Goal: Task Accomplishment & Management: Manage account settings

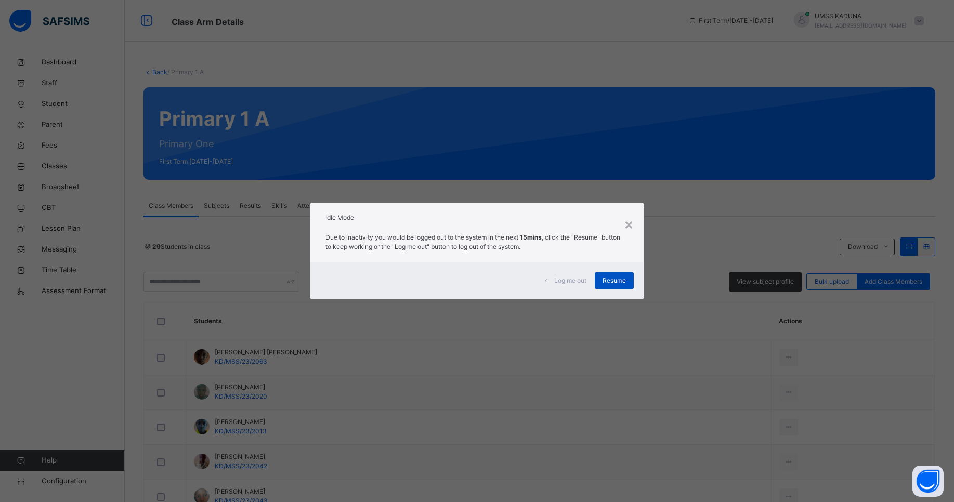
click at [620, 284] on span "Resume" at bounding box center [614, 280] width 23 height 9
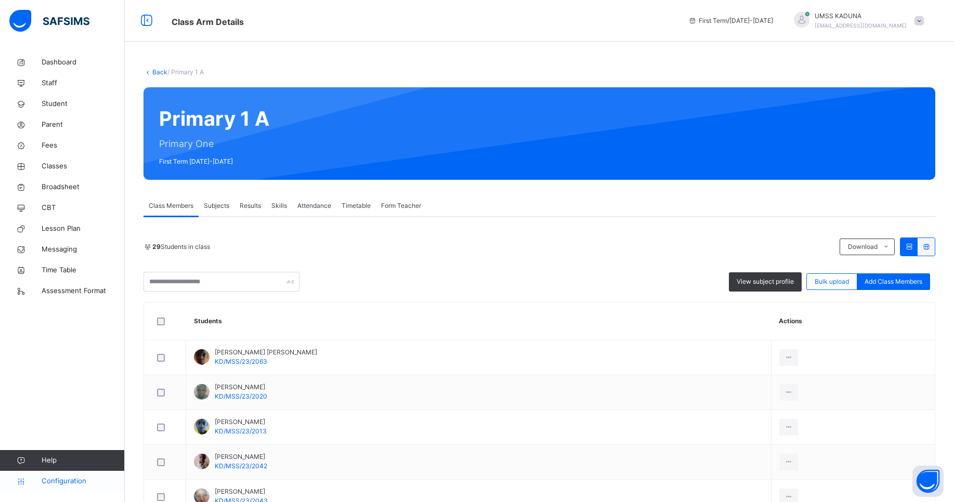
click at [72, 482] on span "Configuration" at bounding box center [83, 481] width 83 height 10
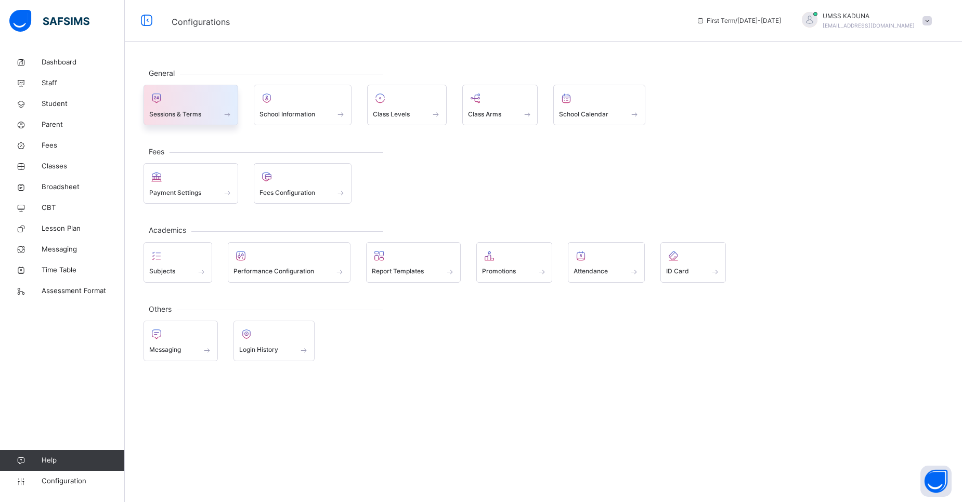
click at [190, 99] on div at bounding box center [190, 98] width 83 height 16
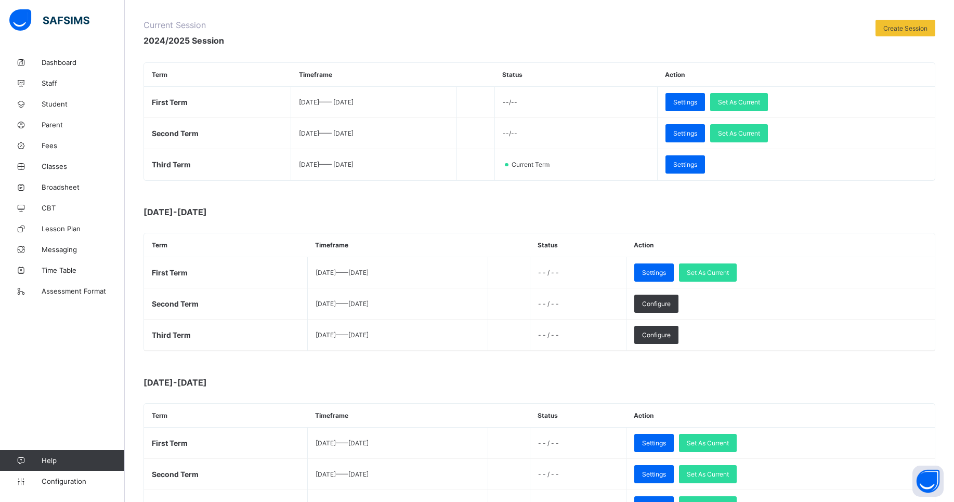
scroll to position [166, 0]
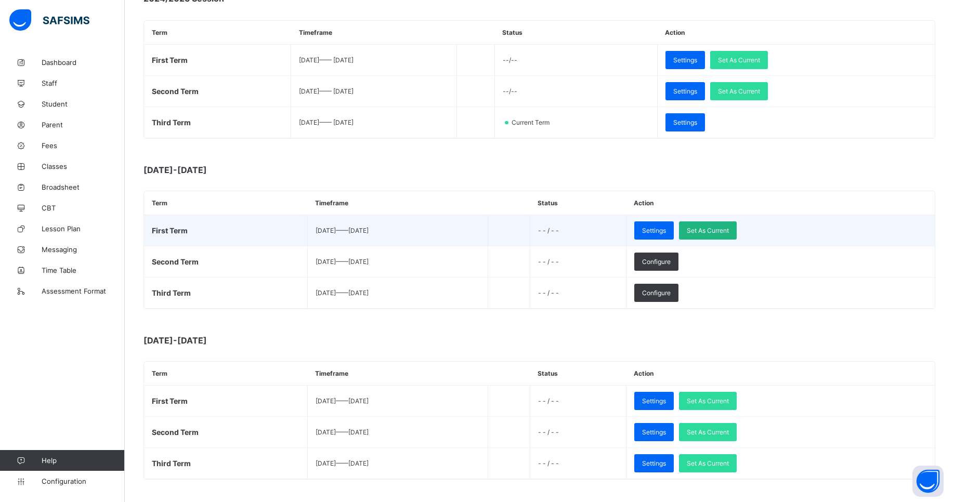
click at [729, 228] on span "Set As Current" at bounding box center [708, 231] width 42 height 8
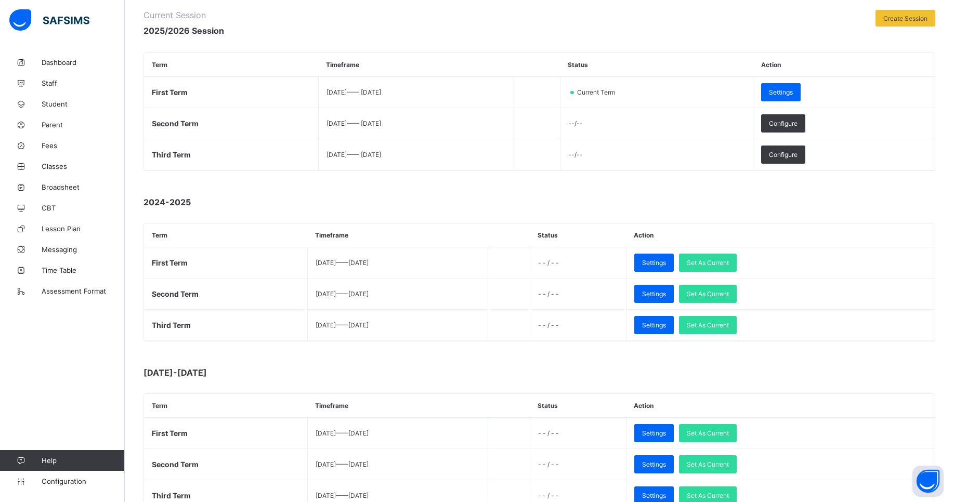
scroll to position [19, 0]
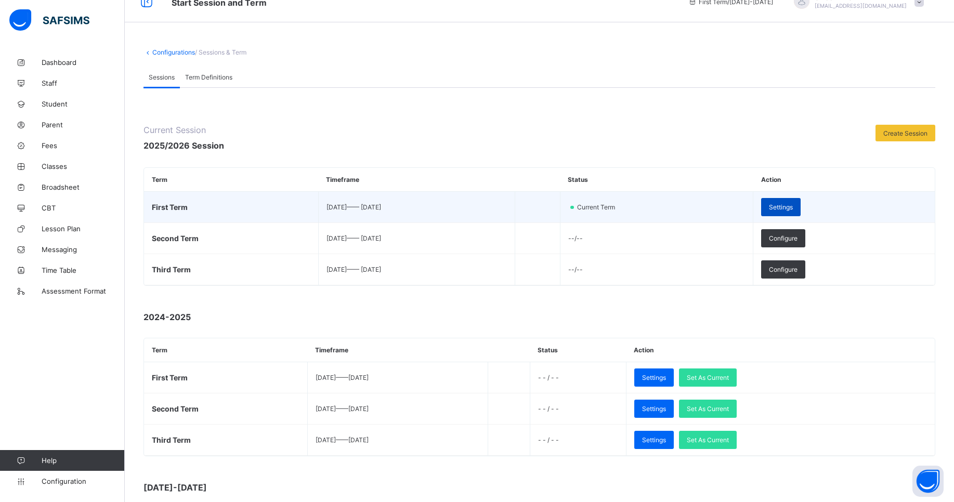
click at [793, 206] on span "Settings" at bounding box center [781, 207] width 24 height 8
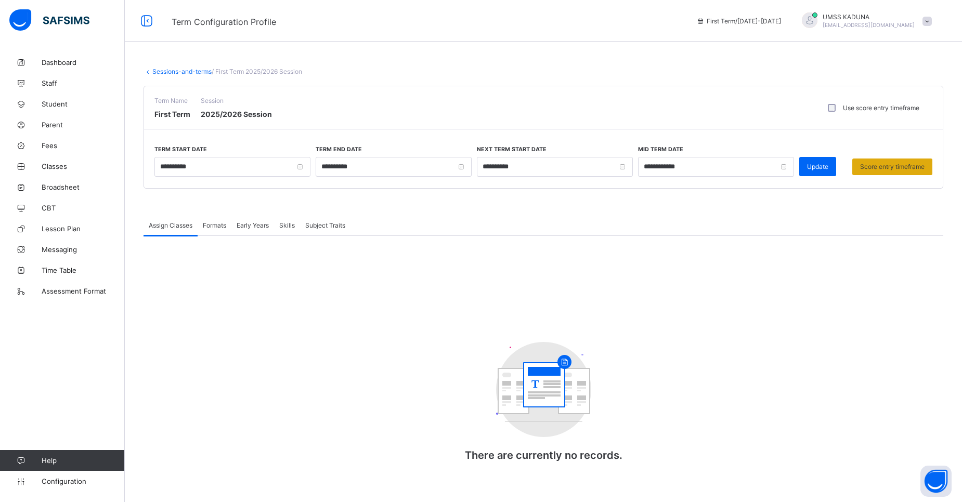
click at [868, 164] on span "Score entry timeframe" at bounding box center [892, 167] width 64 height 8
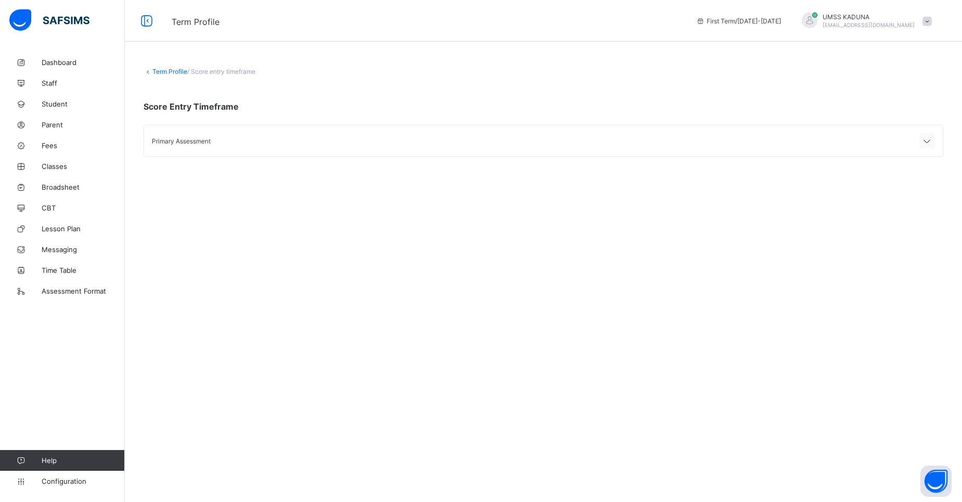
click at [919, 142] on div at bounding box center [927, 141] width 16 height 16
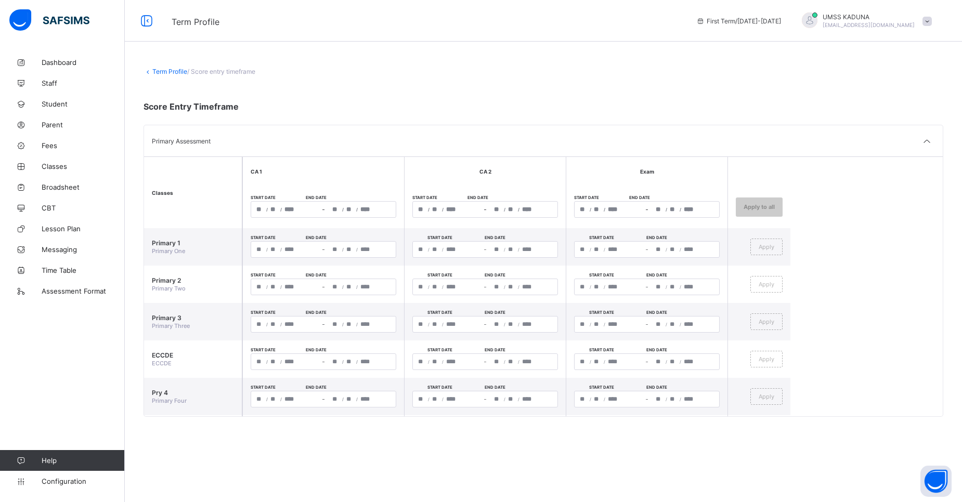
click at [280, 212] on span "/" at bounding box center [281, 209] width 2 height 6
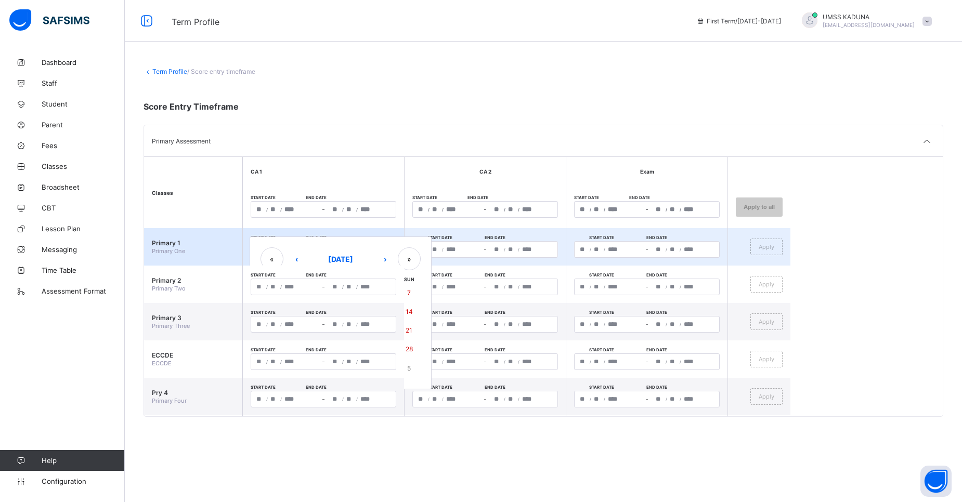
click at [370, 254] on div "/ / – / / « ‹ September 2025 › » Mon Tue Wed Thu Fri Sat Sun 1 2 3 4 5 6 7 8 9 …" at bounding box center [324, 249] width 146 height 17
click at [376, 262] on button "›" at bounding box center [384, 258] width 23 height 23
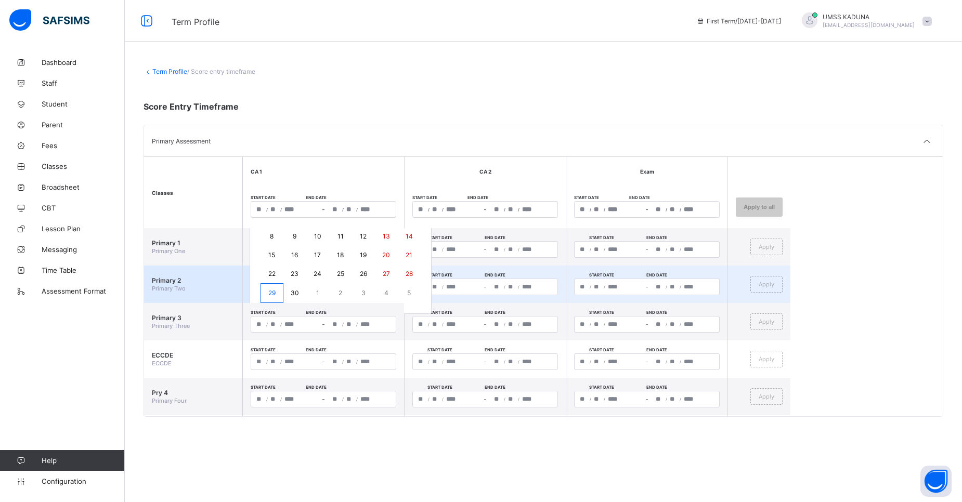
click at [290, 289] on div "/ / – / / « ‹ September 2025 › » Mon Tue Wed Thu Fri Sat Sun 1 2 3 4 5 6 7 8 9 …" at bounding box center [324, 287] width 146 height 17
click at [268, 296] on abbr "29" at bounding box center [271, 293] width 7 height 8
drag, startPoint x: 407, startPoint y: 294, endPoint x: 413, endPoint y: 297, distance: 6.5
click at [413, 297] on button "5" at bounding box center [409, 293] width 23 height 20
type input "**********"
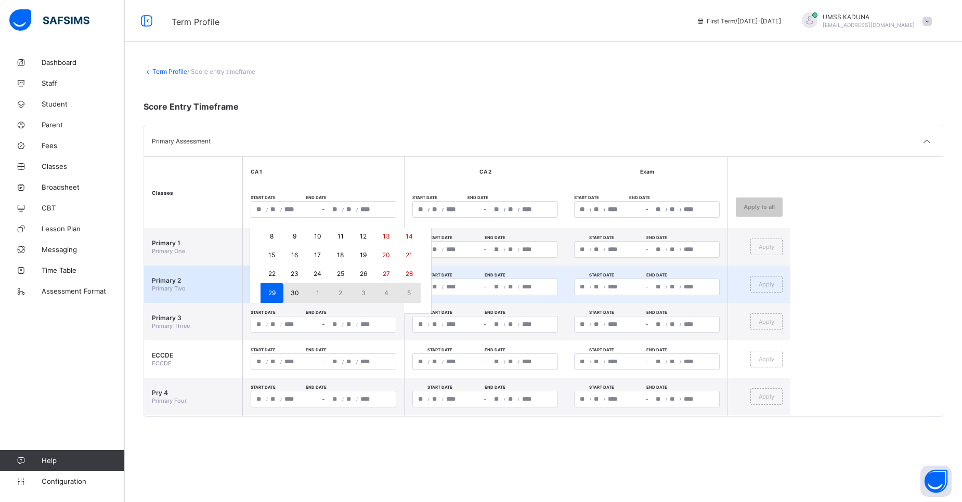
type input "**"
type input "*"
type input "****"
type input "**********"
type input "*"
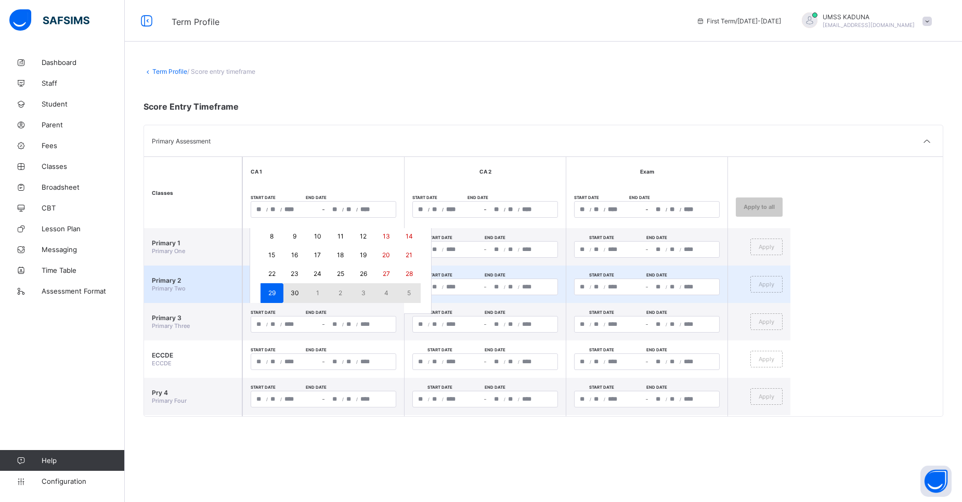
type input "**"
type input "****"
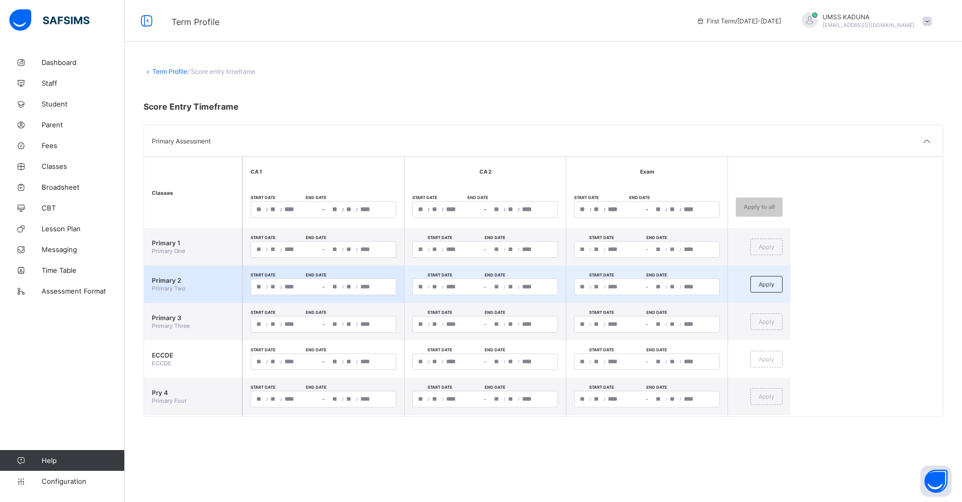
click at [343, 289] on div "**********" at bounding box center [361, 287] width 69 height 16
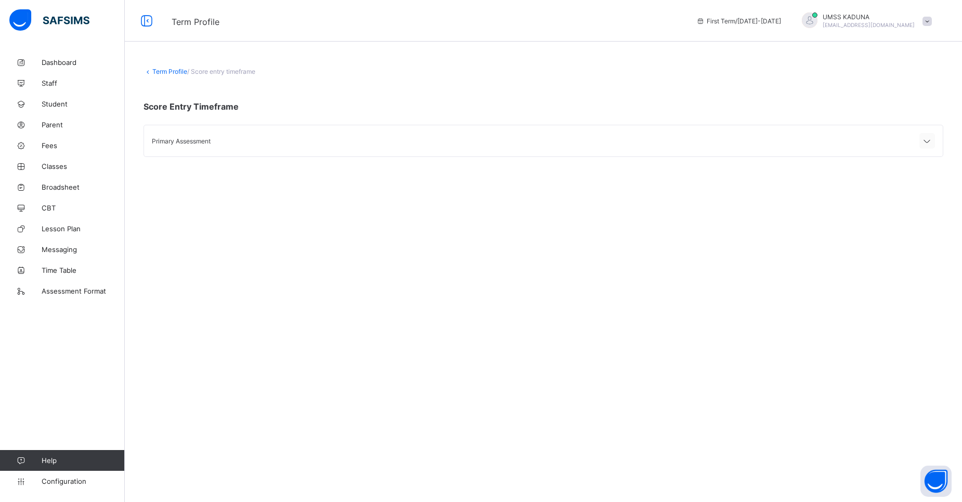
click at [920, 147] on div at bounding box center [927, 141] width 16 height 16
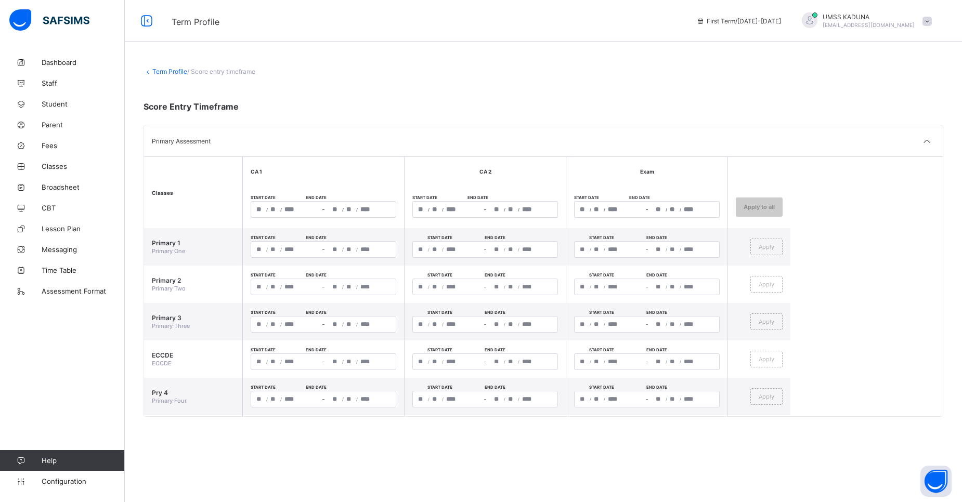
click at [645, 152] on div "Primary Assessment" at bounding box center [543, 140] width 799 height 31
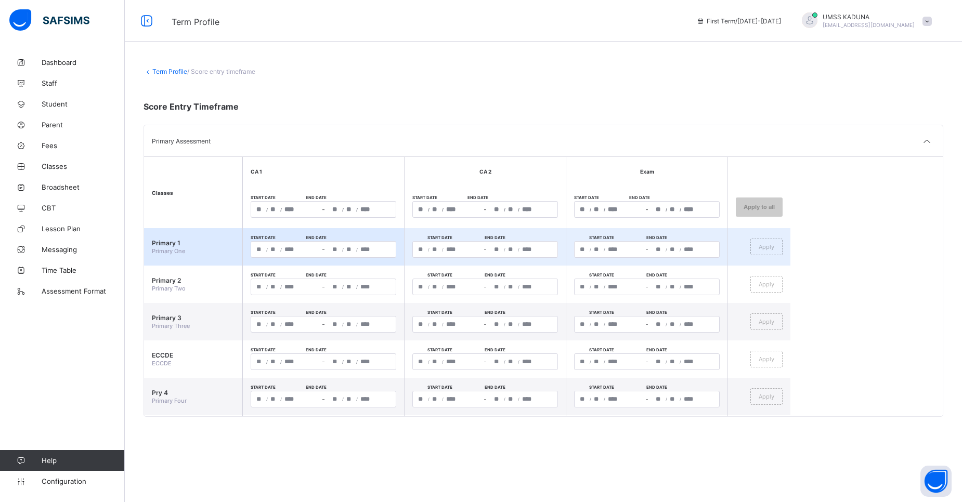
click at [271, 251] on div "/ / – / /" at bounding box center [324, 249] width 146 height 17
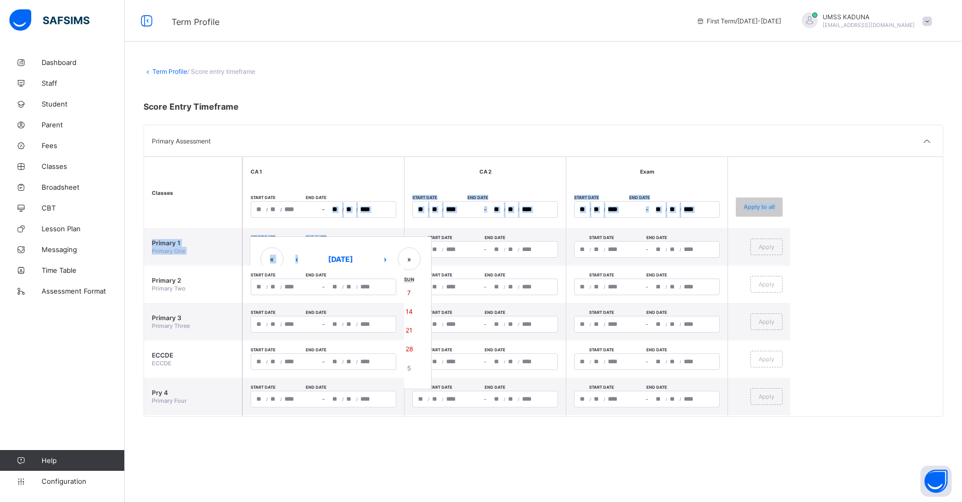
drag, startPoint x: 310, startPoint y: 240, endPoint x: 339, endPoint y: 166, distance: 78.9
click at [324, 203] on table "Classes CA 1 CA 2 Exam Start date End date / / – / / Start date End date / / – …" at bounding box center [467, 380] width 646 height 446
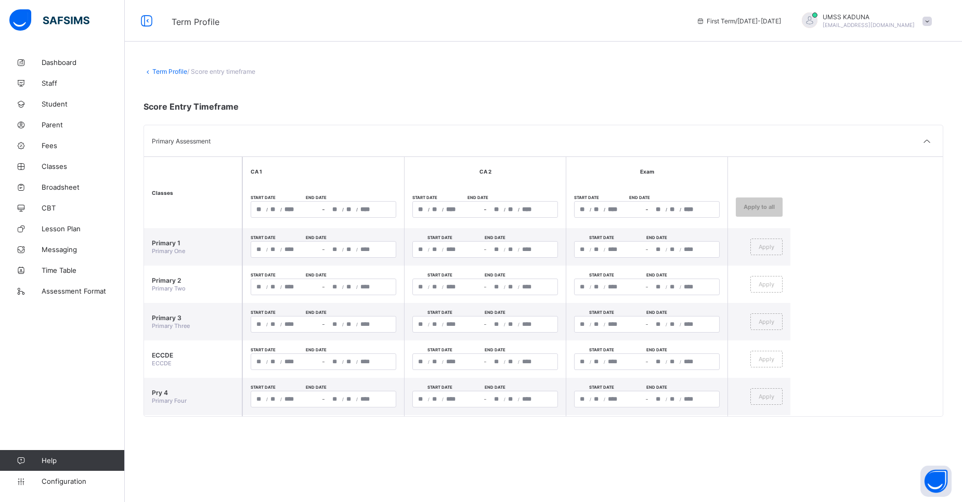
click at [340, 166] on th "CA 1" at bounding box center [323, 171] width 162 height 29
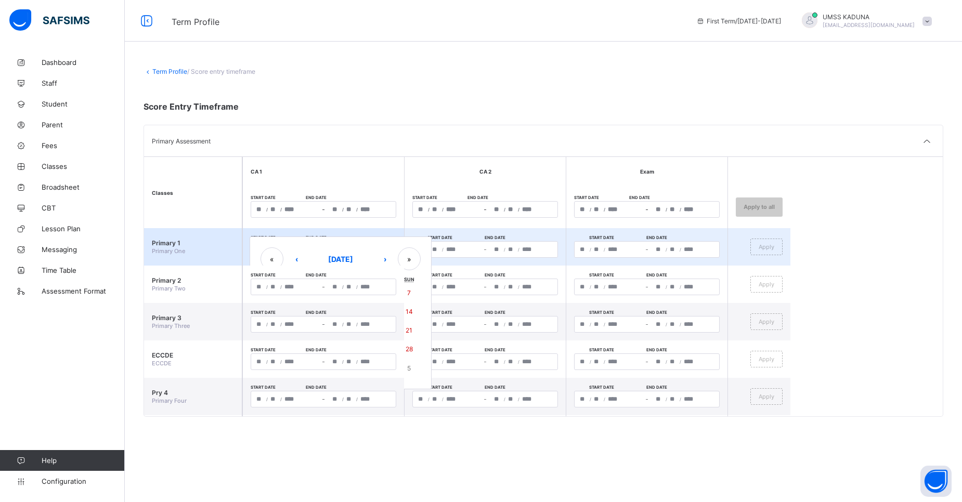
click at [360, 252] on div "/ / – / / « ‹ September 2025 › » Mon Tue Wed Thu Fri Sat Sun 1 2 3 4 5 6 7 8 9 …" at bounding box center [324, 249] width 146 height 17
click at [402, 264] on button "»" at bounding box center [409, 258] width 23 height 23
click at [296, 246] on div "« ‹ September 2026 › » Mon Tue Wed Thu Fri Sat Sun 31 1 2 3 4 5 6 7 8 9 10 11 1…" at bounding box center [341, 313] width 182 height 152
click at [324, 242] on div "« ‹ September 2026 › » Mon Tue Wed Thu Fri Sat Sun 31 1 2 3 4 5 6 7 8 9 10 11 1…" at bounding box center [341, 313] width 182 height 152
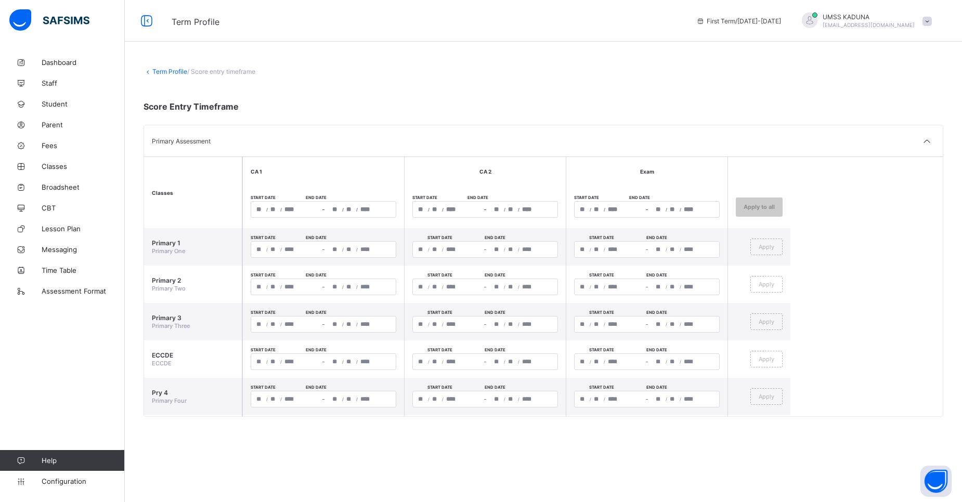
click at [398, 61] on div "Term Profile / Score entry timeframe Score Entry Timeframe Primary Assessment C…" at bounding box center [543, 246] width 837 height 388
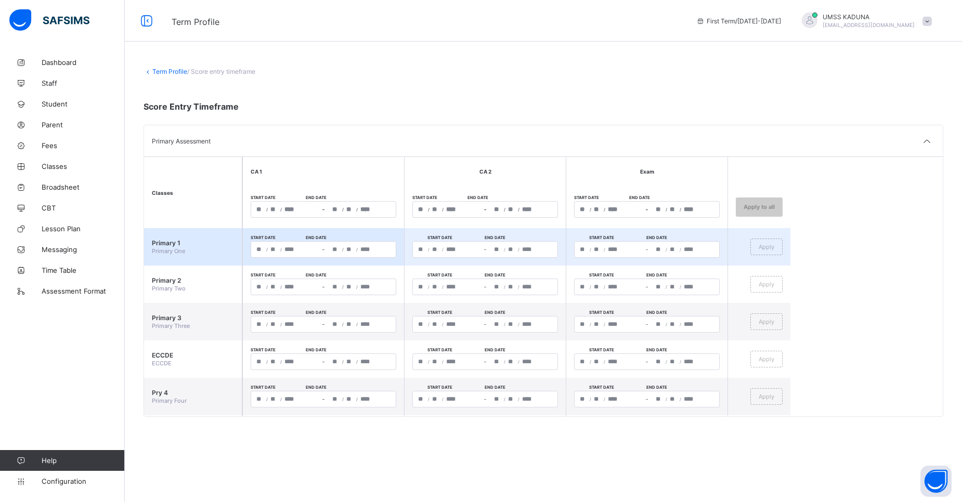
click at [274, 249] on div "/ / – / / « ‹ September 2026 › » Mon Tue Wed Thu Fri Sat Sun 31 1 2 3 4 5 6 7 8…" at bounding box center [324, 249] width 146 height 17
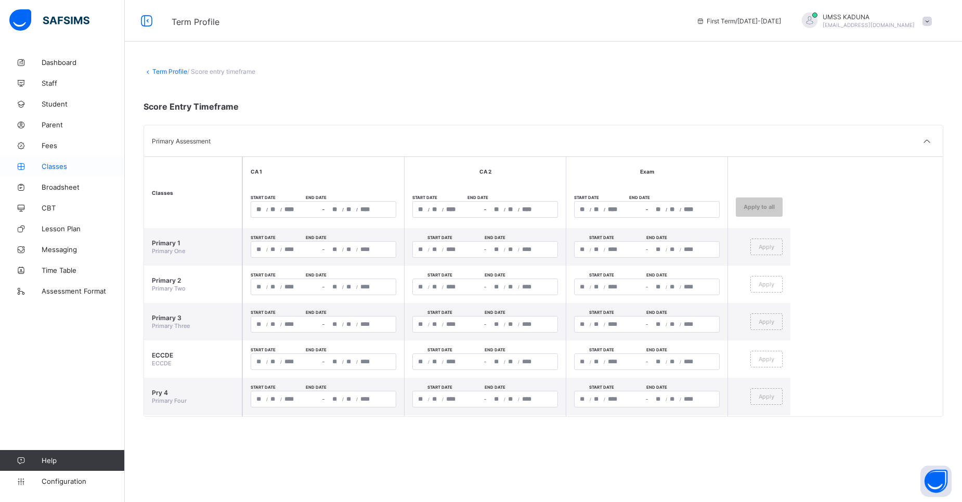
click at [54, 167] on span "Classes" at bounding box center [83, 166] width 83 height 8
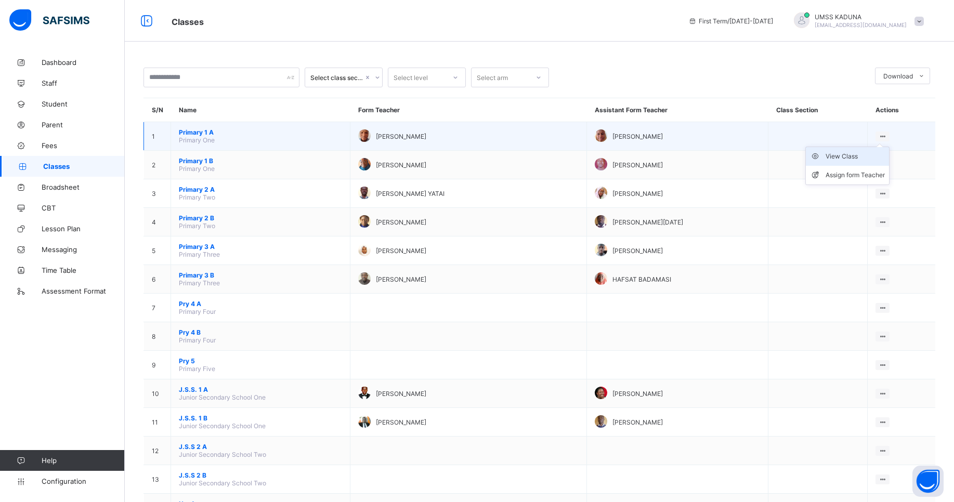
click at [844, 158] on div "View Class" at bounding box center [855, 156] width 59 height 10
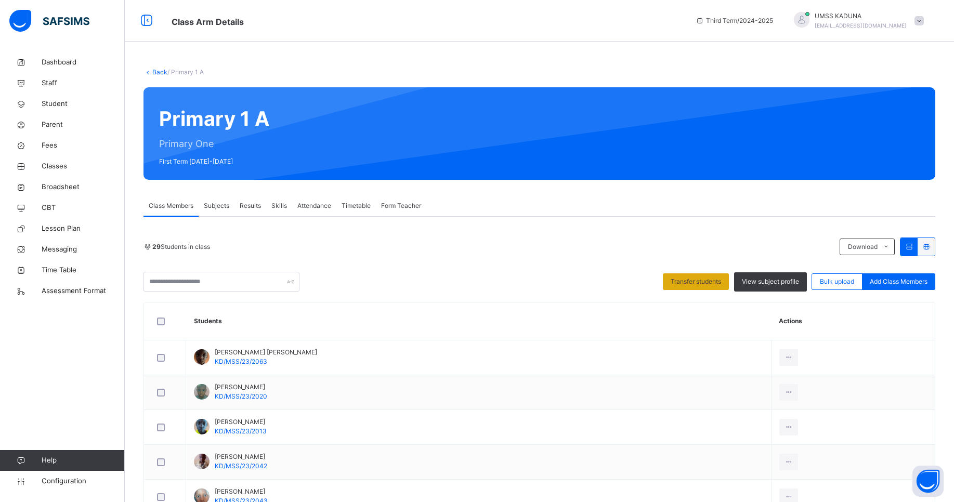
click at [705, 281] on span "Transfer students" at bounding box center [696, 281] width 50 height 9
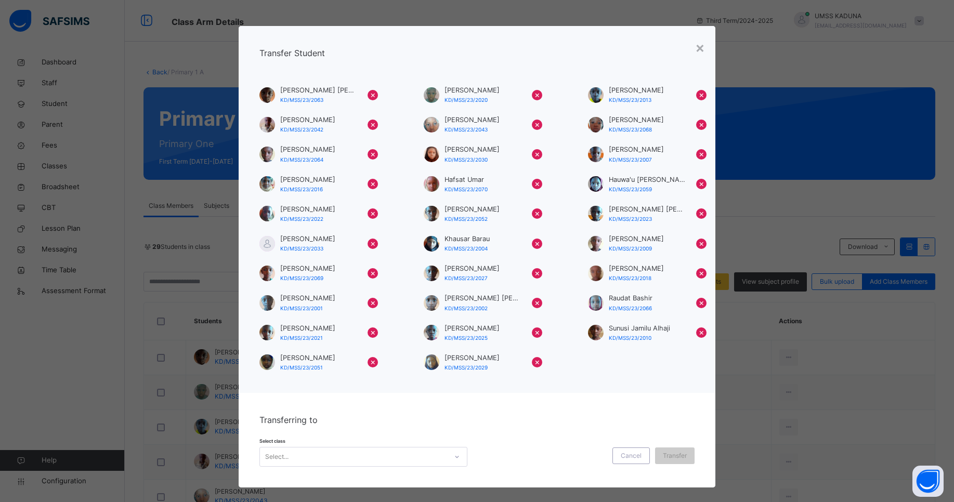
click at [454, 453] on icon at bounding box center [457, 457] width 6 height 10
click at [698, 46] on div "×" at bounding box center [700, 47] width 10 height 22
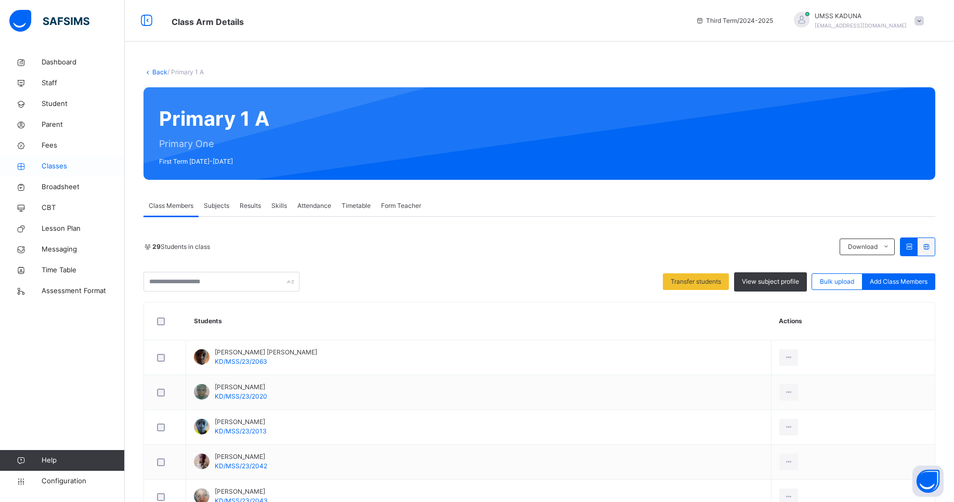
click at [57, 164] on span "Classes" at bounding box center [83, 166] width 83 height 10
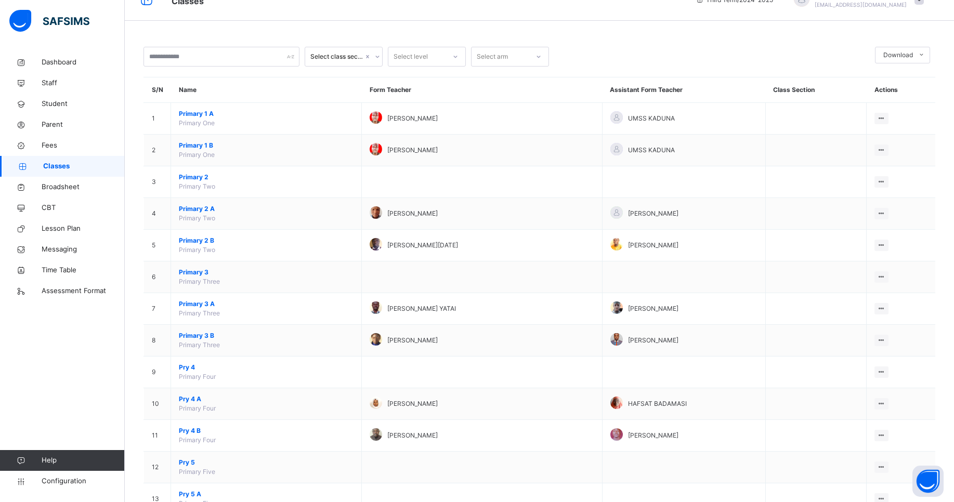
scroll to position [111, 0]
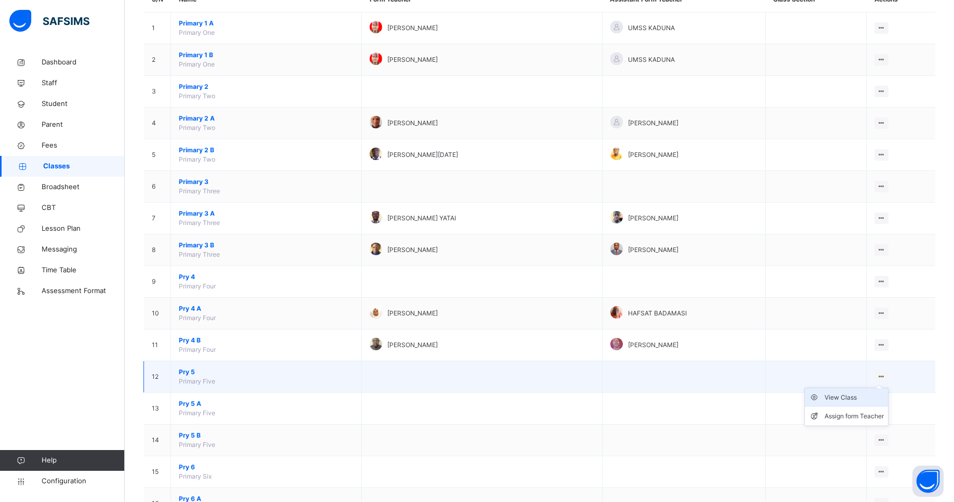
click at [857, 397] on div "View Class" at bounding box center [854, 398] width 59 height 10
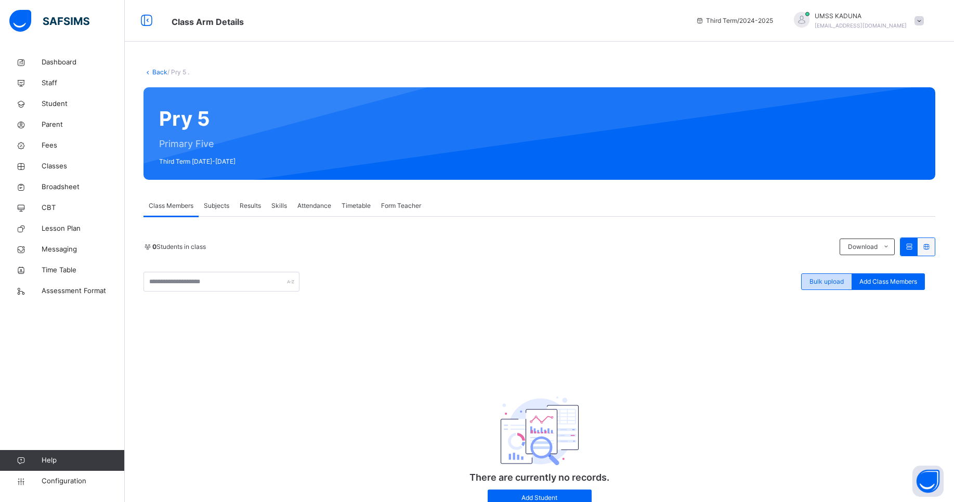
click at [830, 284] on span "Bulk upload" at bounding box center [827, 281] width 34 height 9
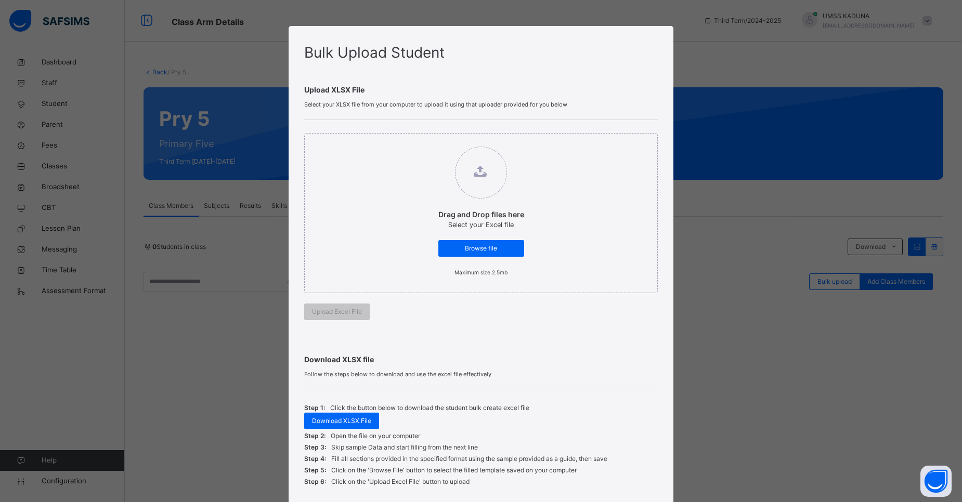
click at [738, 69] on div "Bulk Upload Student Upload XLSX File Select your XLSX file from your computer t…" at bounding box center [481, 251] width 962 height 502
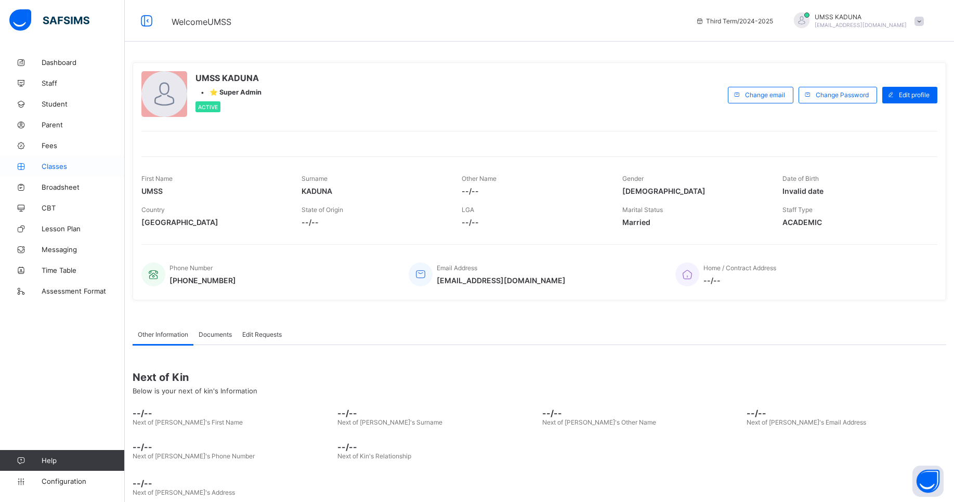
click at [59, 166] on span "Classes" at bounding box center [83, 166] width 83 height 8
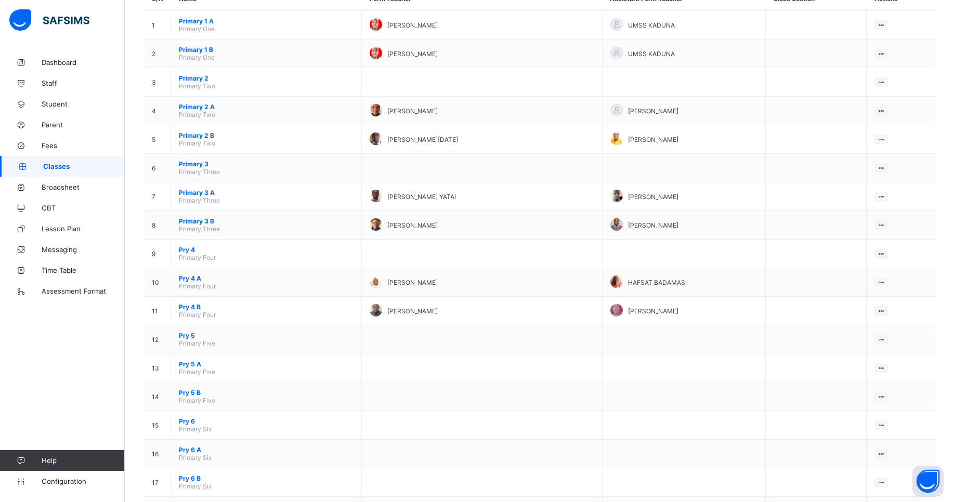
scroll to position [119, 0]
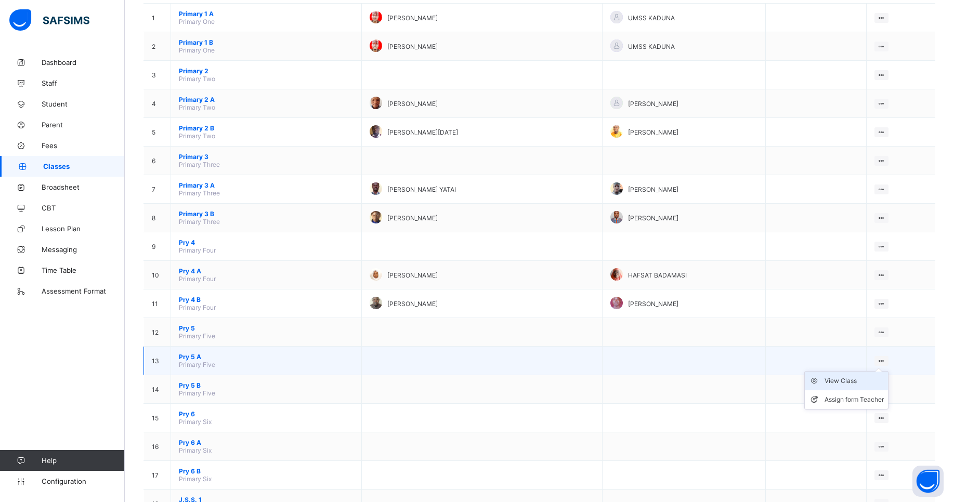
click at [855, 381] on div "View Class" at bounding box center [854, 381] width 59 height 10
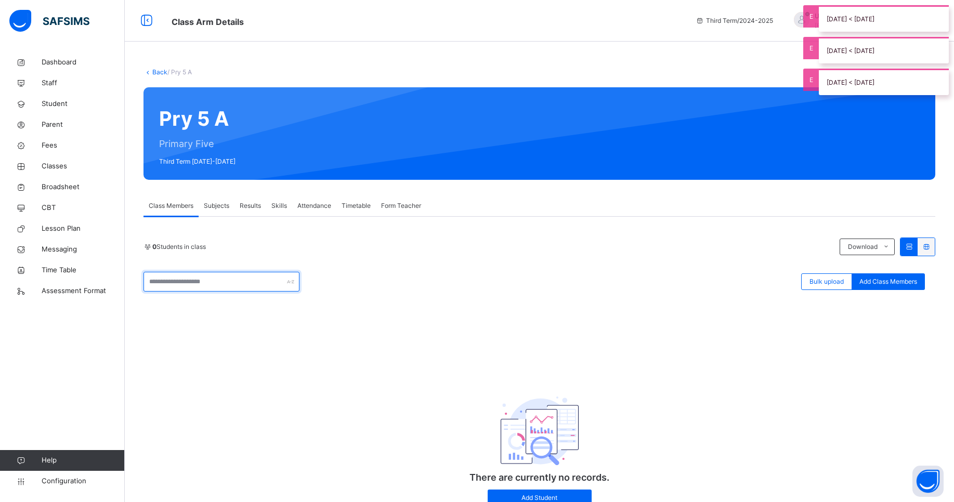
click at [226, 285] on input "text" at bounding box center [221, 282] width 156 height 20
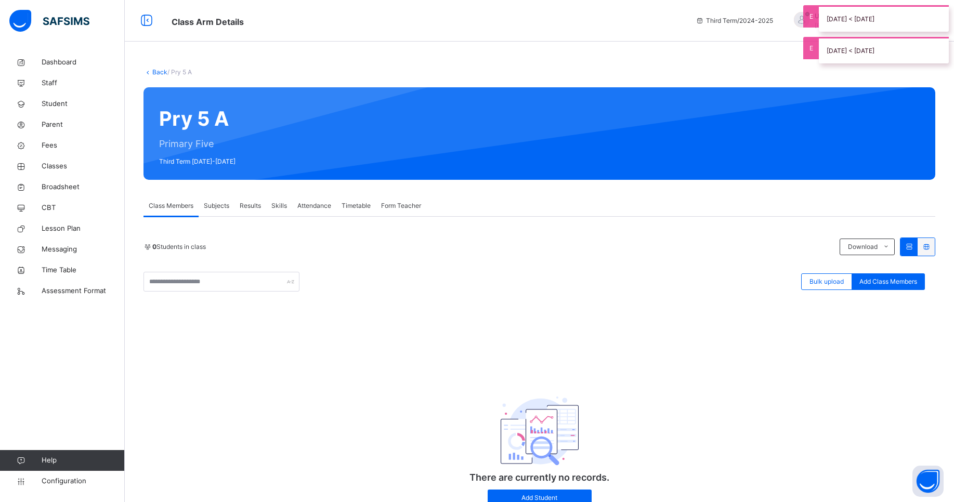
click at [311, 256] on div "0 Students in class Download Pdf Report Excel Report" at bounding box center [539, 247] width 792 height 19
click at [220, 207] on span "Subjects" at bounding box center [216, 205] width 25 height 9
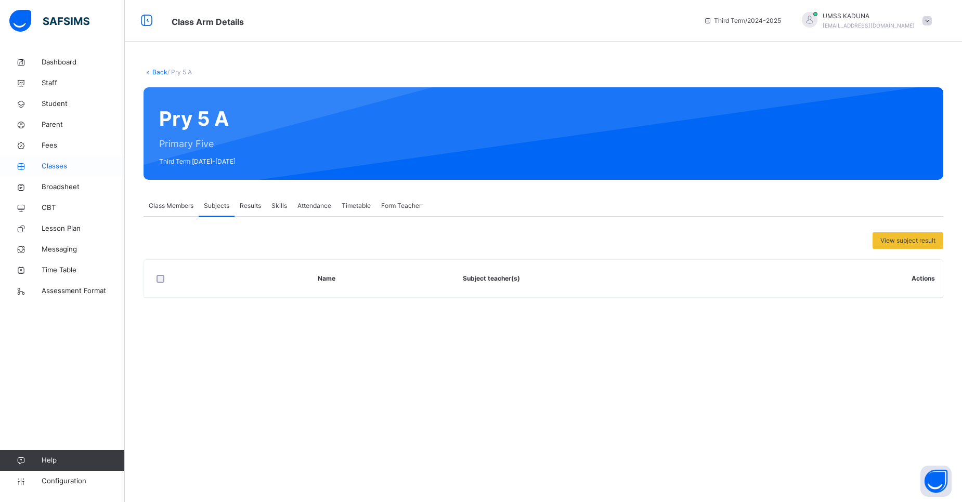
click at [63, 166] on span "Classes" at bounding box center [83, 166] width 83 height 10
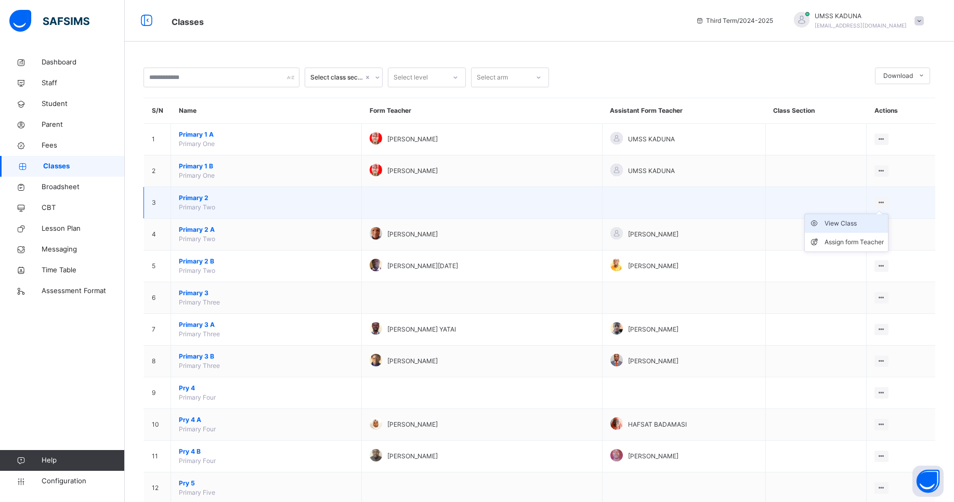
click at [854, 224] on div "View Class" at bounding box center [854, 223] width 59 height 10
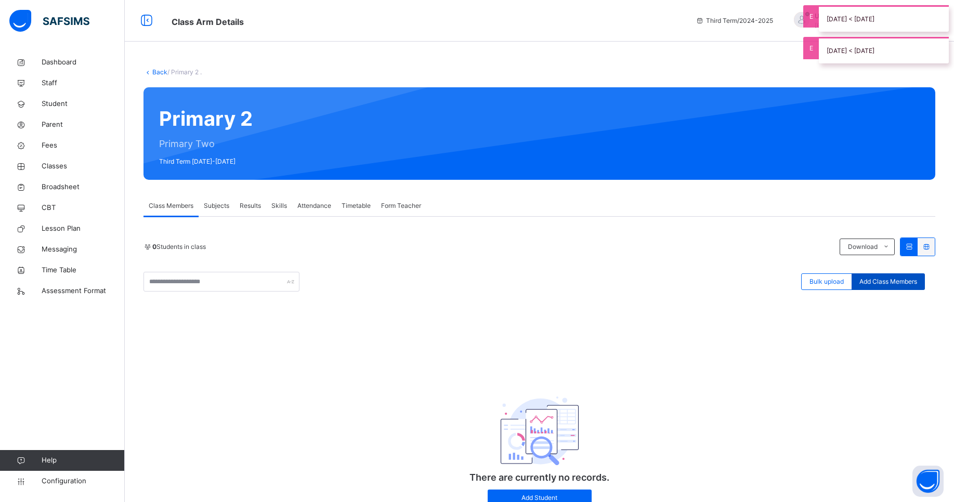
click at [885, 280] on span "Add Class Members" at bounding box center [888, 281] width 58 height 9
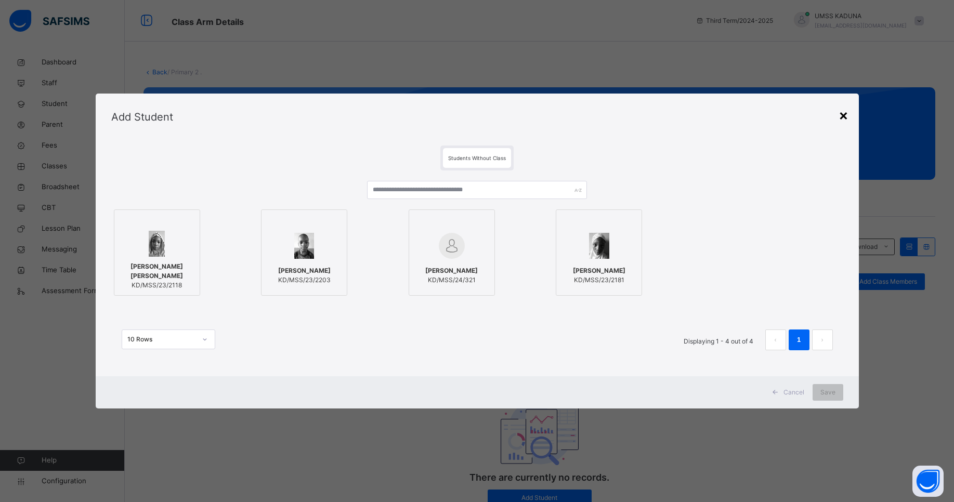
click at [846, 115] on div "×" at bounding box center [844, 115] width 10 height 22
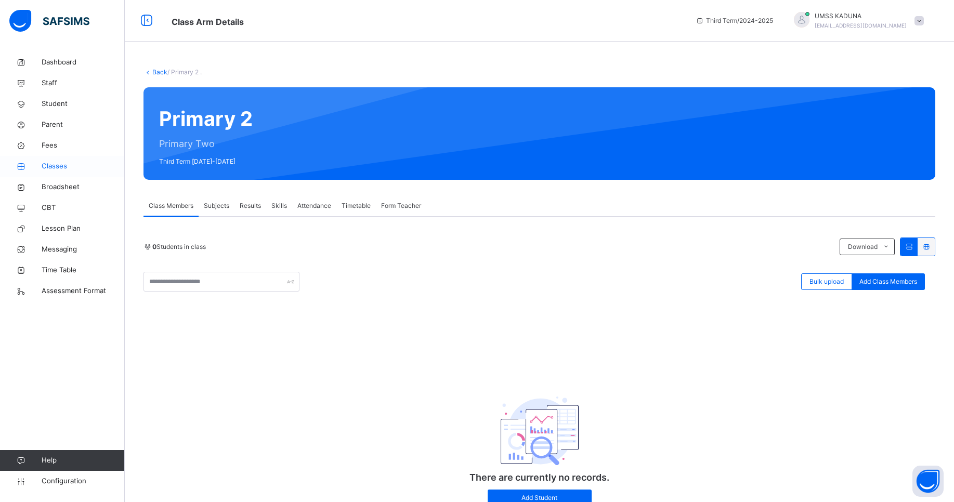
click at [62, 165] on span "Classes" at bounding box center [83, 166] width 83 height 10
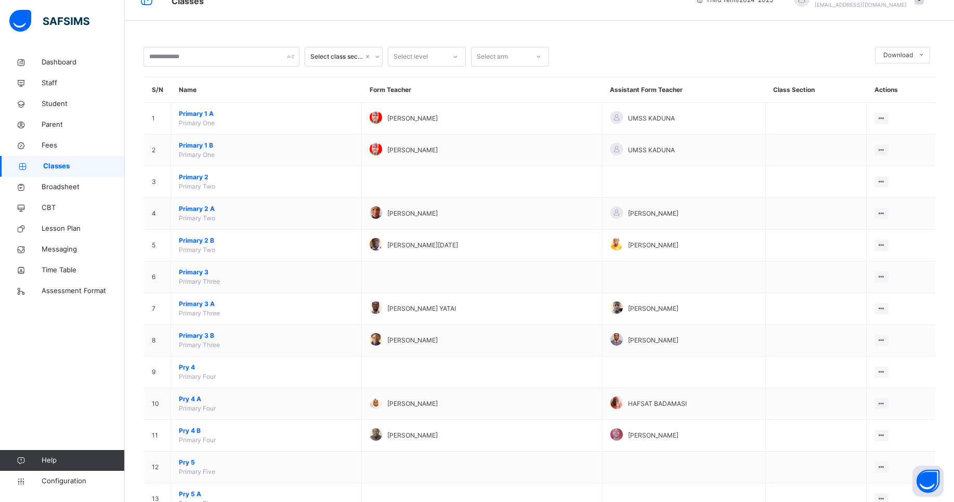
scroll to position [118, 0]
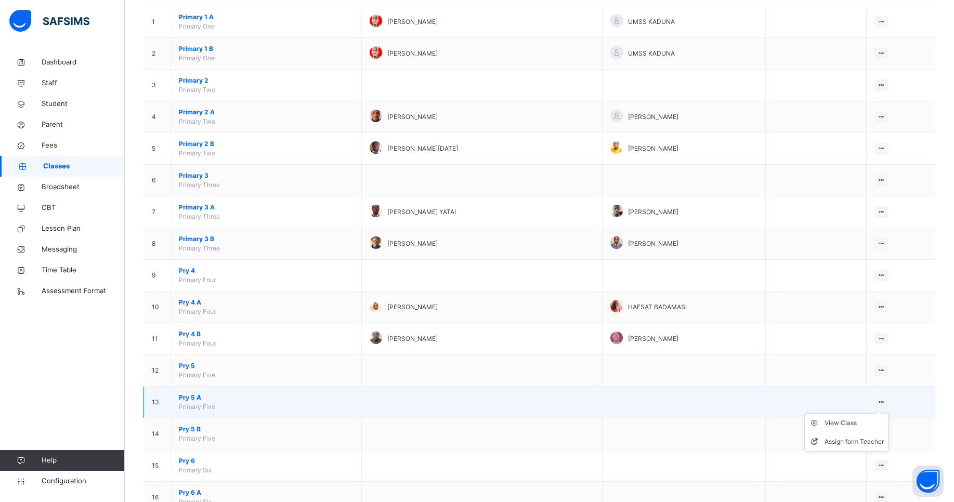
click at [886, 399] on icon at bounding box center [881, 402] width 9 height 8
click at [853, 424] on div "View Class" at bounding box center [854, 423] width 59 height 10
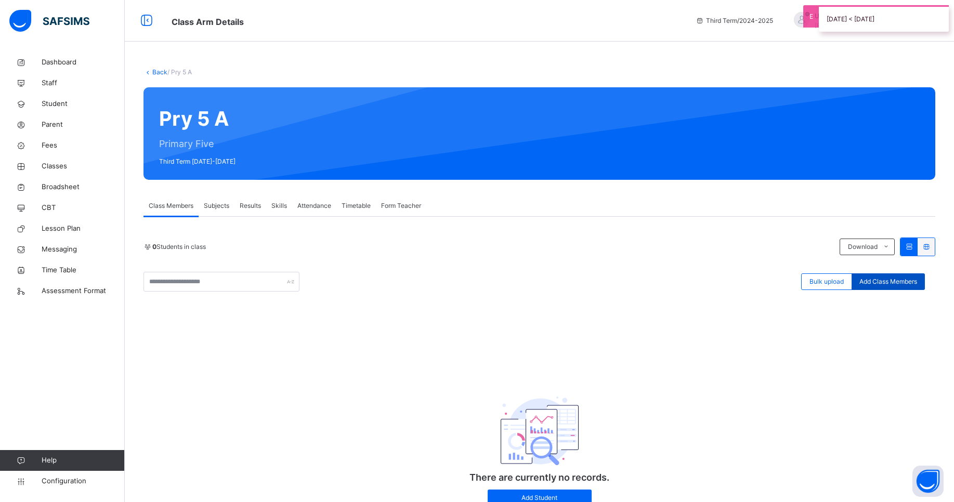
click at [878, 280] on span "Add Class Members" at bounding box center [888, 281] width 58 height 9
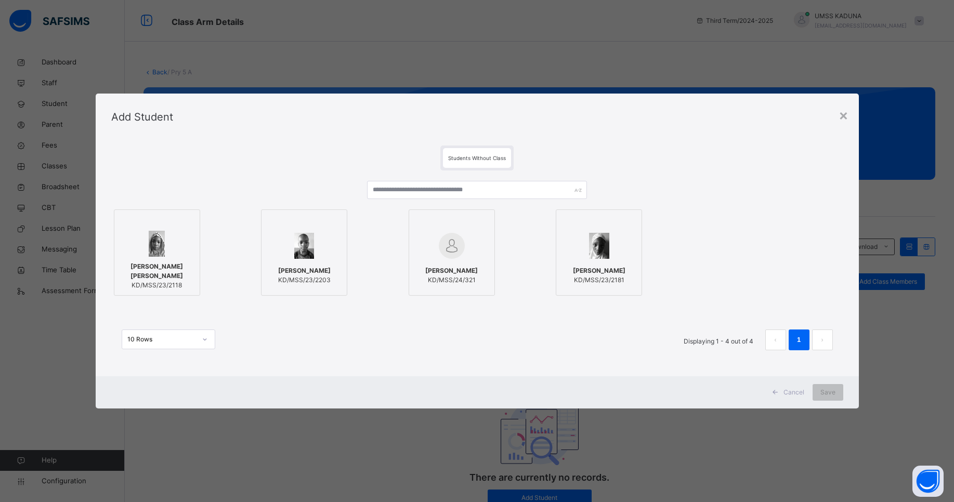
click at [796, 393] on span "Cancel" at bounding box center [794, 392] width 21 height 9
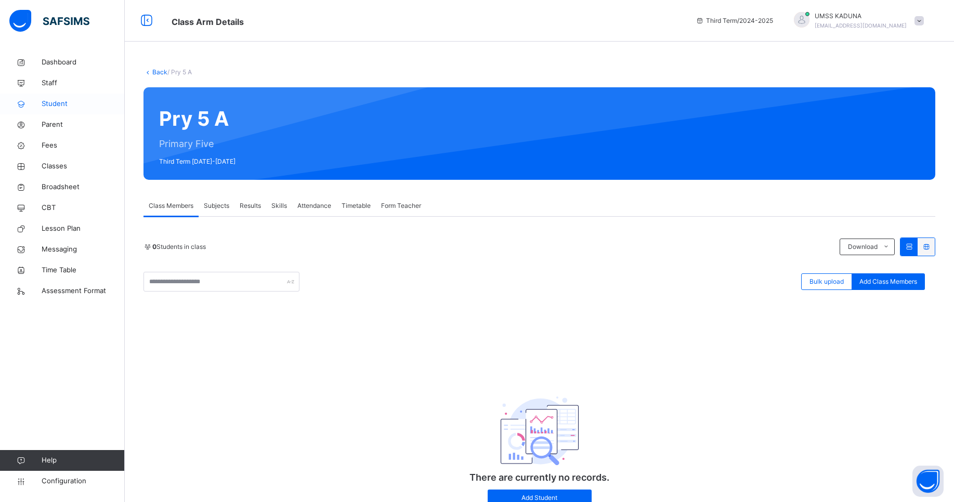
click at [59, 108] on span "Student" at bounding box center [83, 104] width 83 height 10
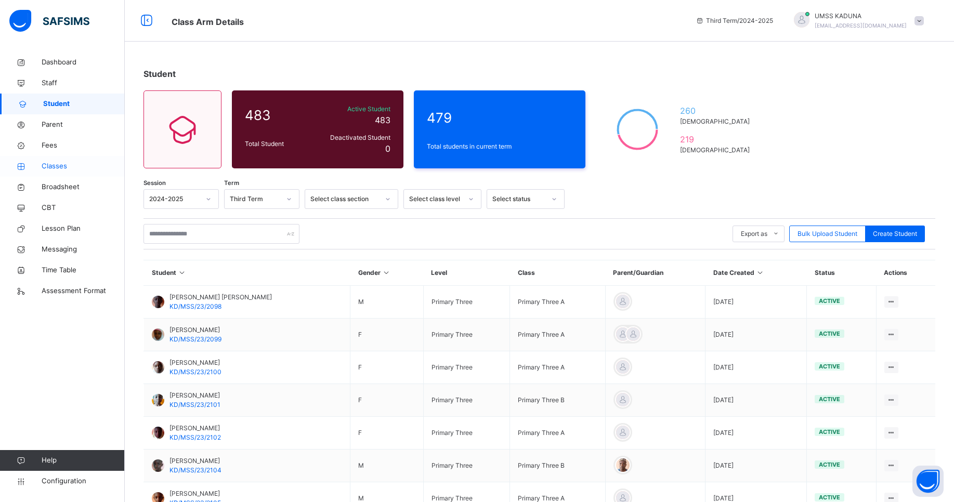
click at [66, 165] on span "Classes" at bounding box center [83, 166] width 83 height 10
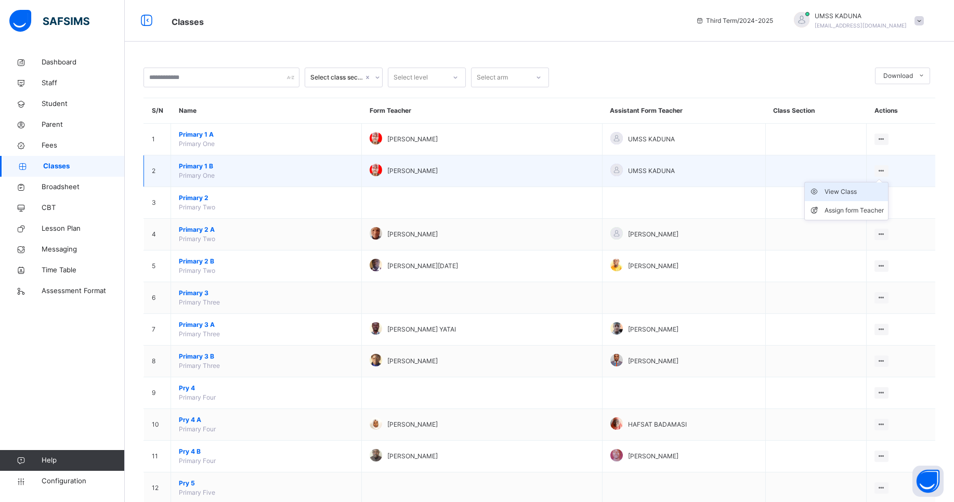
click at [862, 189] on div "View Class" at bounding box center [854, 192] width 59 height 10
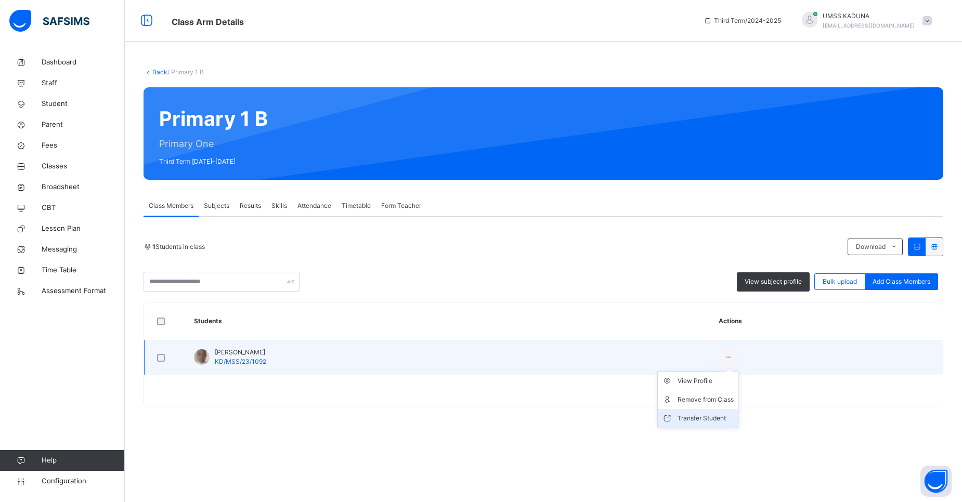
click at [709, 414] on div "Transfer Student" at bounding box center [705, 418] width 56 height 10
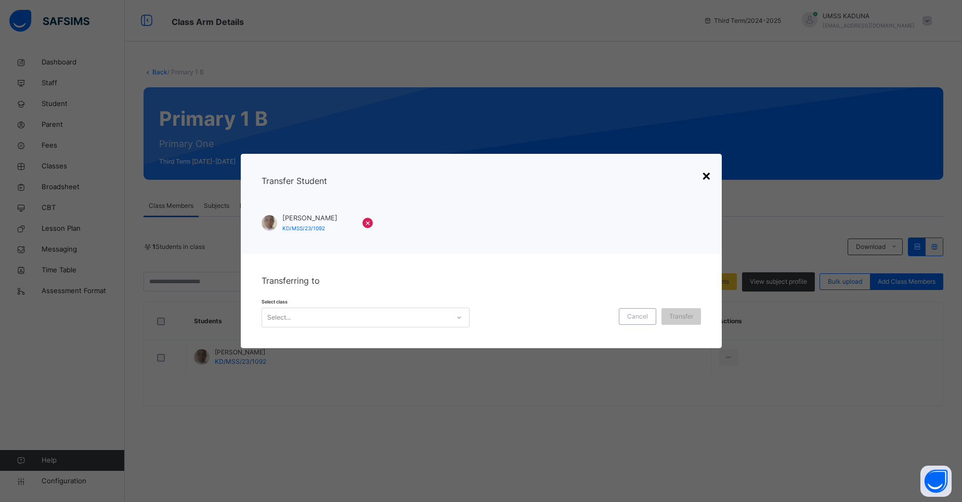
click at [707, 178] on div "×" at bounding box center [706, 175] width 10 height 22
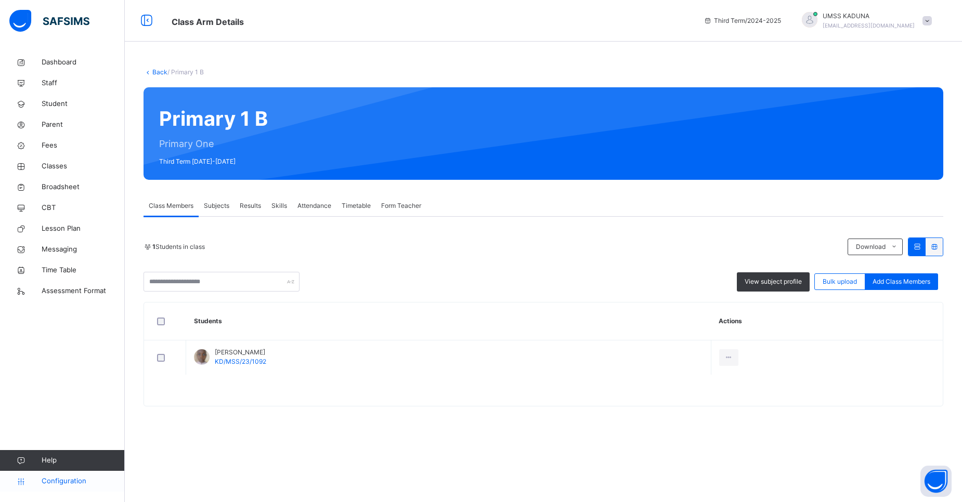
click at [57, 482] on span "Configuration" at bounding box center [83, 481] width 83 height 10
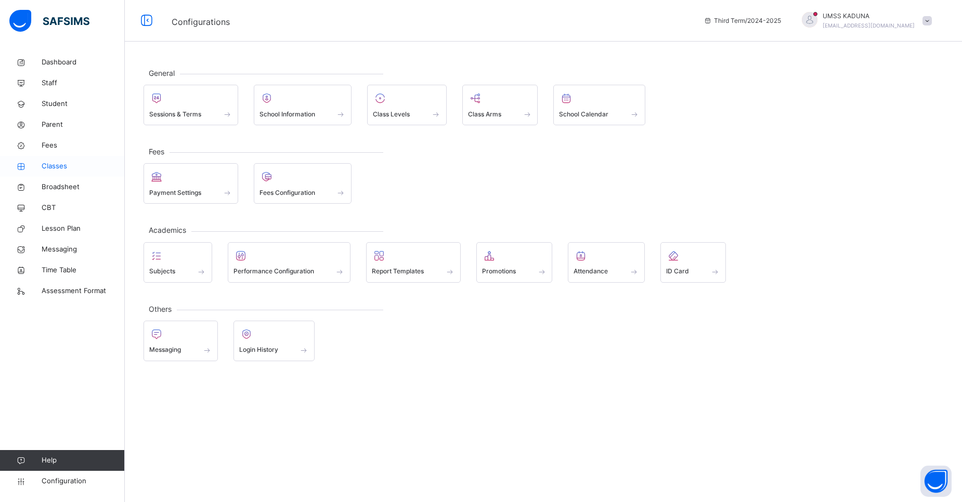
click at [69, 165] on span "Classes" at bounding box center [83, 166] width 83 height 10
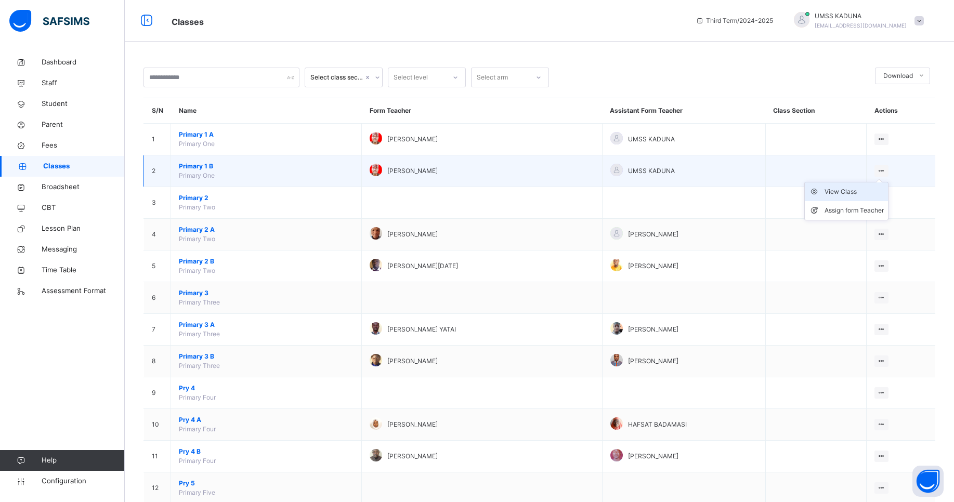
click at [857, 189] on div "View Class" at bounding box center [854, 192] width 59 height 10
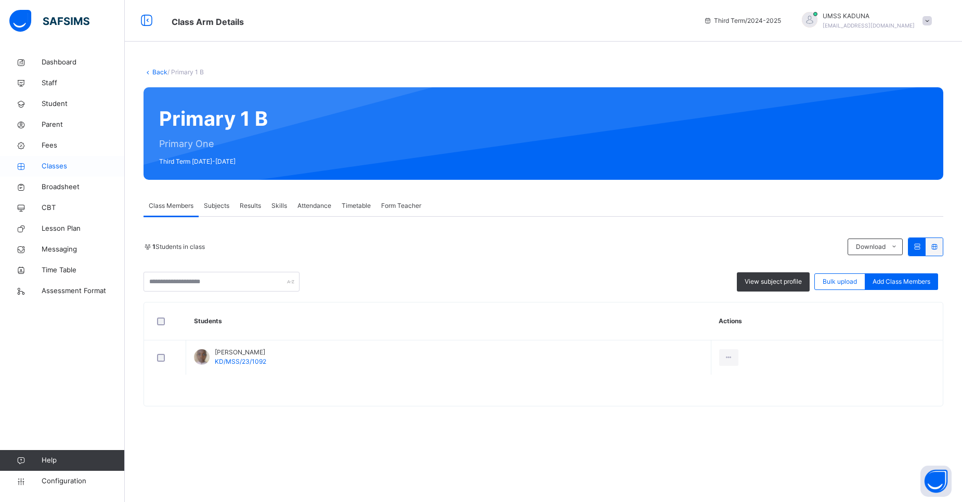
click at [60, 165] on span "Classes" at bounding box center [83, 166] width 83 height 10
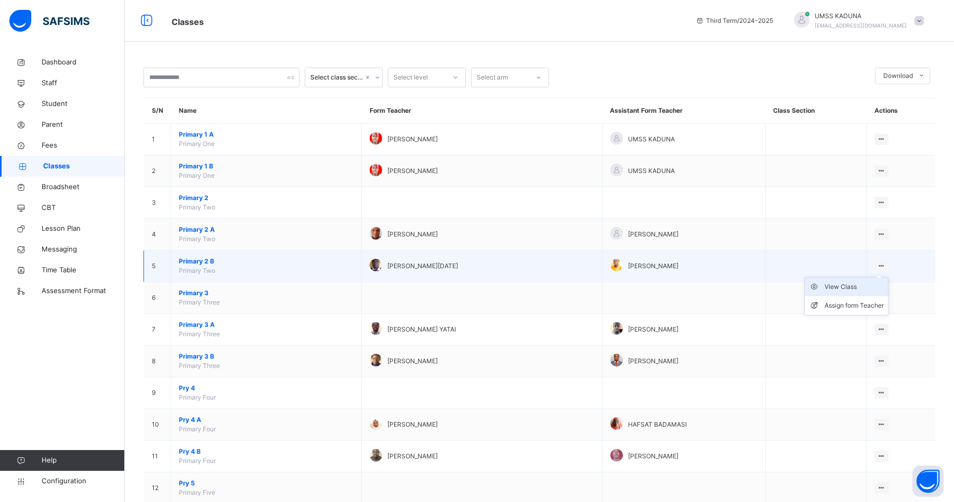
click at [855, 290] on div "View Class" at bounding box center [854, 287] width 59 height 10
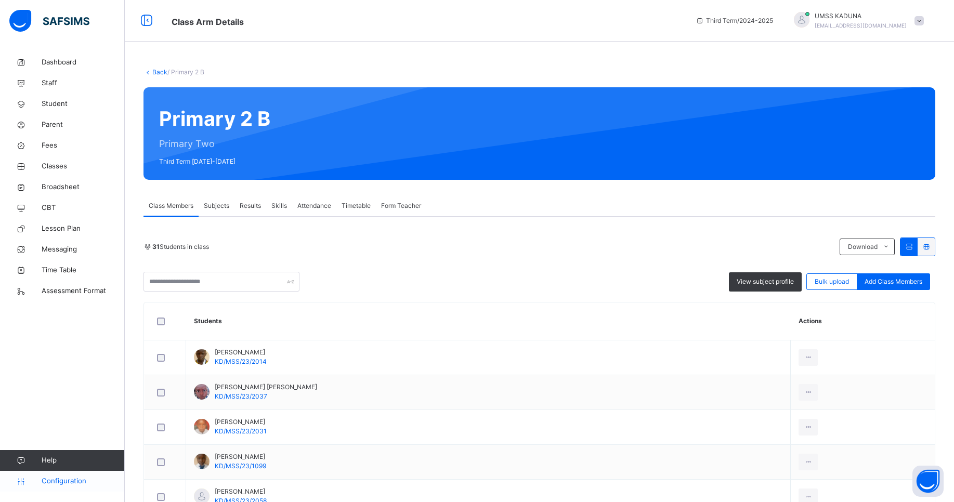
click at [63, 480] on span "Configuration" at bounding box center [83, 481] width 83 height 10
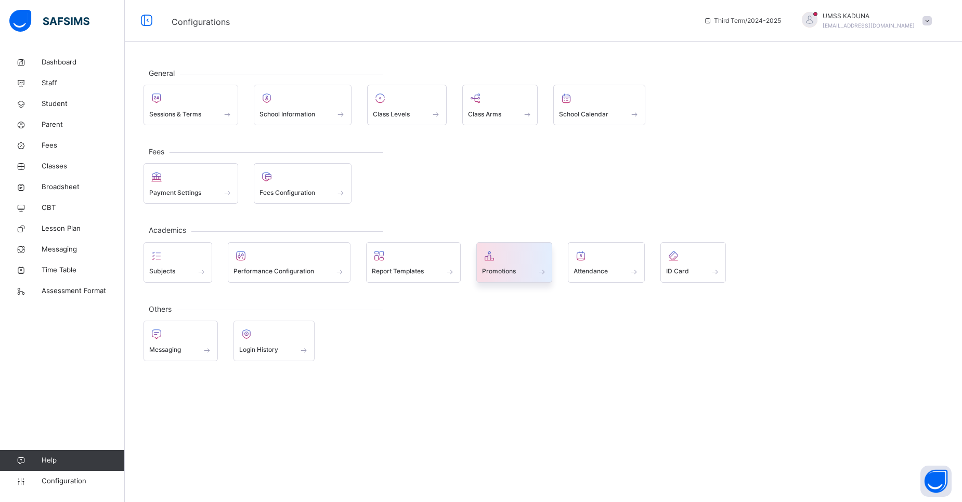
click at [539, 265] on span at bounding box center [514, 265] width 65 height 3
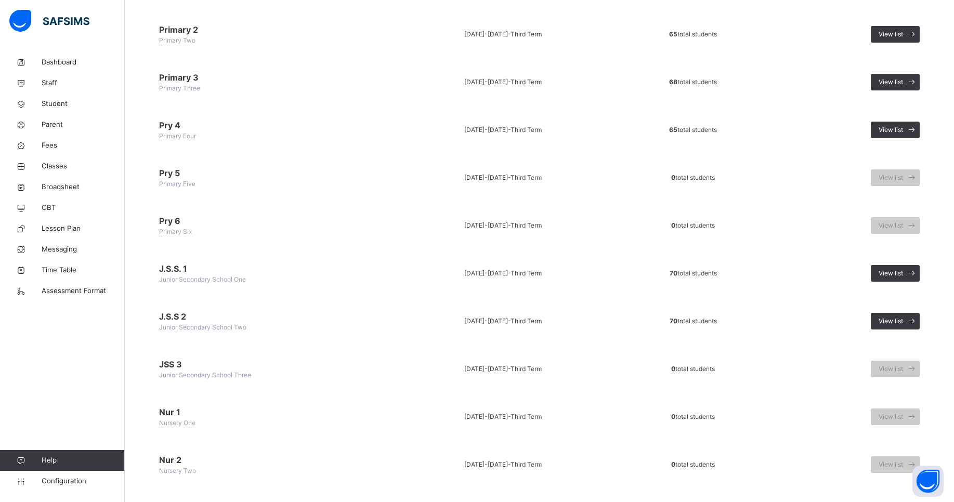
scroll to position [131, 0]
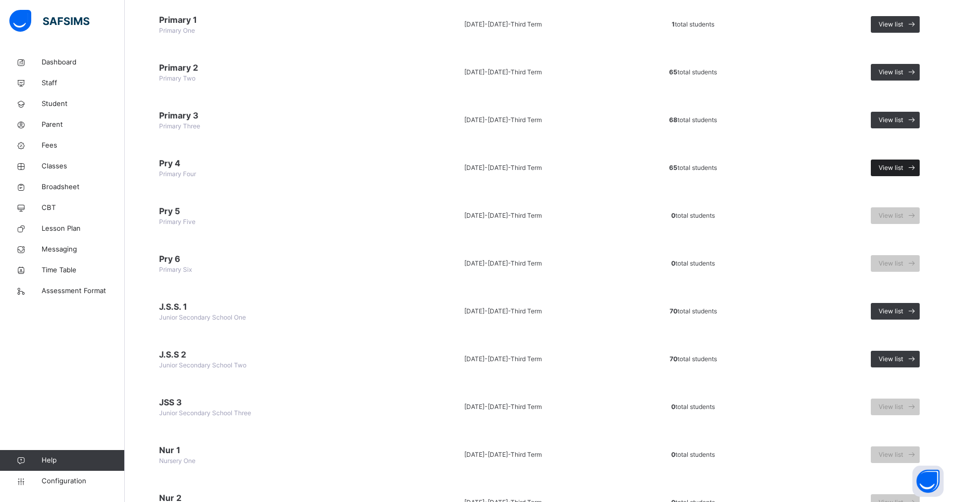
click at [903, 169] on span "View list" at bounding box center [891, 167] width 24 height 9
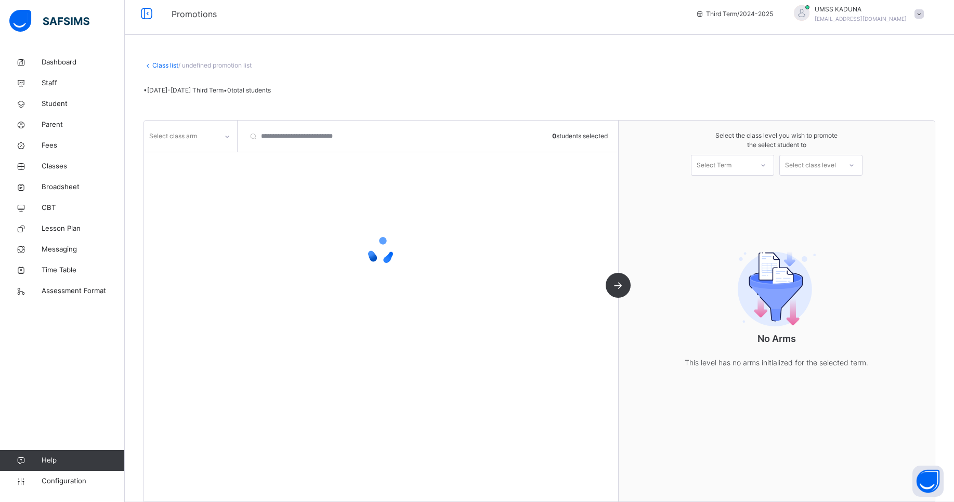
scroll to position [22, 0]
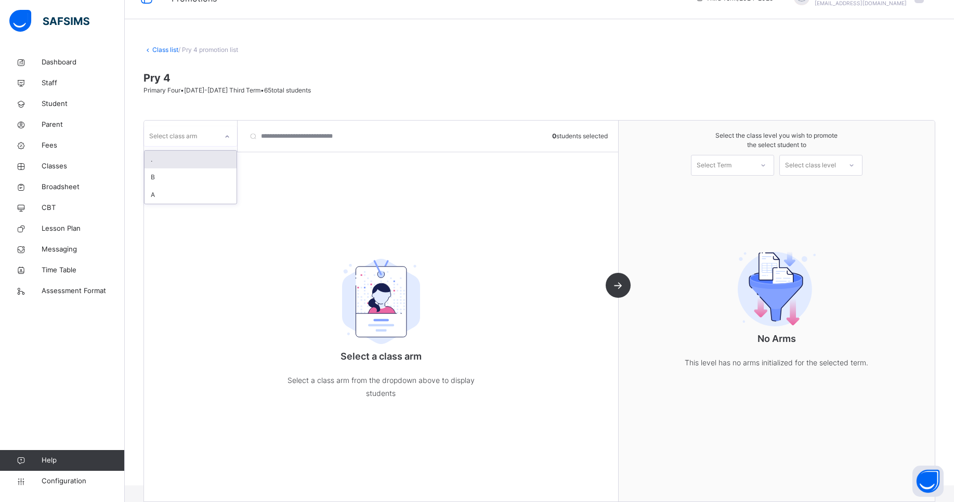
click at [227, 136] on icon at bounding box center [227, 137] width 6 height 10
click at [186, 189] on div "A" at bounding box center [191, 195] width 92 height 18
click at [235, 86] on span "Primary Four • [DATE]-[DATE] Third Term • 65 total students" at bounding box center [226, 90] width 167 height 8
click at [767, 169] on div at bounding box center [763, 165] width 19 height 18
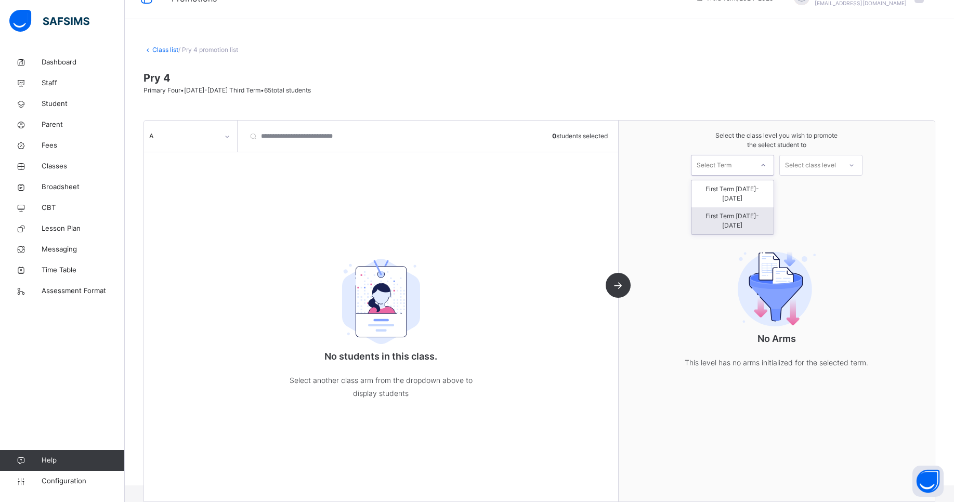
click at [753, 211] on div "First Term [DATE]-[DATE]" at bounding box center [732, 220] width 82 height 27
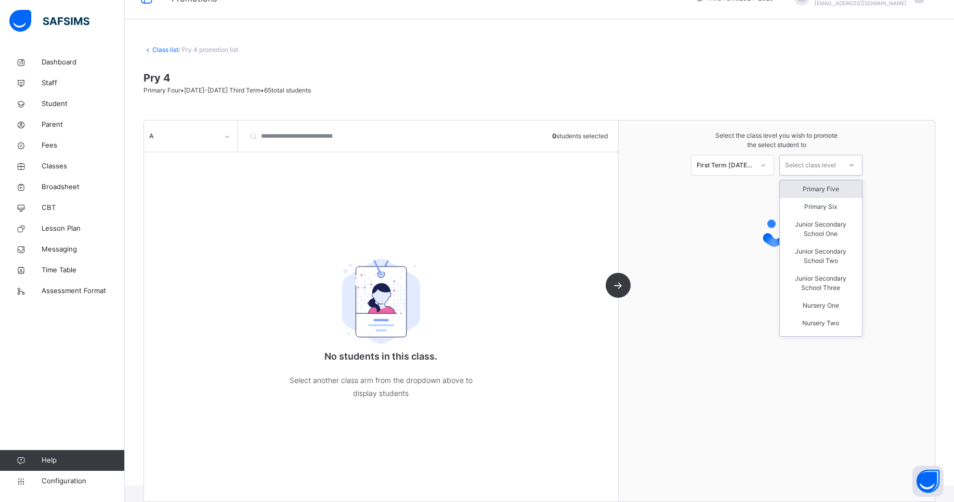
click at [830, 164] on div "Select class level" at bounding box center [810, 165] width 51 height 21
click at [827, 185] on div "Primary Five" at bounding box center [821, 189] width 82 height 18
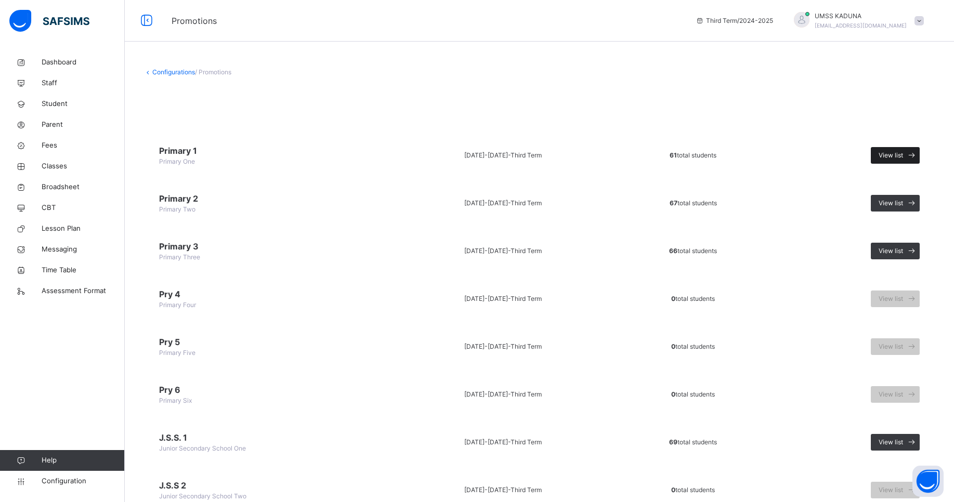
click at [903, 156] on span "View list" at bounding box center [891, 155] width 24 height 9
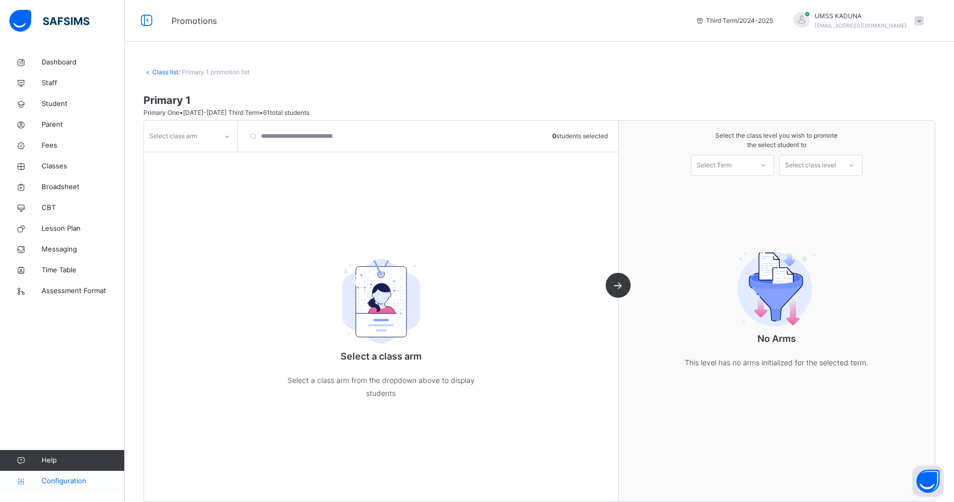
click at [59, 478] on span "Configuration" at bounding box center [83, 481] width 83 height 10
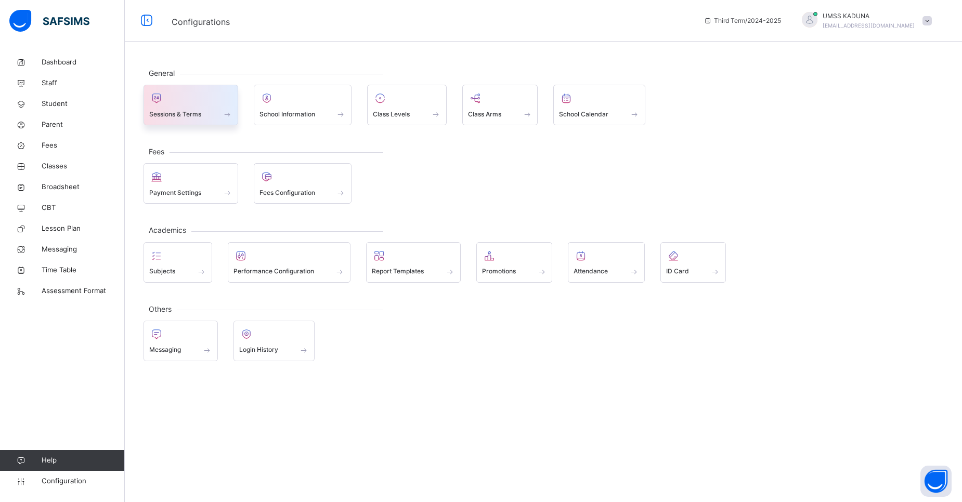
click at [192, 110] on span "Sessions & Terms" at bounding box center [175, 114] width 52 height 9
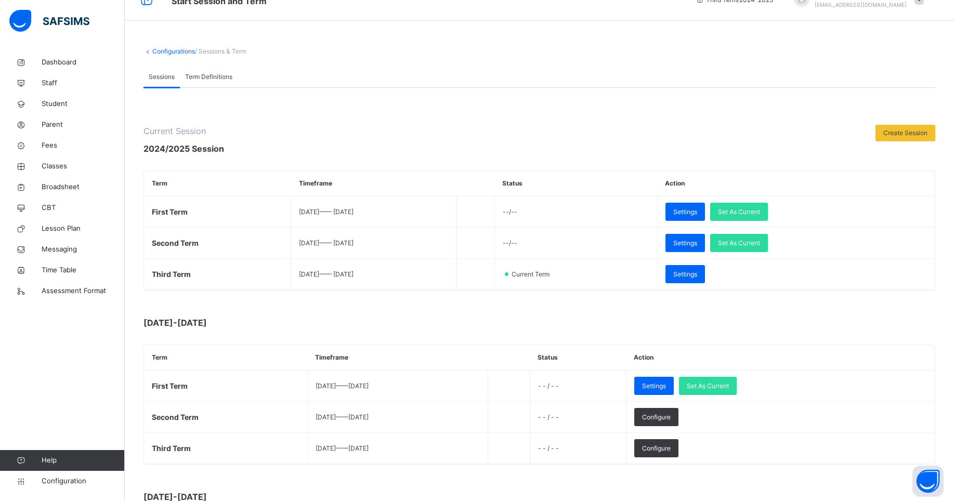
scroll to position [56, 0]
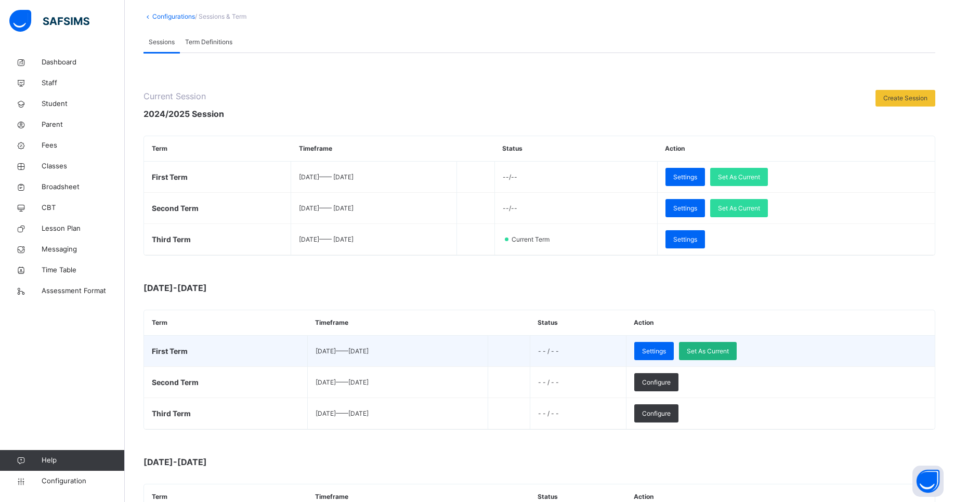
click at [729, 351] on span "Set As Current" at bounding box center [708, 351] width 42 height 9
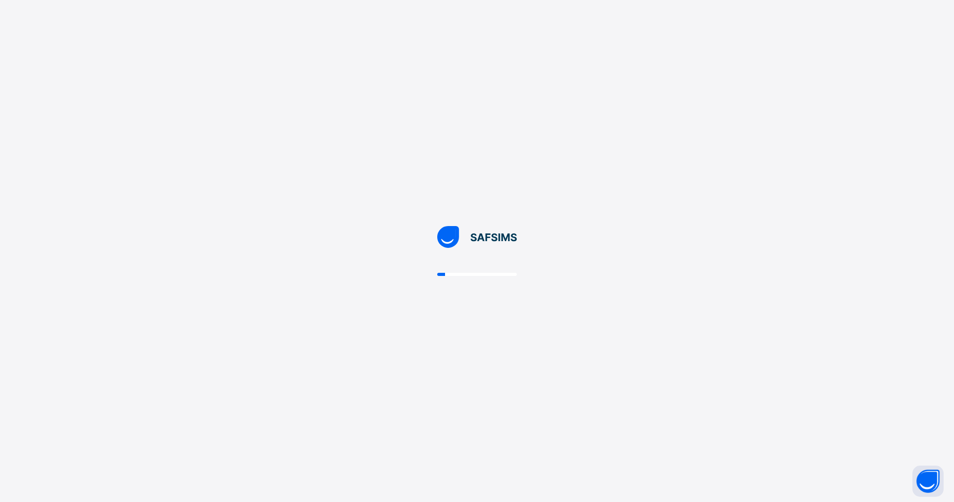
scroll to position [0, 0]
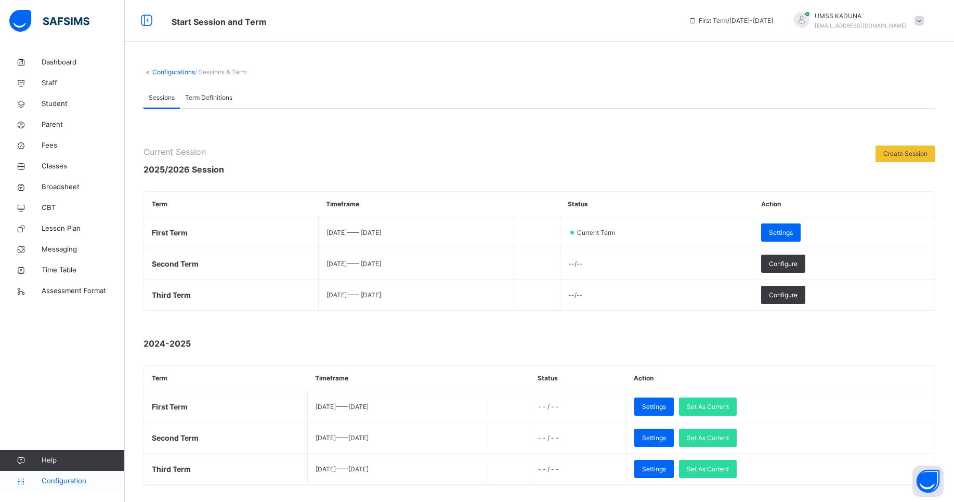
click at [73, 482] on span "Configuration" at bounding box center [83, 481] width 83 height 10
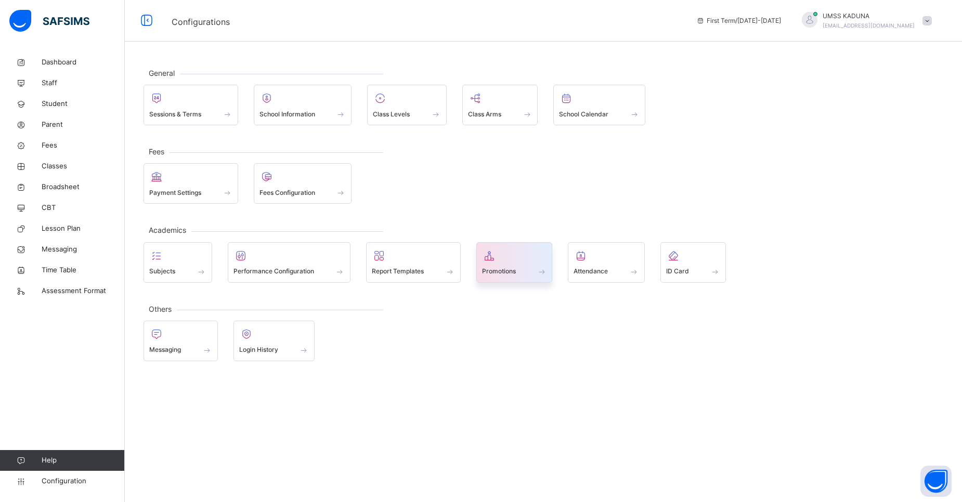
click at [529, 276] on div "Promotions" at bounding box center [514, 271] width 65 height 11
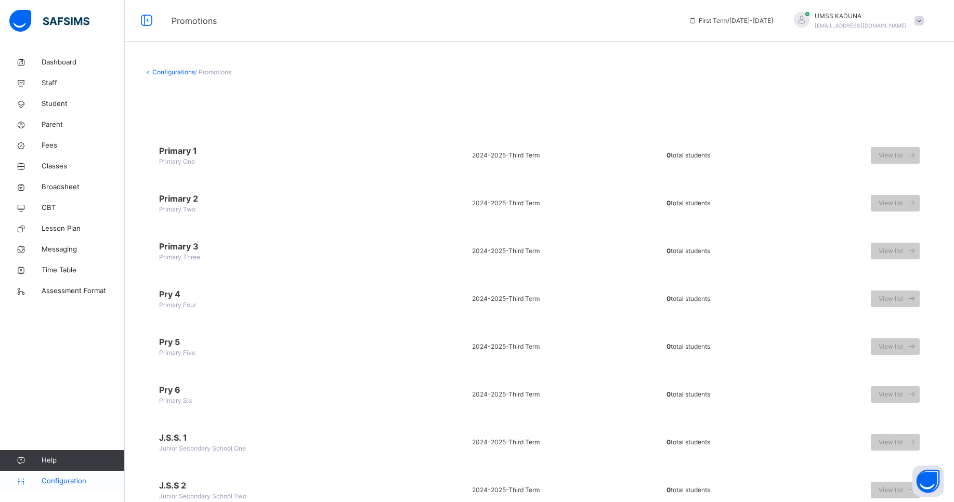
click at [66, 479] on span "Configuration" at bounding box center [83, 481] width 83 height 10
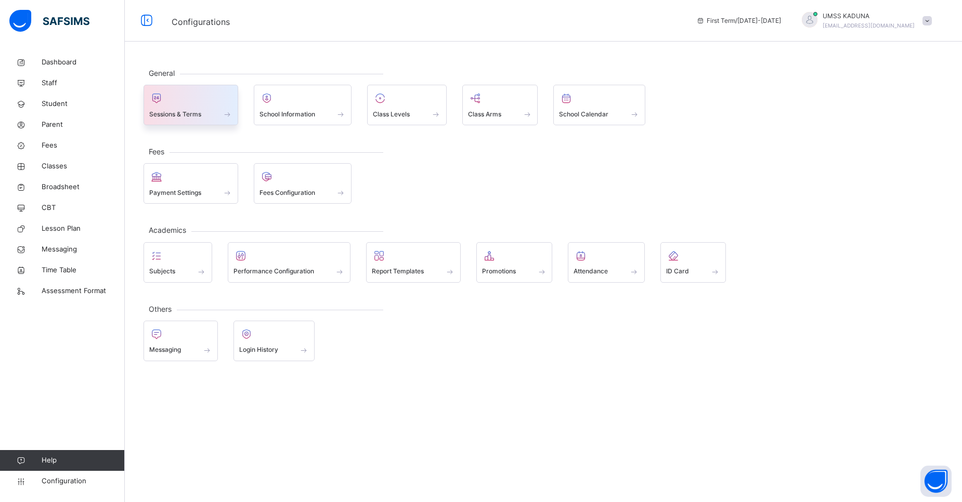
click at [205, 113] on div "Sessions & Terms" at bounding box center [190, 114] width 83 height 11
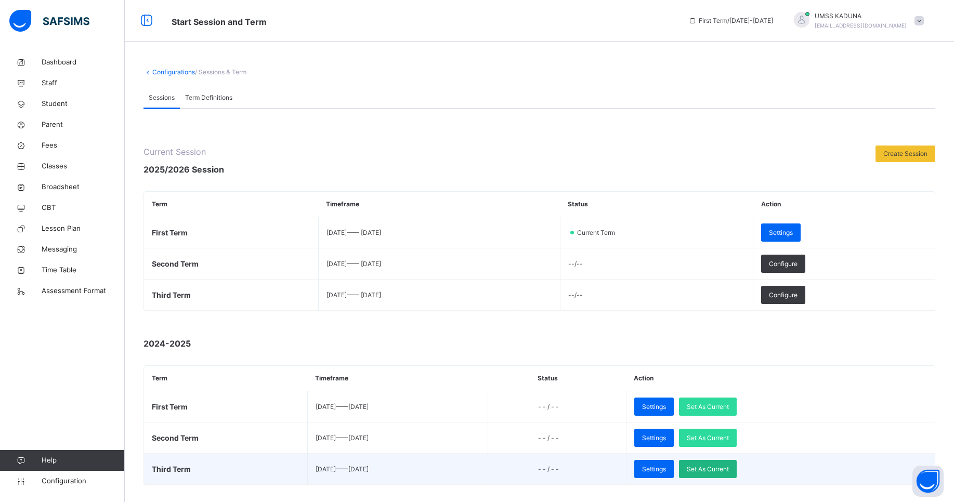
click at [729, 471] on span "Set As Current" at bounding box center [708, 469] width 42 height 9
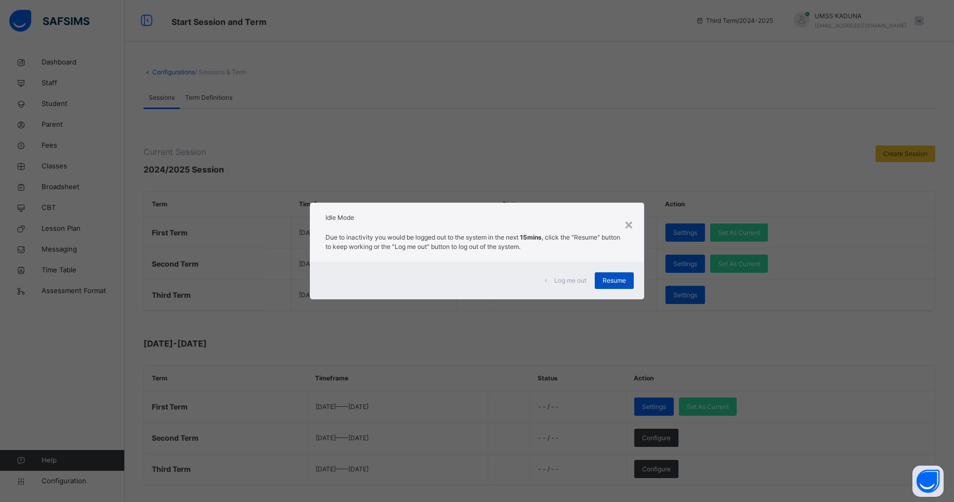
click at [626, 281] on span "Resume" at bounding box center [614, 280] width 23 height 9
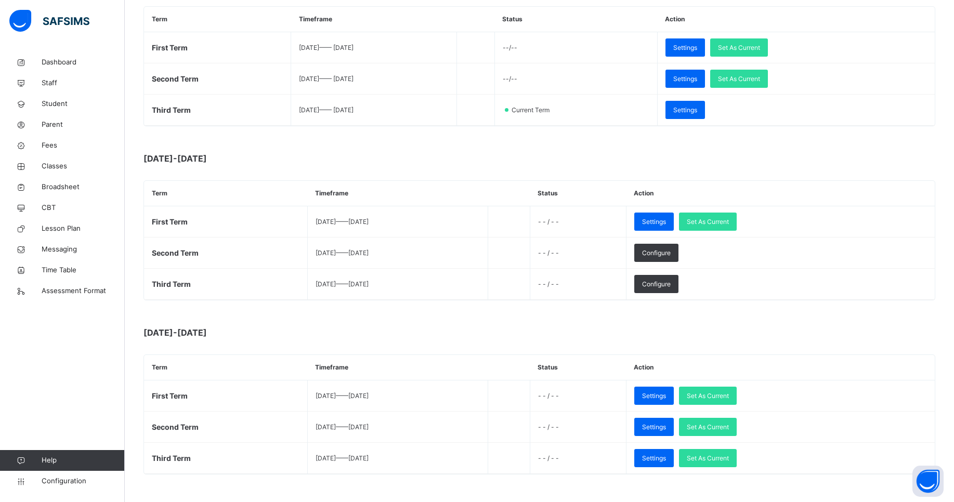
scroll to position [199, 0]
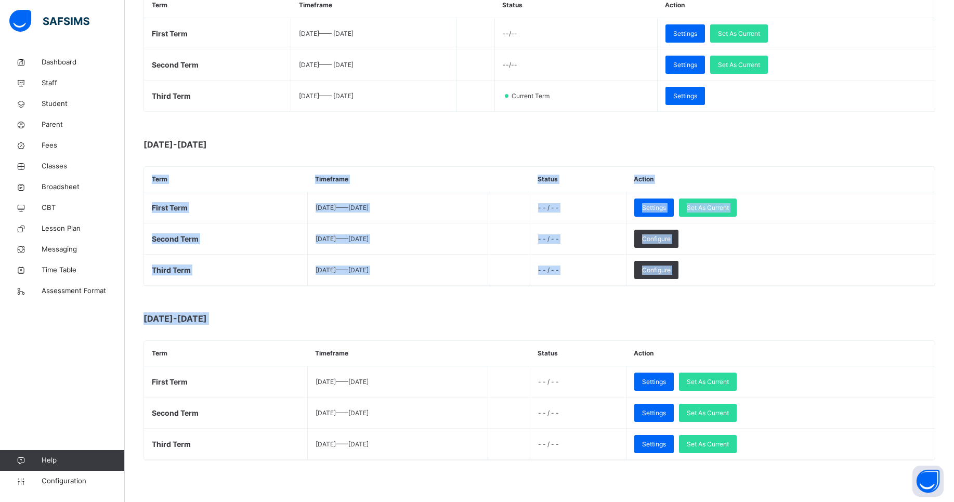
drag, startPoint x: 952, startPoint y: 323, endPoint x: 961, endPoint y: 231, distance: 92.4
click at [954, 266] on html "Start Session and Term Third Term / [DATE]-[DATE] UMSS KADUNA [EMAIL_ADDRESS][D…" at bounding box center [477, 151] width 954 height 701
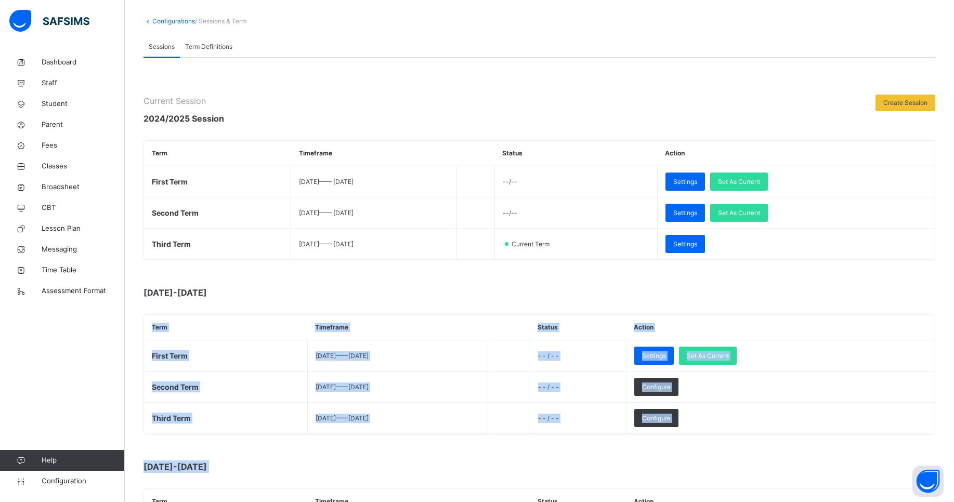
scroll to position [0, 0]
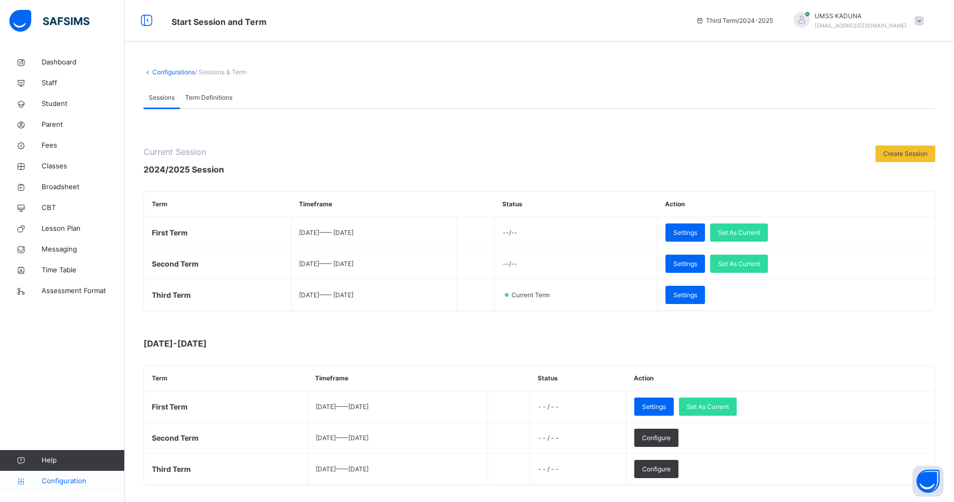
click at [76, 487] on link "Configuration" at bounding box center [62, 481] width 124 height 21
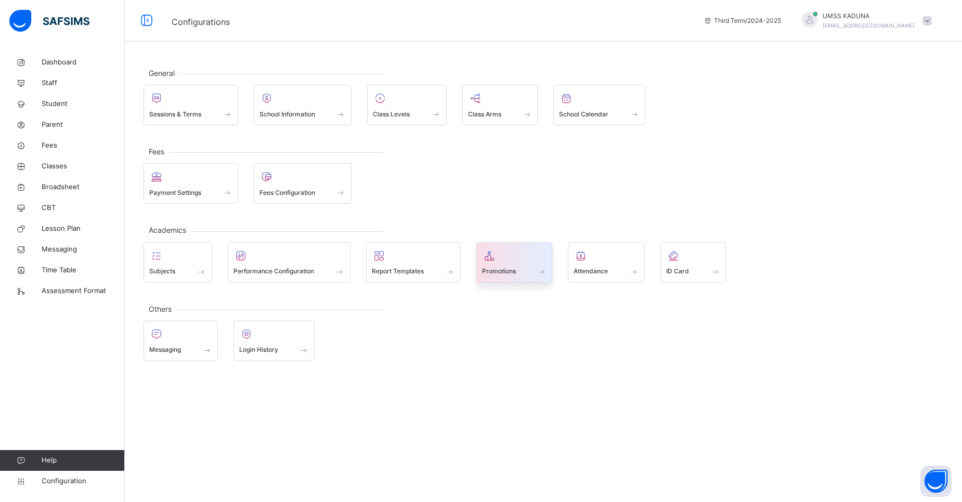
click at [515, 259] on div at bounding box center [514, 256] width 65 height 16
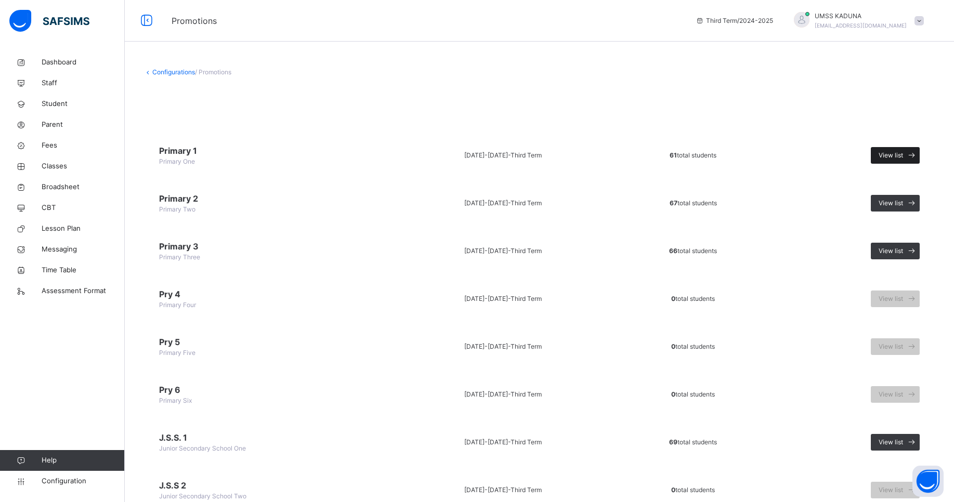
click at [903, 160] on span "View list" at bounding box center [891, 155] width 24 height 9
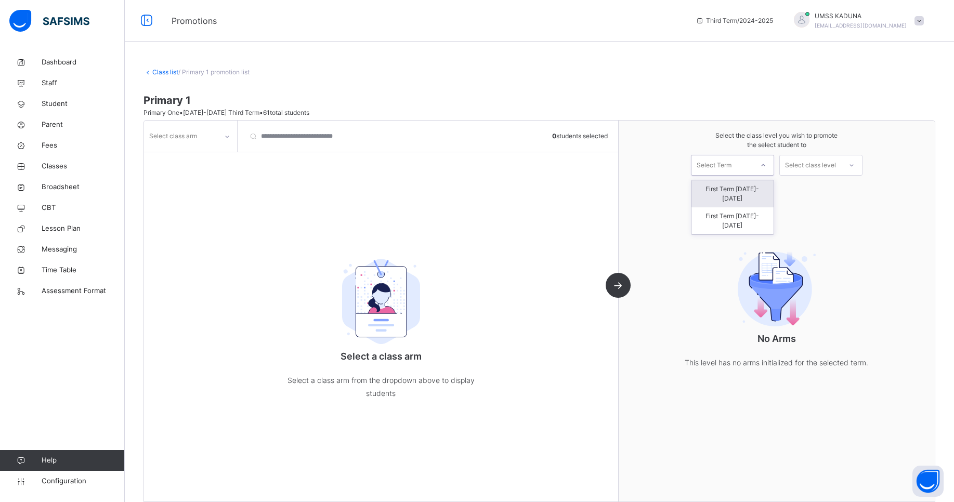
click at [765, 167] on div at bounding box center [763, 165] width 19 height 18
click at [749, 211] on div "First Term [DATE]-[DATE]" at bounding box center [732, 220] width 82 height 27
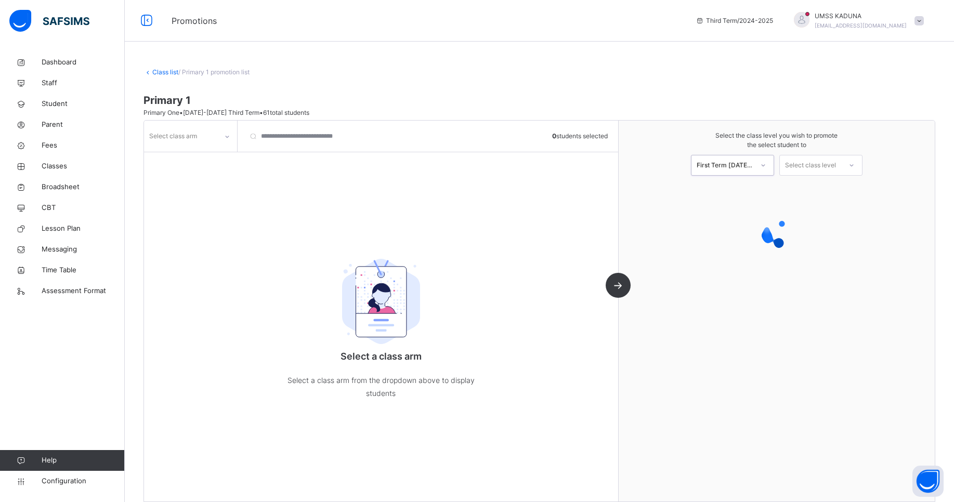
click at [229, 140] on div at bounding box center [227, 136] width 18 height 17
click at [214, 158] on div "A" at bounding box center [191, 160] width 92 height 18
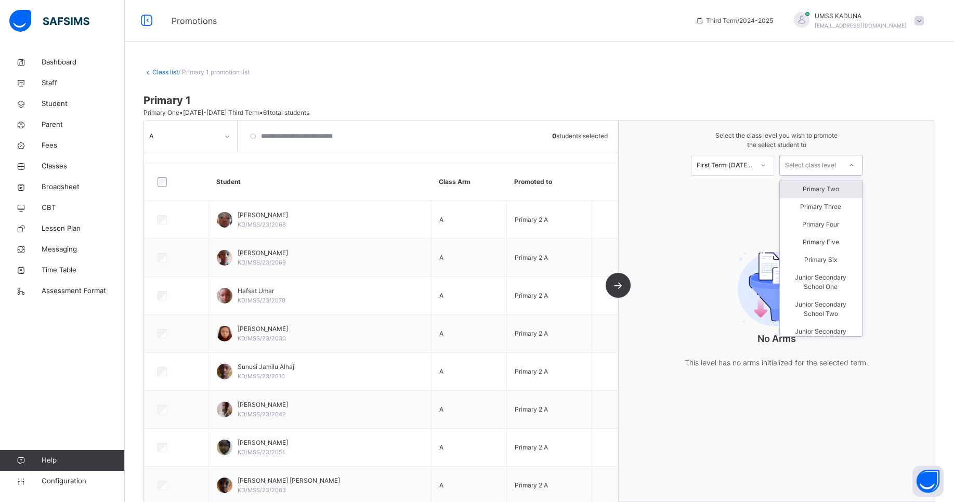
click at [861, 165] on div at bounding box center [851, 165] width 19 height 18
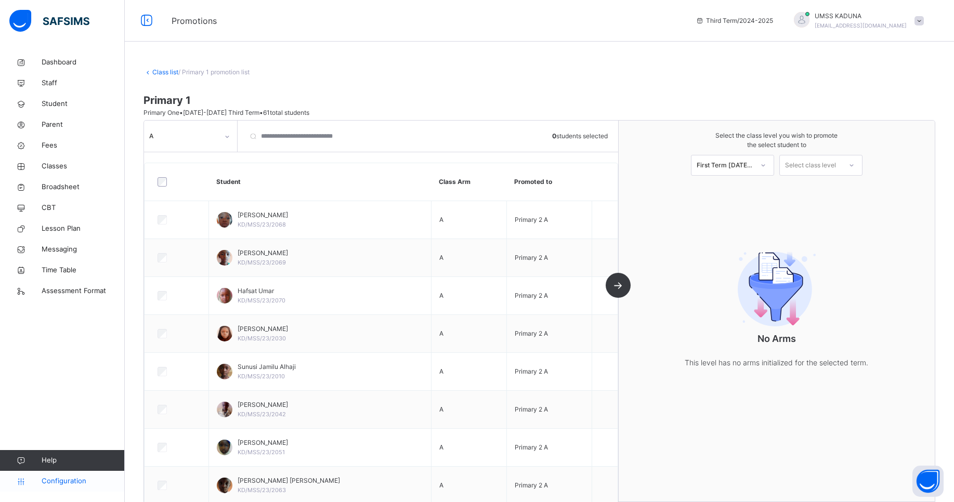
click at [67, 480] on span "Configuration" at bounding box center [83, 481] width 83 height 10
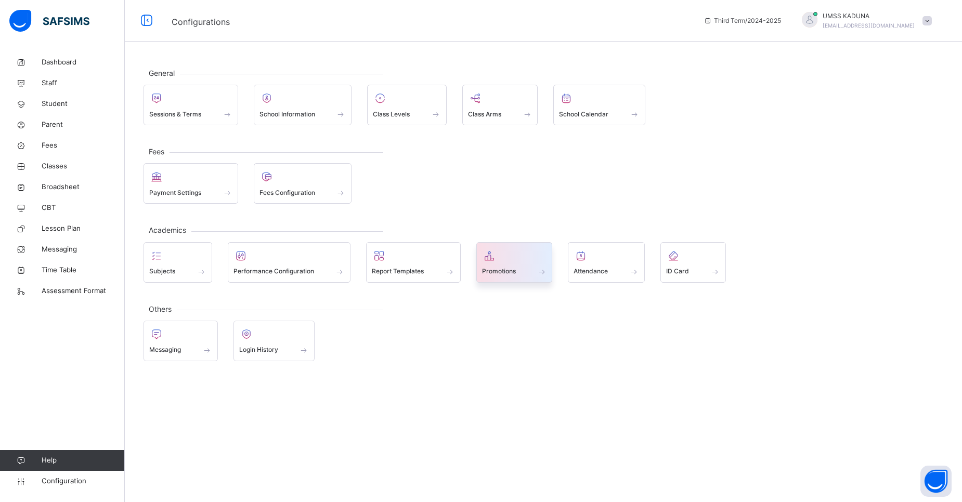
click at [513, 271] on span "Promotions" at bounding box center [499, 271] width 34 height 9
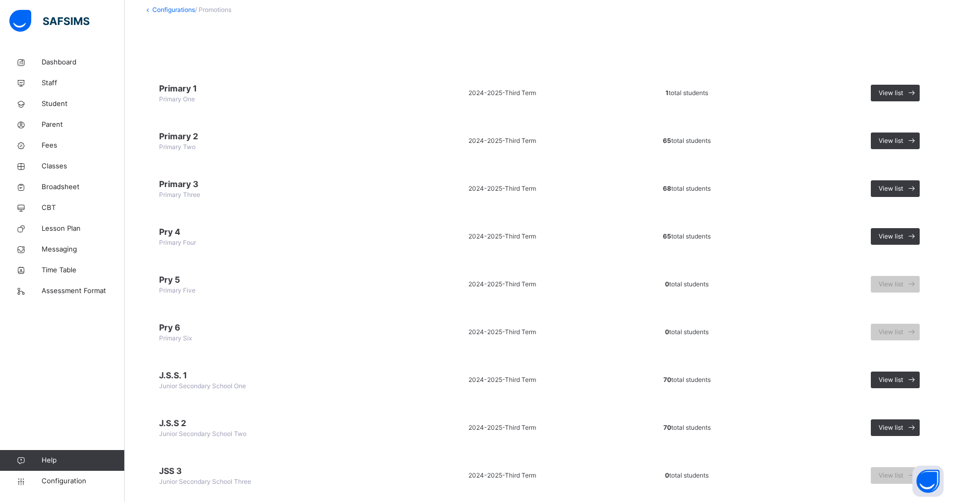
scroll to position [76, 0]
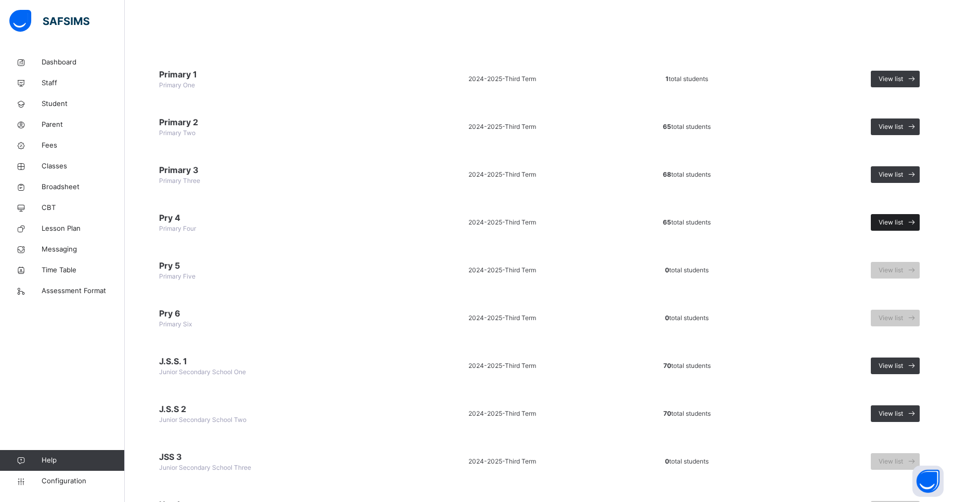
click at [896, 222] on span "View list" at bounding box center [891, 222] width 24 height 9
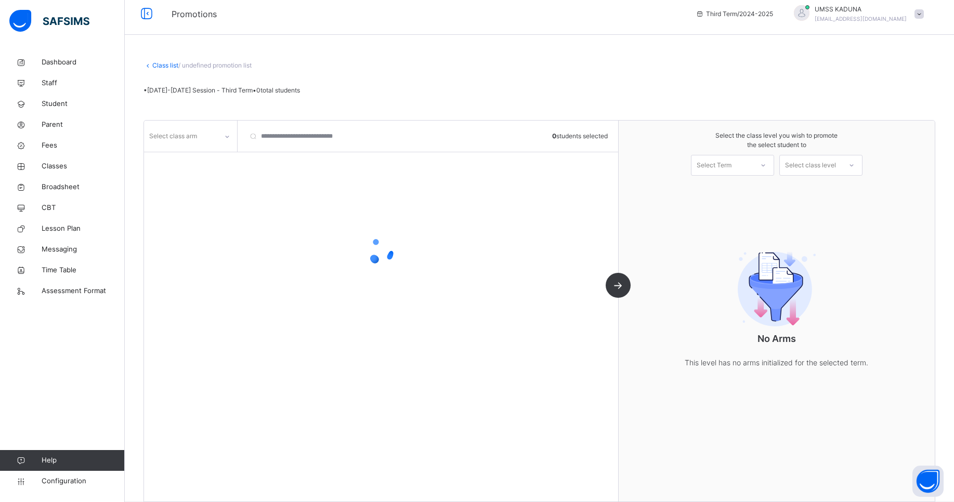
scroll to position [22, 0]
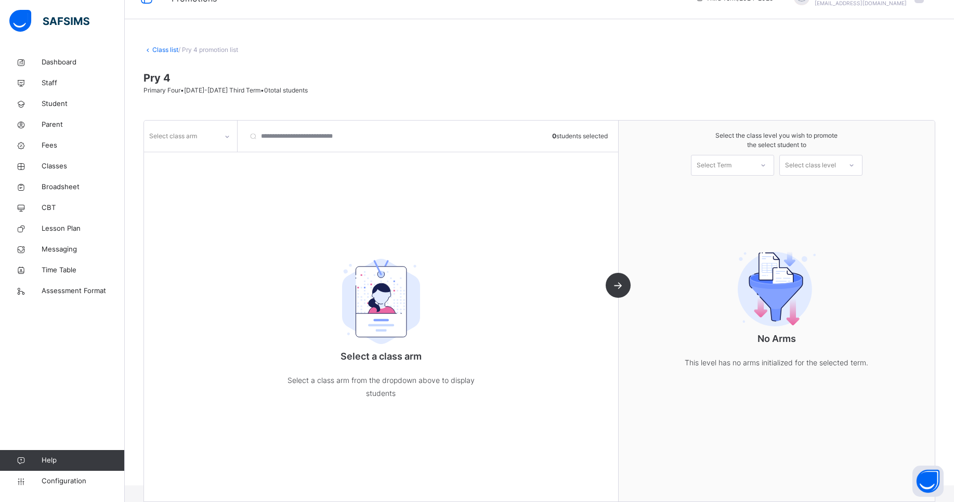
click at [227, 135] on icon at bounding box center [227, 137] width 6 height 10
click at [204, 198] on div "A" at bounding box center [191, 195] width 92 height 18
click at [762, 169] on div at bounding box center [763, 165] width 19 height 18
click at [755, 189] on div "First Term [DATE]-[DATE]" at bounding box center [732, 193] width 82 height 27
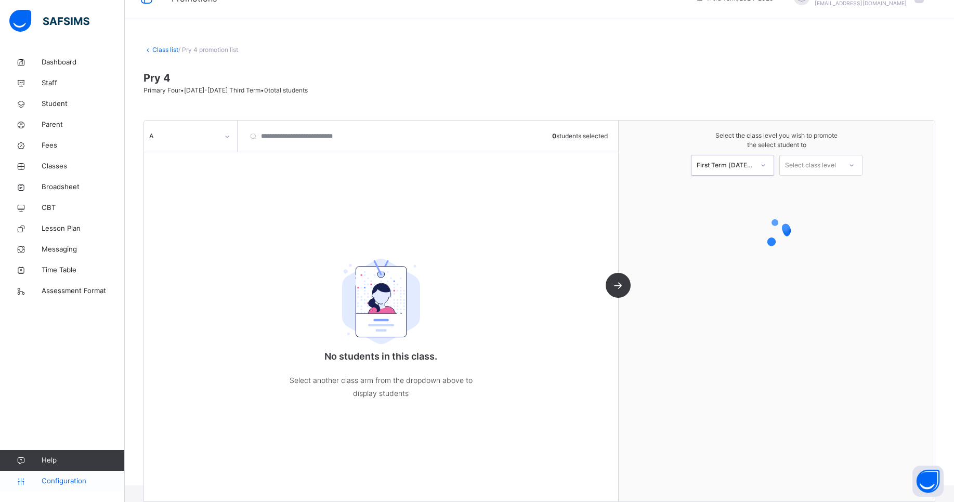
click at [69, 477] on span "Configuration" at bounding box center [83, 481] width 83 height 10
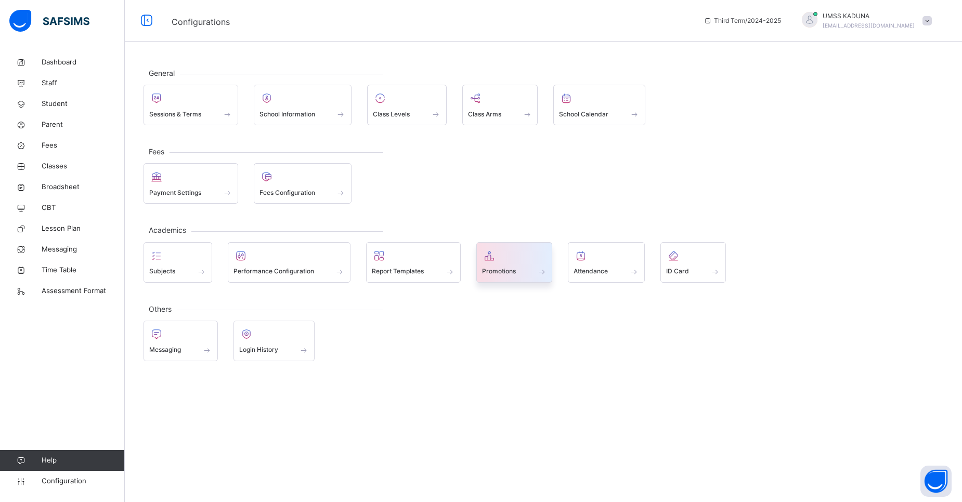
click at [502, 273] on span "Promotions" at bounding box center [499, 271] width 34 height 9
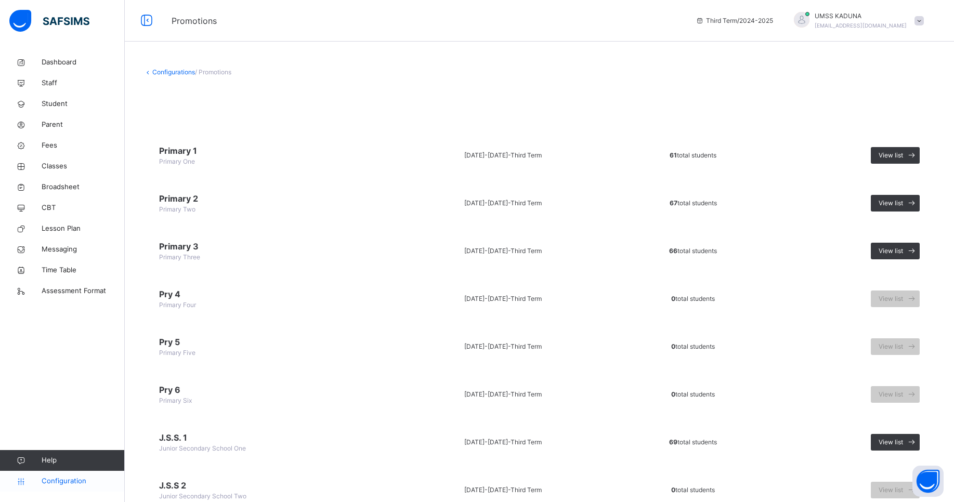
click at [73, 481] on span "Configuration" at bounding box center [83, 481] width 83 height 10
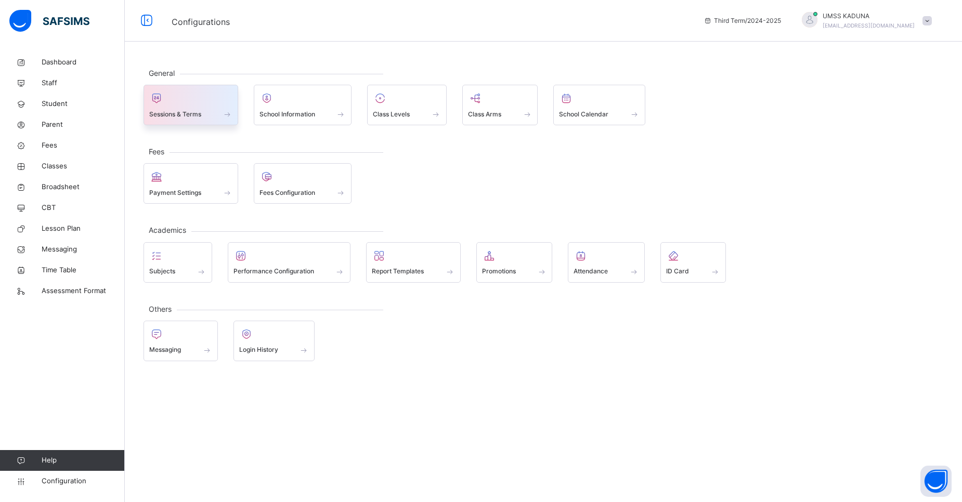
click at [196, 116] on span "Sessions & Terms" at bounding box center [175, 114] width 52 height 9
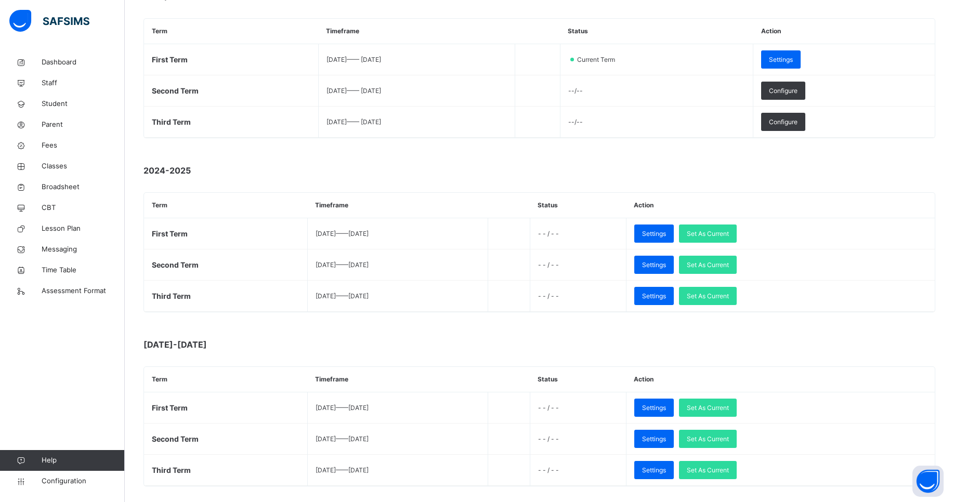
scroll to position [199, 0]
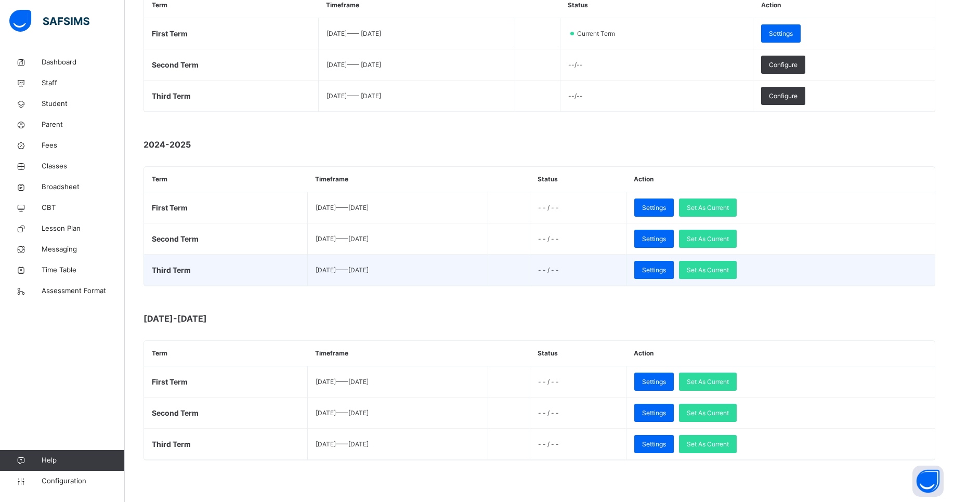
click at [559, 268] on span "- - / - -" at bounding box center [548, 270] width 21 height 8
click at [729, 271] on span "Set As Current" at bounding box center [708, 270] width 42 height 9
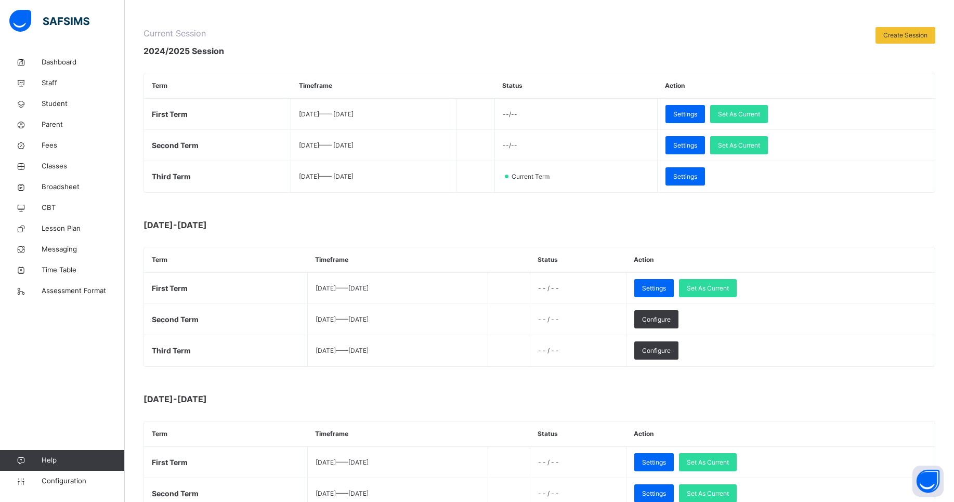
scroll to position [104, 0]
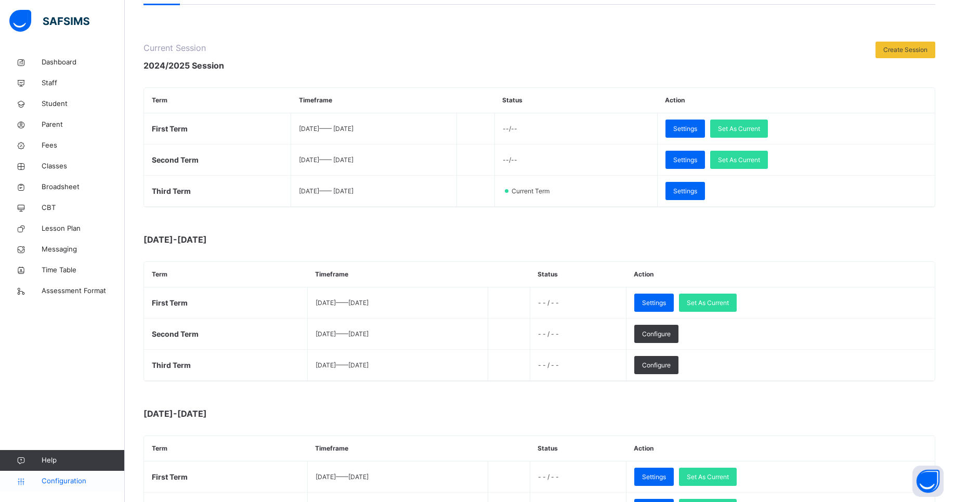
click at [69, 482] on span "Configuration" at bounding box center [83, 481] width 83 height 10
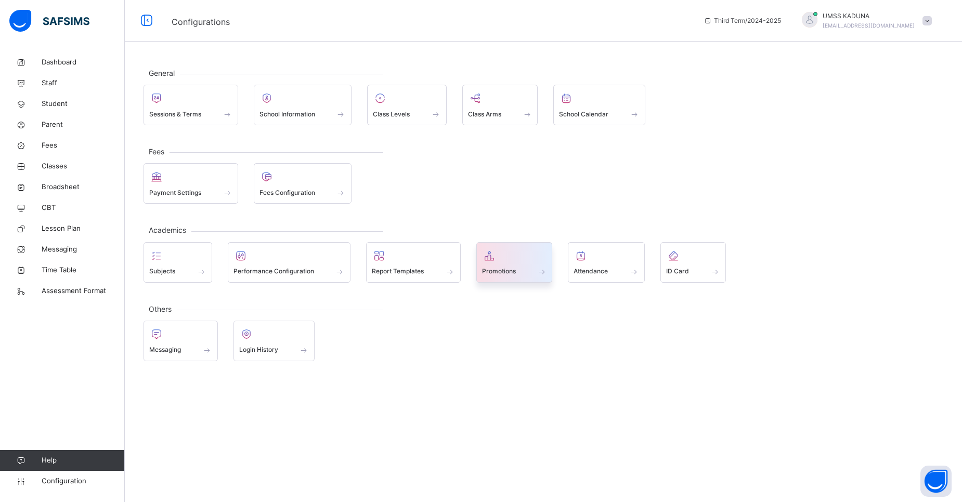
click at [510, 266] on div "Promotions" at bounding box center [514, 271] width 65 height 11
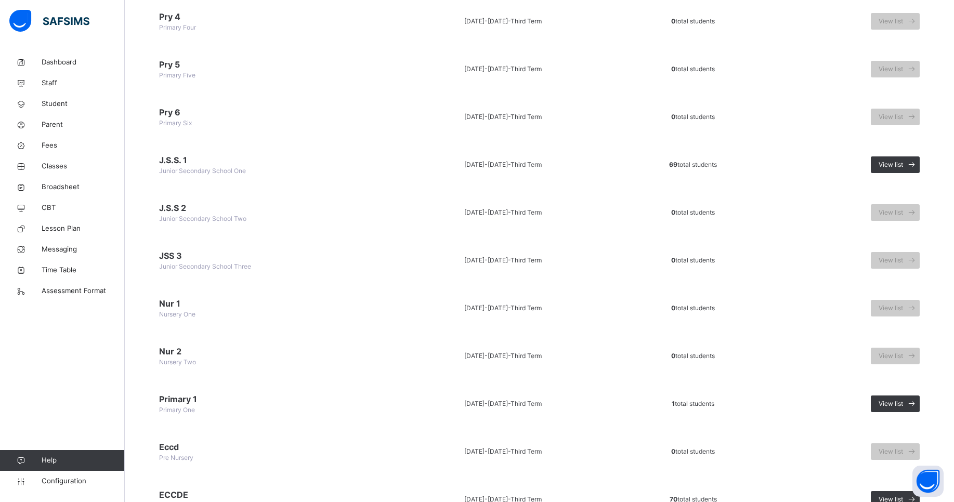
scroll to position [277, 0]
click at [72, 481] on span "Configuration" at bounding box center [83, 481] width 83 height 10
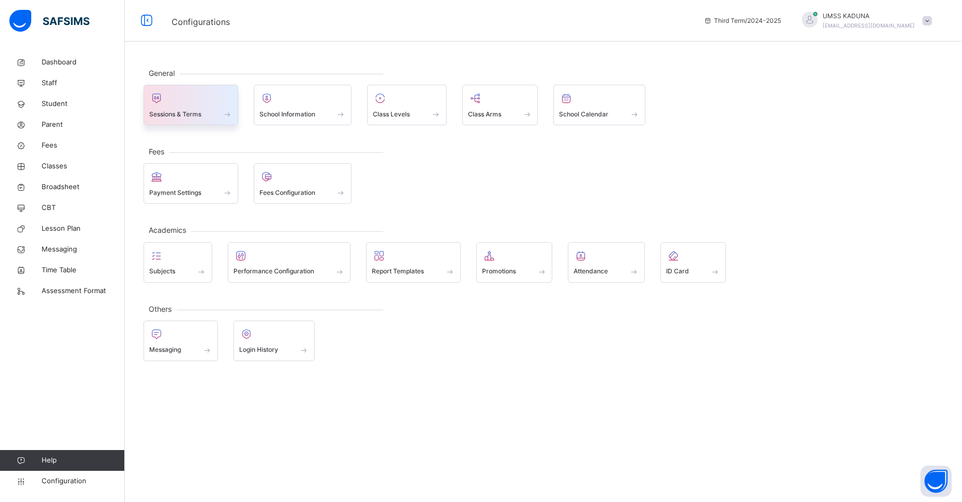
click at [212, 117] on div "Sessions & Terms" at bounding box center [190, 114] width 83 height 11
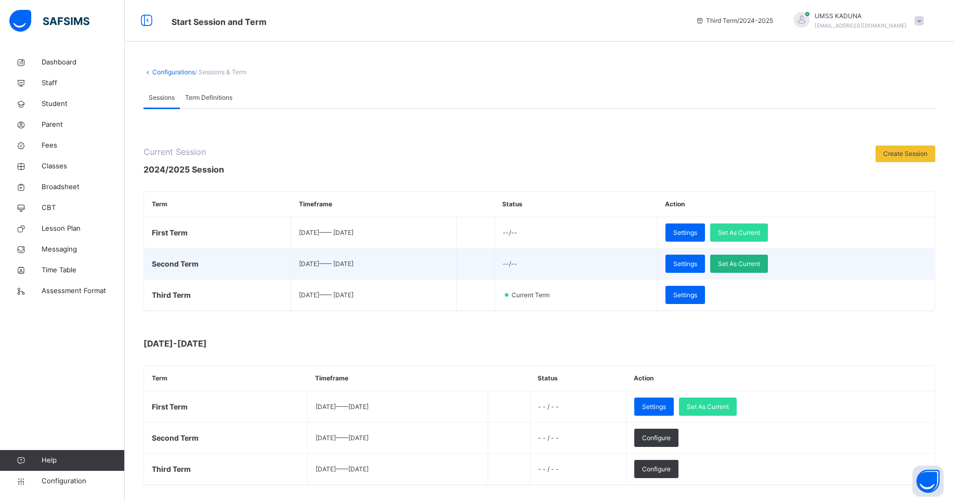
click at [760, 263] on span "Set As Current" at bounding box center [739, 263] width 42 height 9
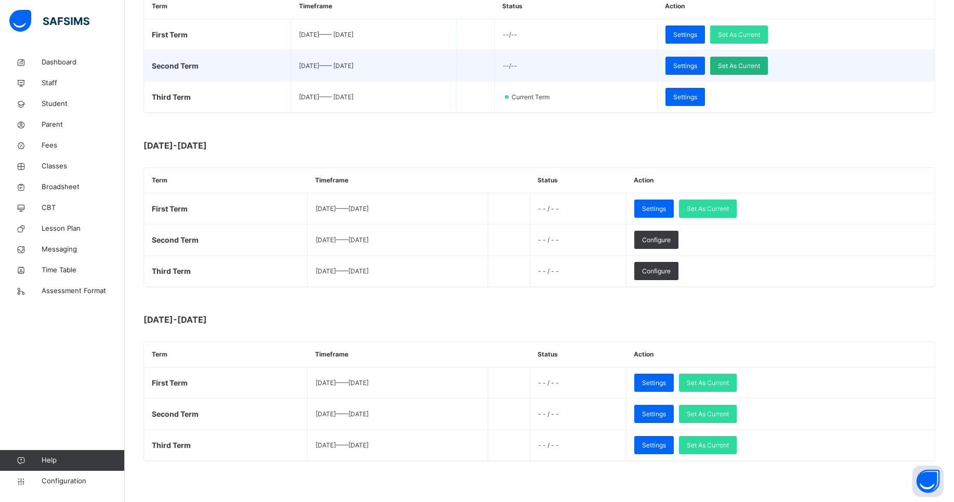
scroll to position [199, 0]
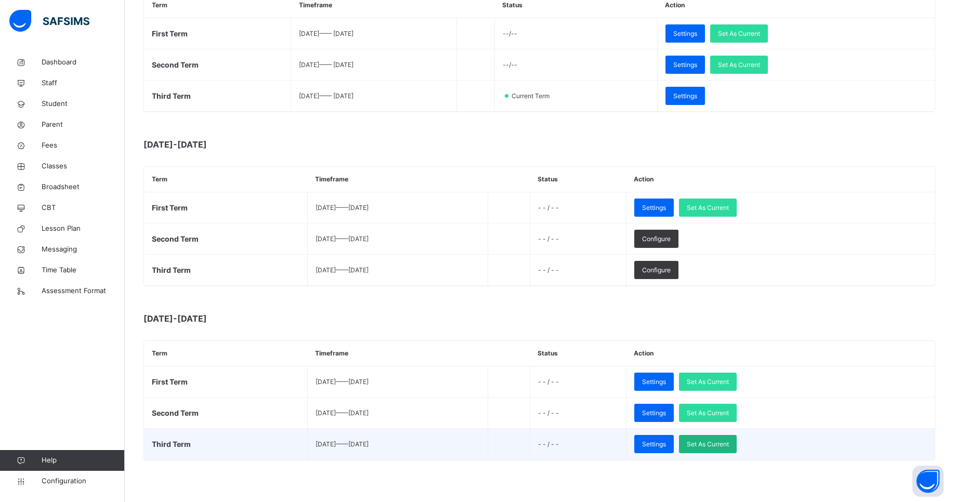
click at [729, 442] on span "Set As Current" at bounding box center [708, 444] width 42 height 9
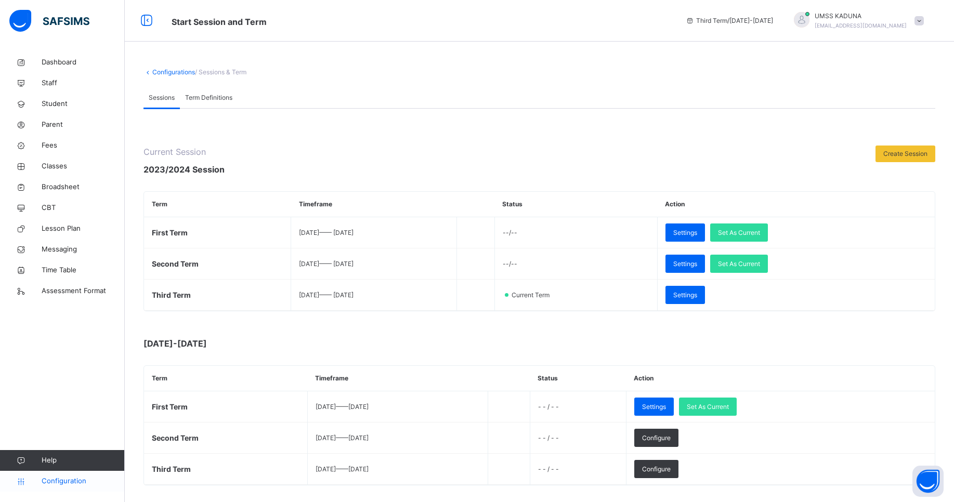
click at [71, 482] on span "Configuration" at bounding box center [83, 481] width 83 height 10
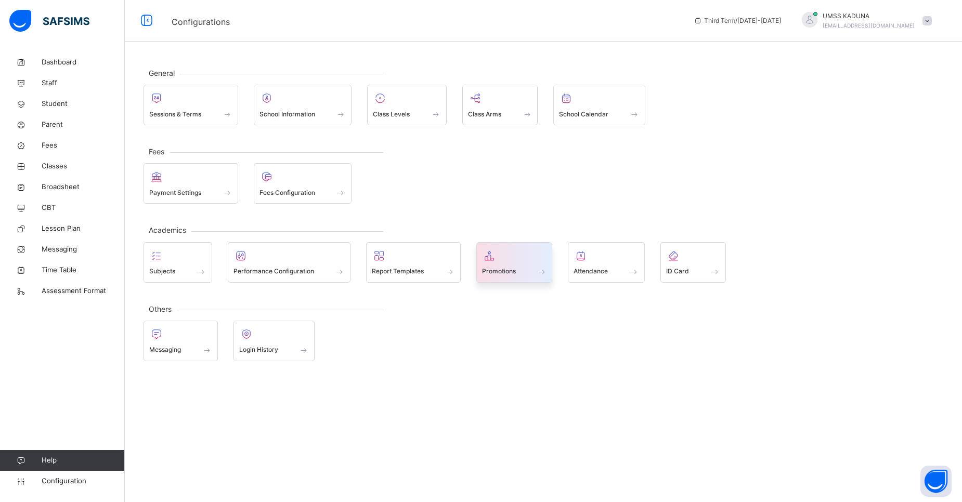
click at [529, 262] on div at bounding box center [514, 256] width 65 height 16
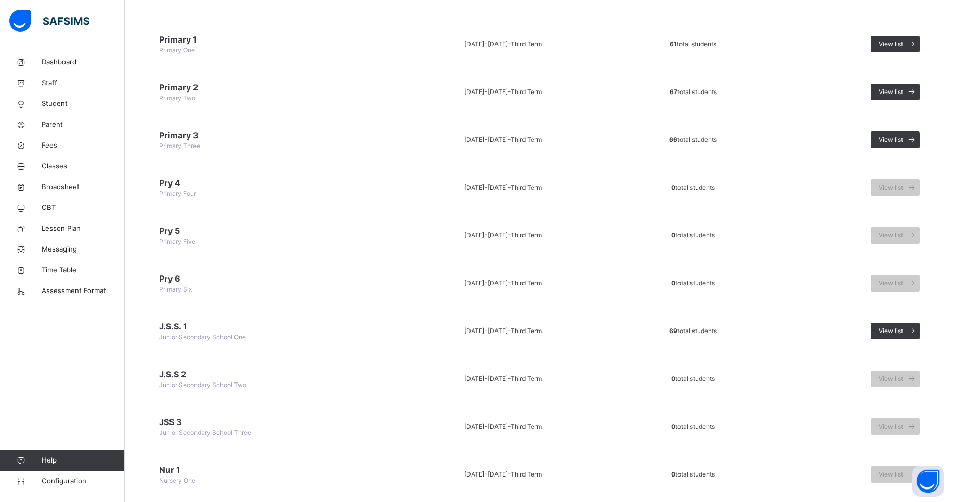
scroll to position [110, 0]
click at [61, 482] on span "Configuration" at bounding box center [83, 481] width 83 height 10
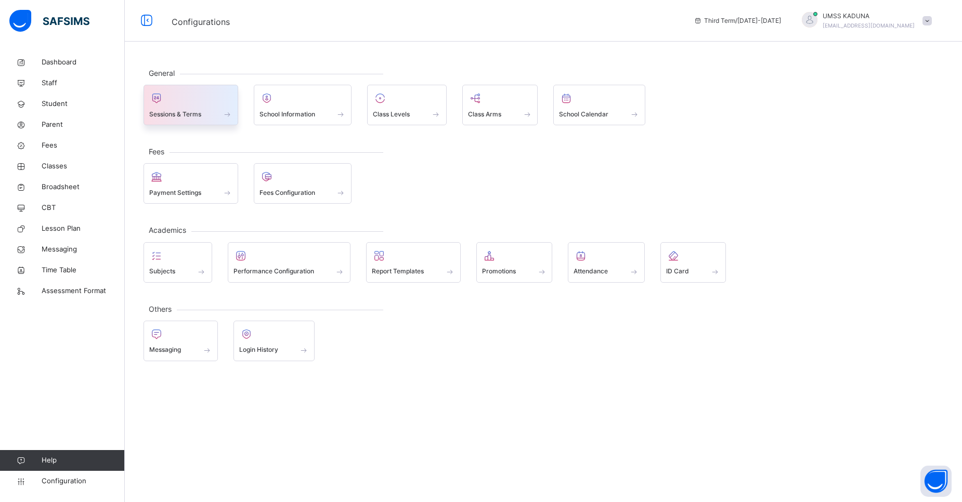
click at [172, 102] on div at bounding box center [190, 98] width 83 height 16
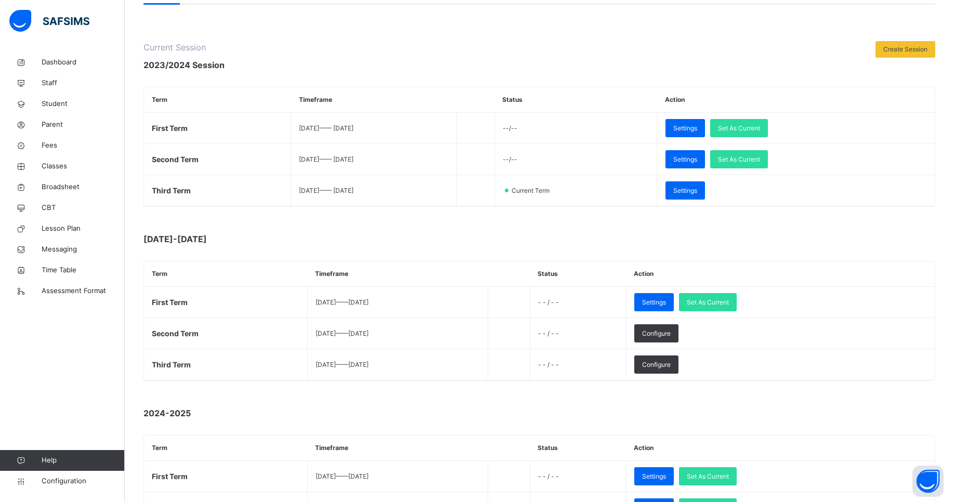
scroll to position [199, 0]
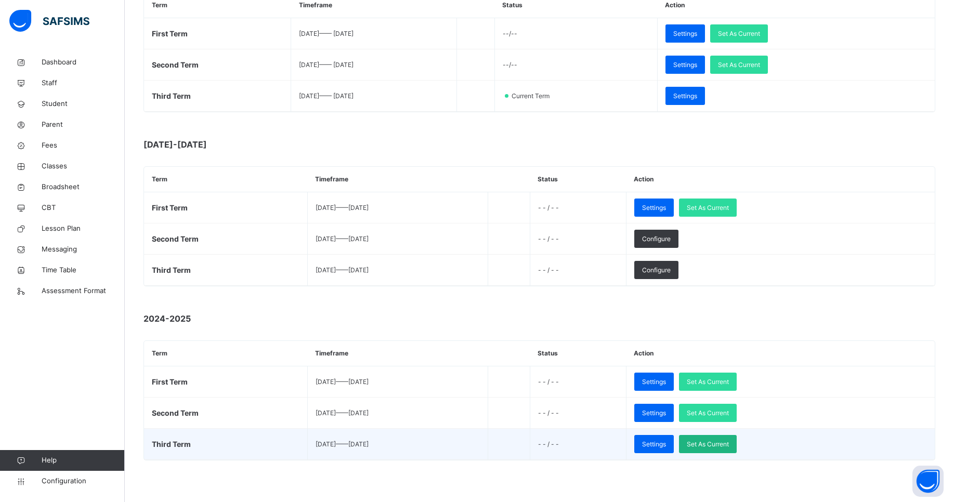
click at [729, 446] on span "Set As Current" at bounding box center [708, 444] width 42 height 9
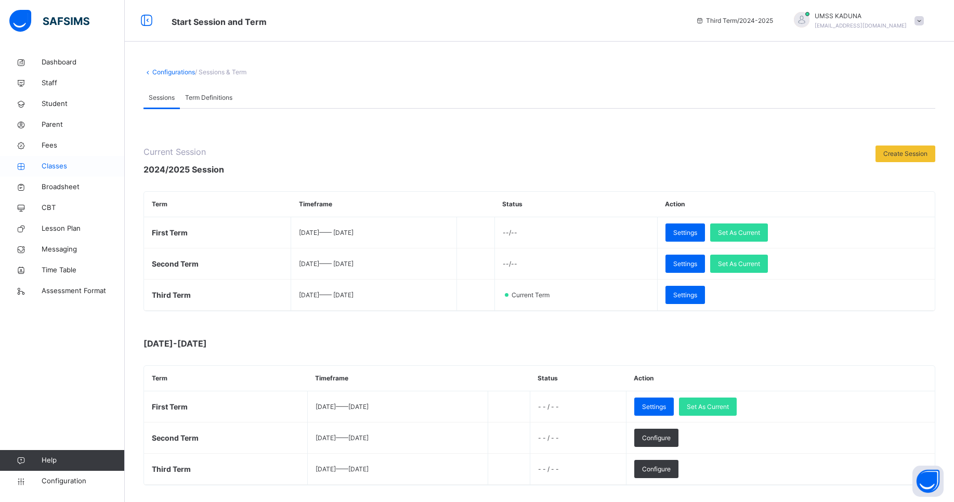
click at [60, 171] on span "Classes" at bounding box center [83, 166] width 83 height 10
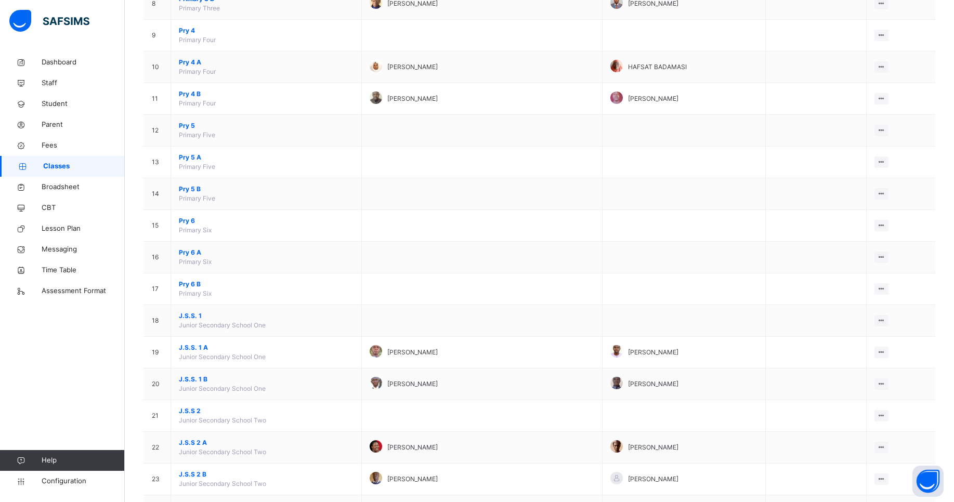
scroll to position [395, 0]
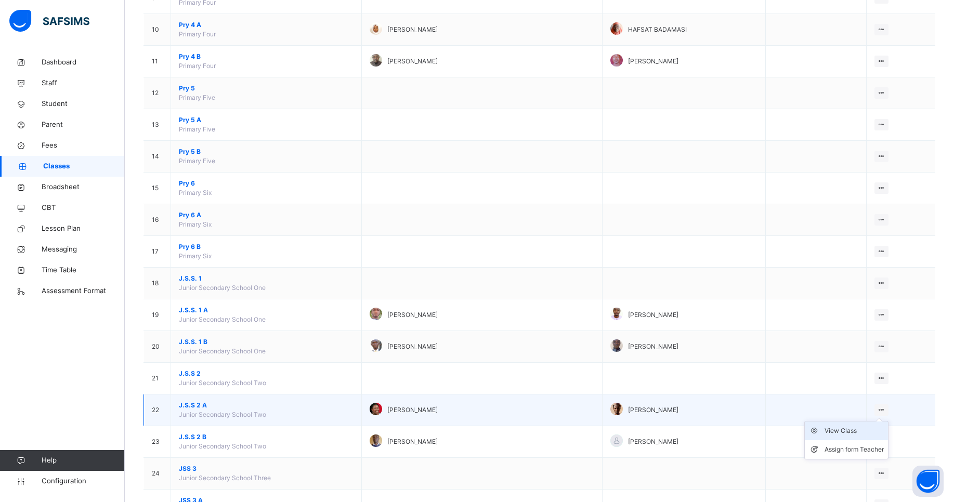
click at [847, 434] on div "View Class" at bounding box center [854, 431] width 59 height 10
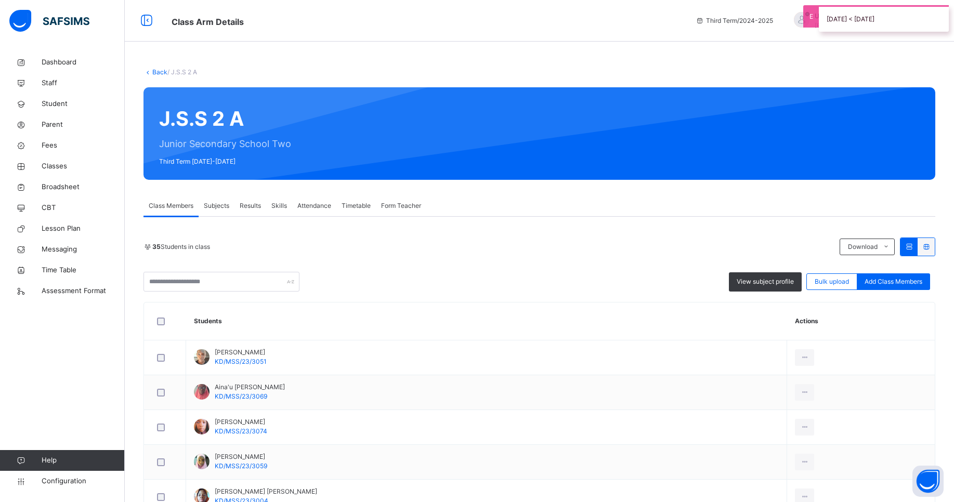
click at [550, 22] on span "Class Arm Details" at bounding box center [426, 20] width 508 height 17
click at [58, 64] on span "Dashboard" at bounding box center [83, 62] width 83 height 10
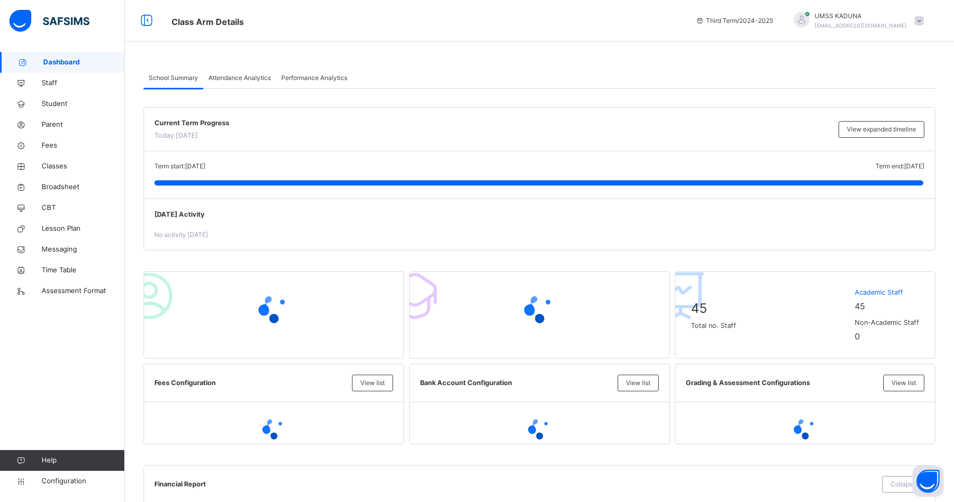
click at [810, 18] on div at bounding box center [802, 20] width 16 height 16
click at [891, 126] on span "Logout" at bounding box center [890, 129] width 69 height 14
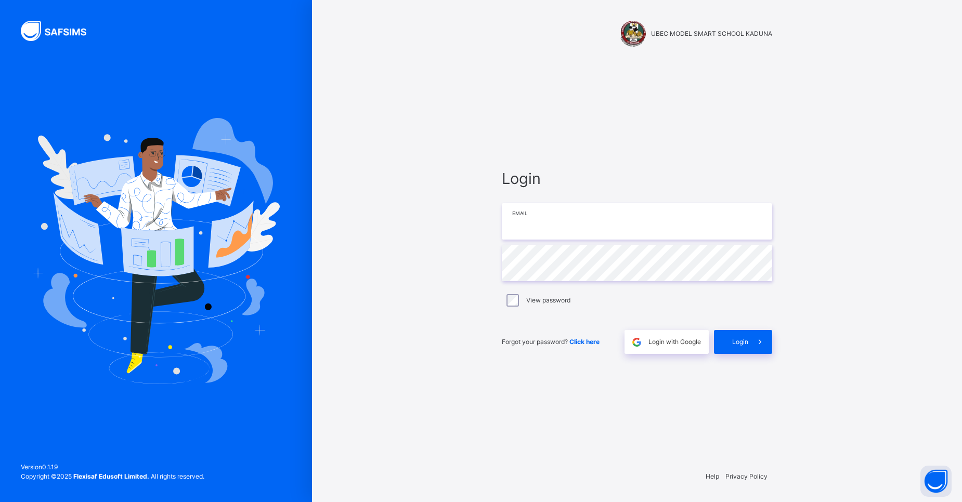
type input "**********"
click at [737, 338] on span "Login" at bounding box center [740, 341] width 16 height 9
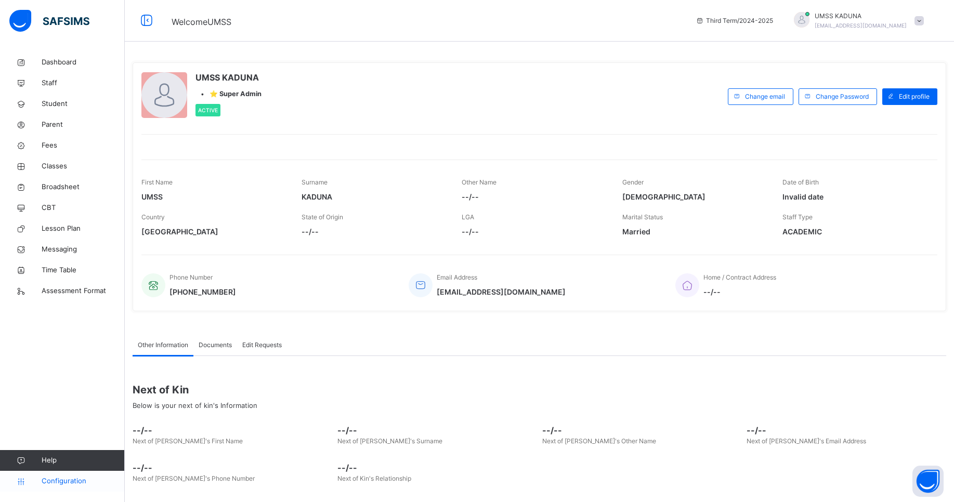
click at [76, 485] on span "Configuration" at bounding box center [83, 481] width 83 height 10
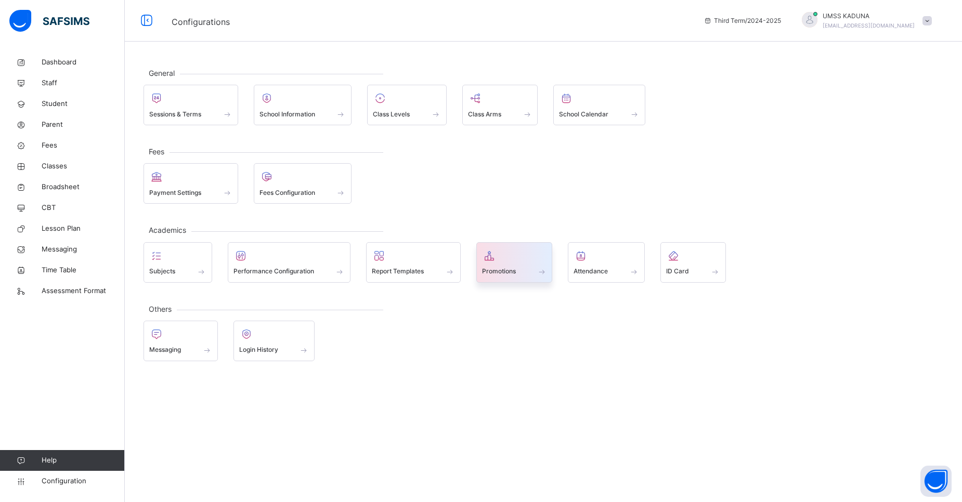
click at [508, 276] on span "Promotions" at bounding box center [499, 271] width 34 height 9
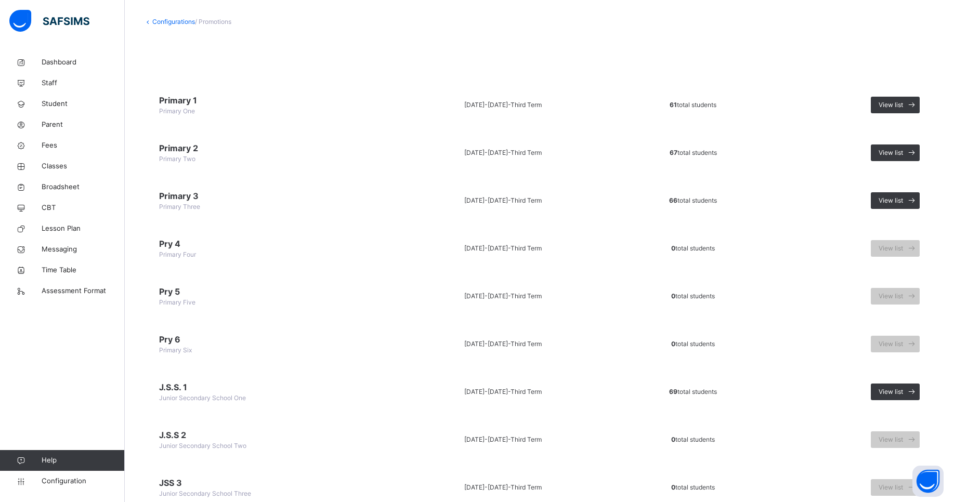
scroll to position [83, 0]
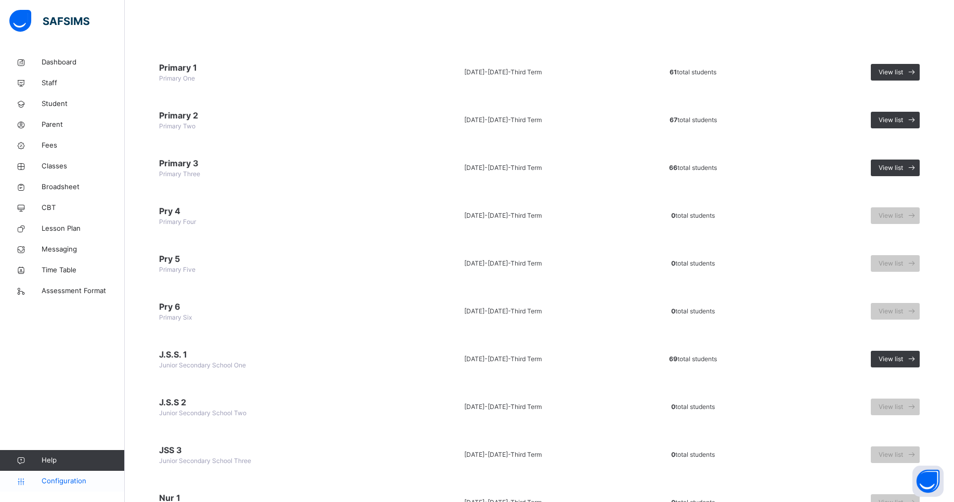
click at [74, 481] on span "Configuration" at bounding box center [83, 481] width 83 height 10
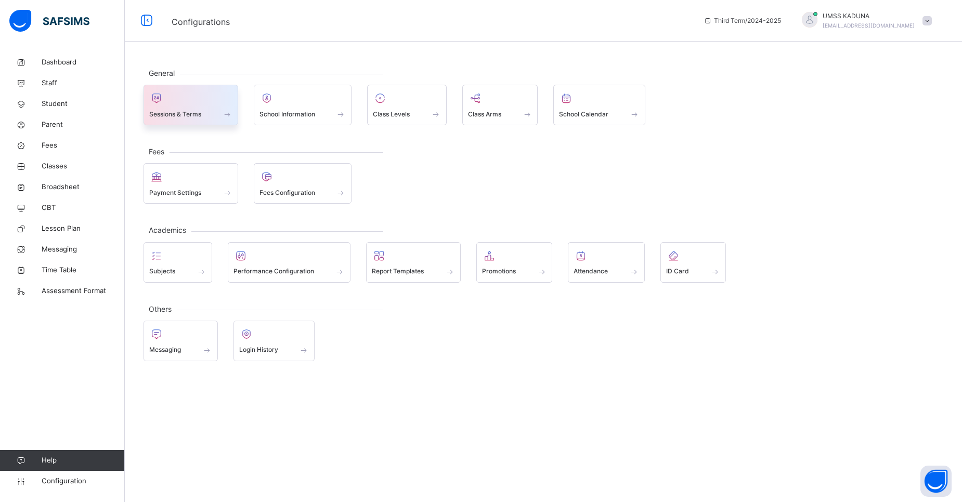
click at [187, 105] on div at bounding box center [190, 98] width 83 height 16
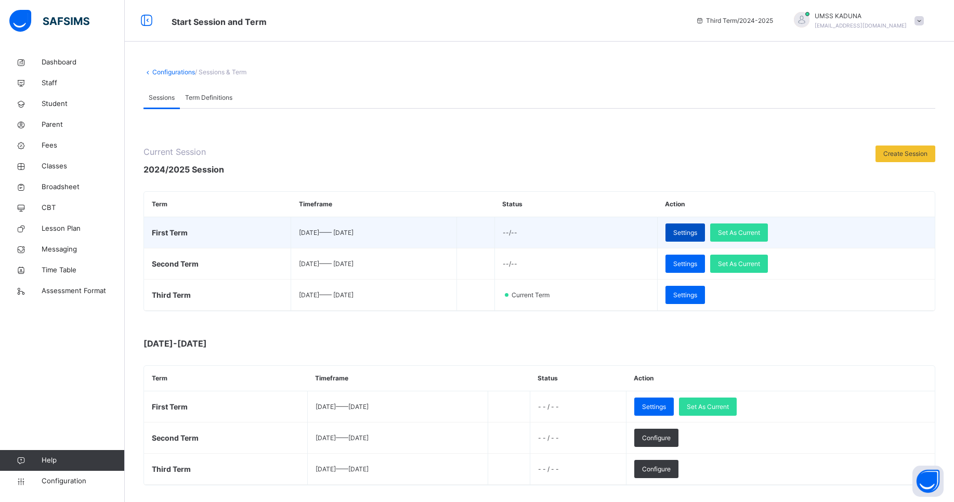
click at [697, 228] on span "Settings" at bounding box center [685, 232] width 24 height 9
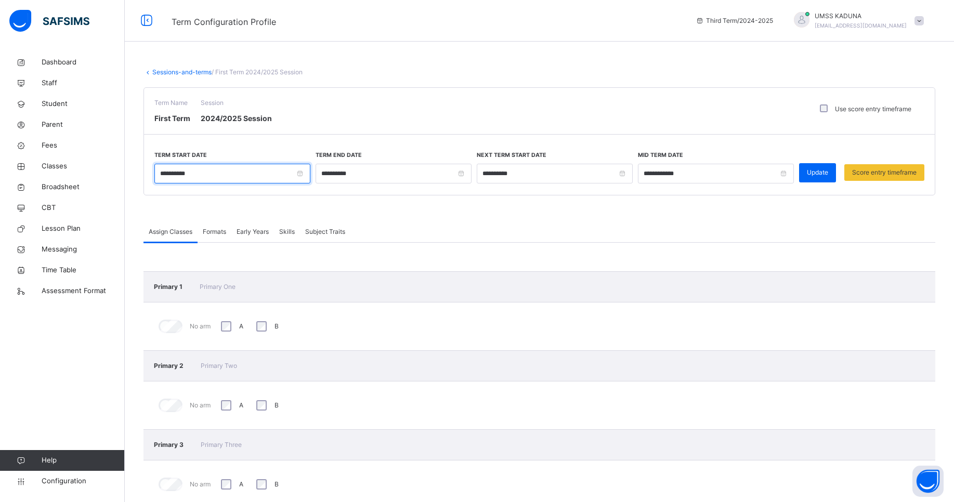
click at [301, 176] on input "**********" at bounding box center [232, 174] width 156 height 20
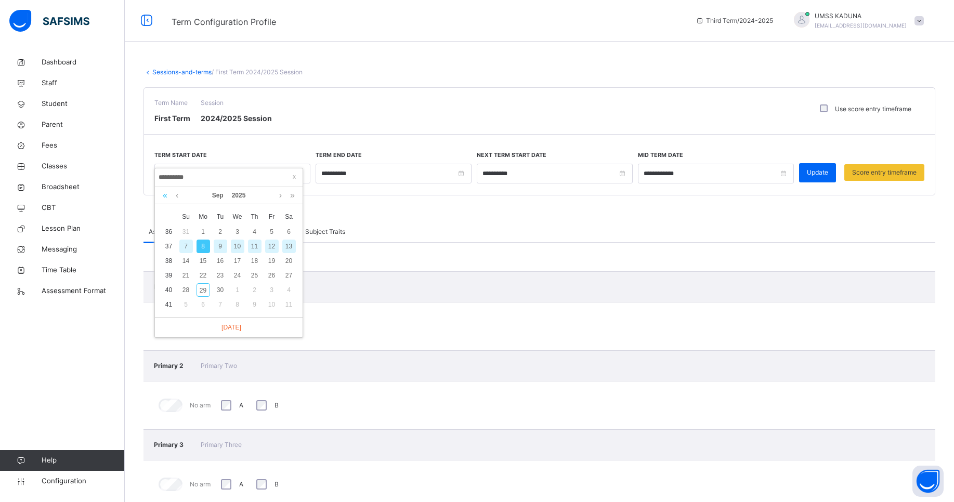
click at [163, 195] on link at bounding box center [165, 196] width 10 height 18
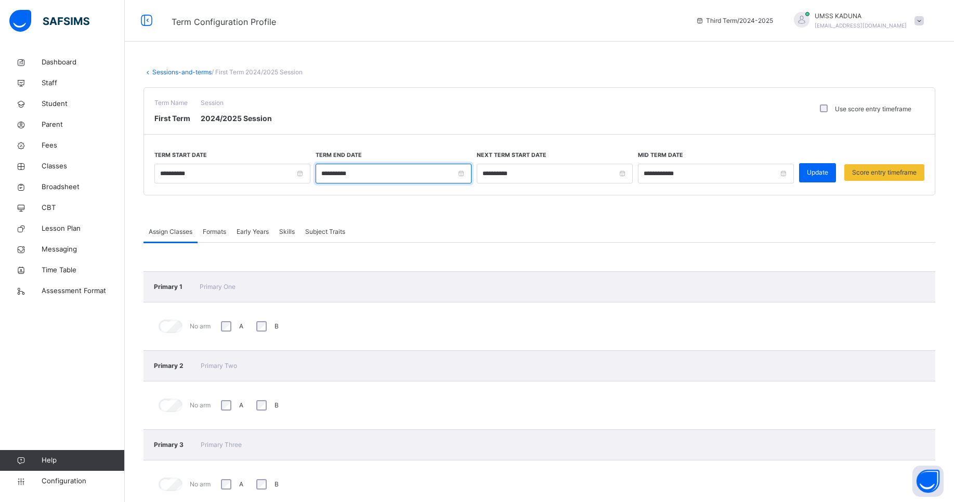
click at [464, 172] on input "**********" at bounding box center [394, 174] width 156 height 20
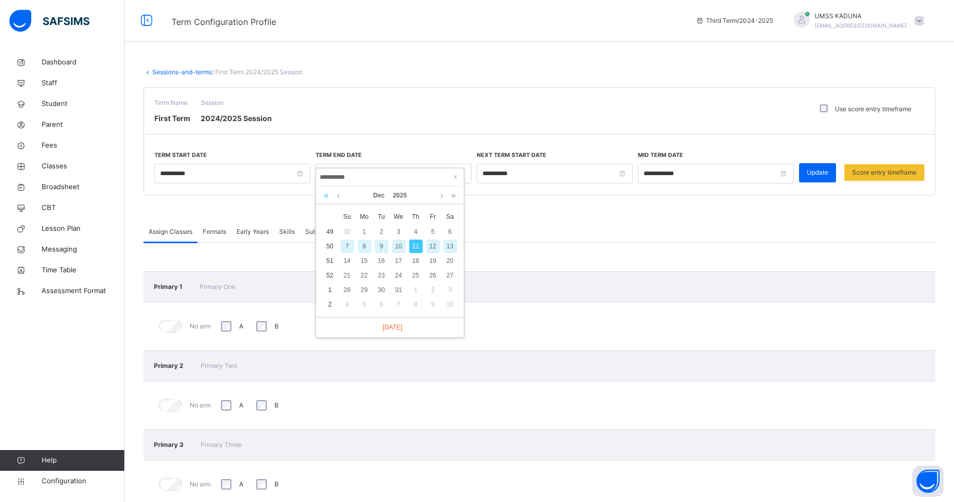
click at [323, 196] on link at bounding box center [326, 196] width 10 height 18
click at [621, 175] on input "**********" at bounding box center [555, 174] width 156 height 20
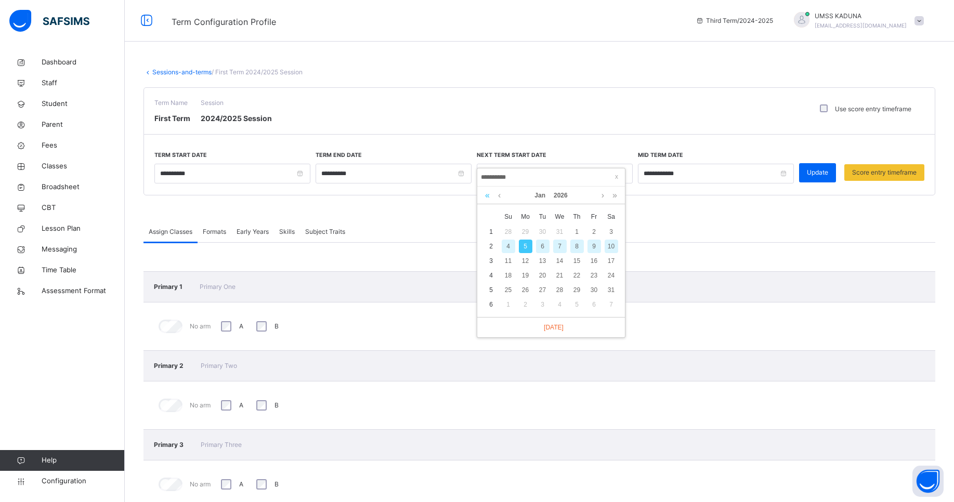
click at [485, 195] on link at bounding box center [487, 196] width 10 height 18
click at [819, 172] on span "Update" at bounding box center [817, 172] width 21 height 9
click at [79, 480] on span "Configuration" at bounding box center [83, 481] width 83 height 10
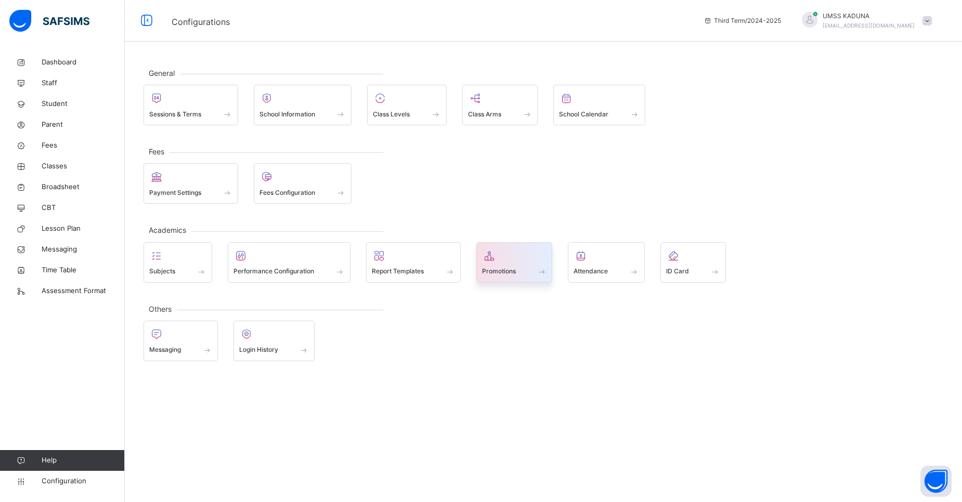
click at [504, 267] on span "Promotions" at bounding box center [499, 271] width 34 height 9
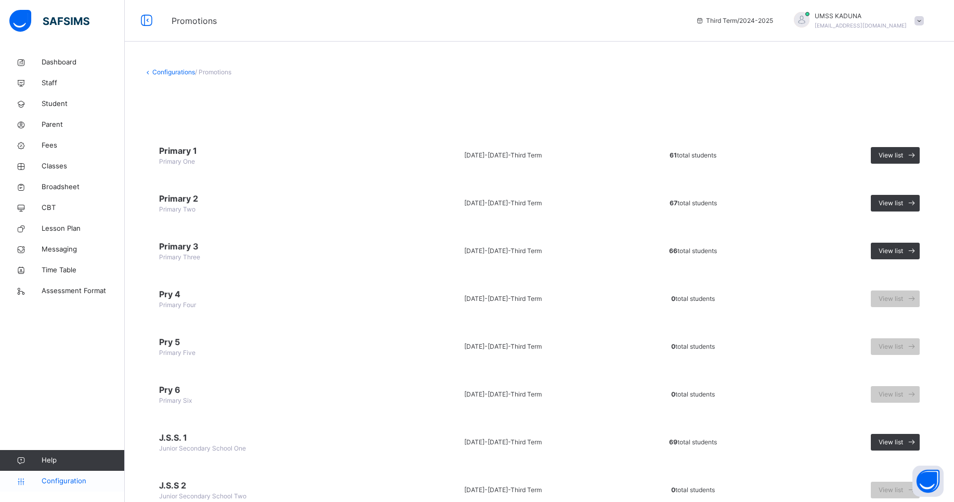
click at [70, 480] on span "Configuration" at bounding box center [83, 481] width 83 height 10
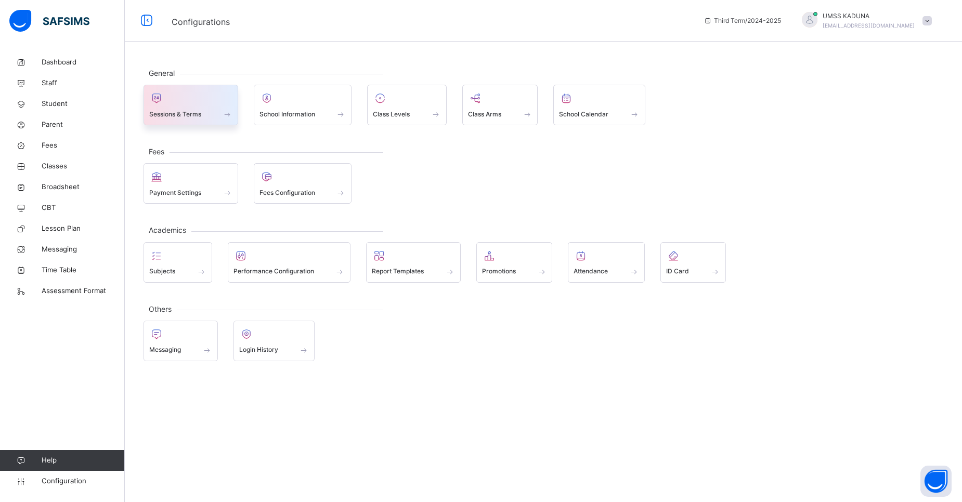
click at [195, 116] on span "Sessions & Terms" at bounding box center [175, 114] width 52 height 9
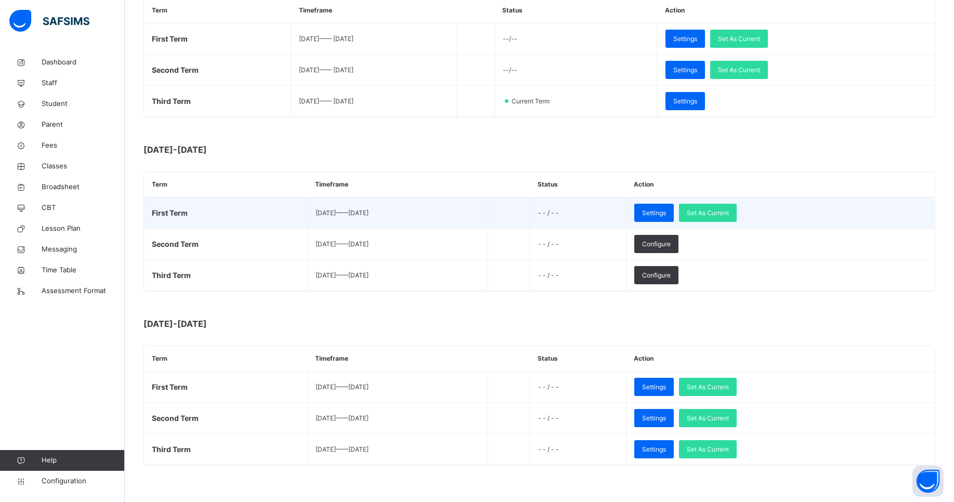
scroll to position [199, 0]
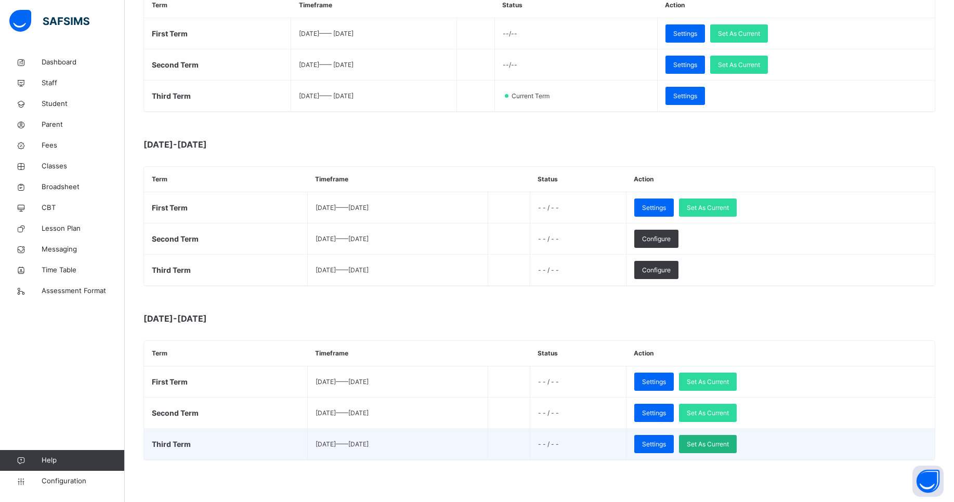
click at [729, 443] on span "Set As Current" at bounding box center [708, 444] width 42 height 9
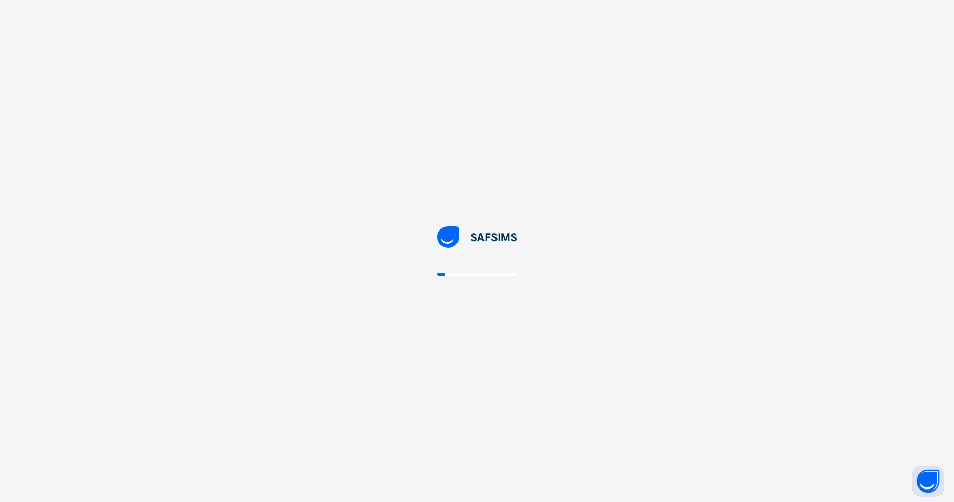
scroll to position [0, 0]
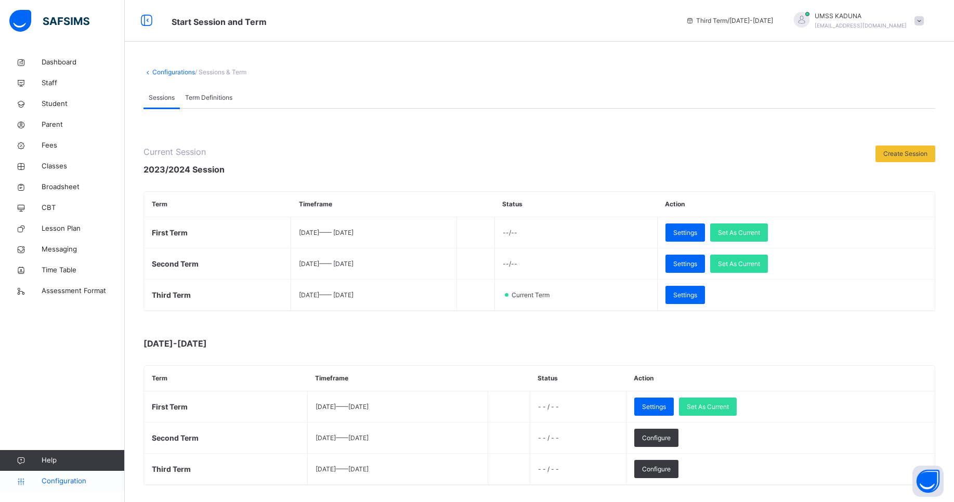
click at [53, 479] on span "Configuration" at bounding box center [83, 481] width 83 height 10
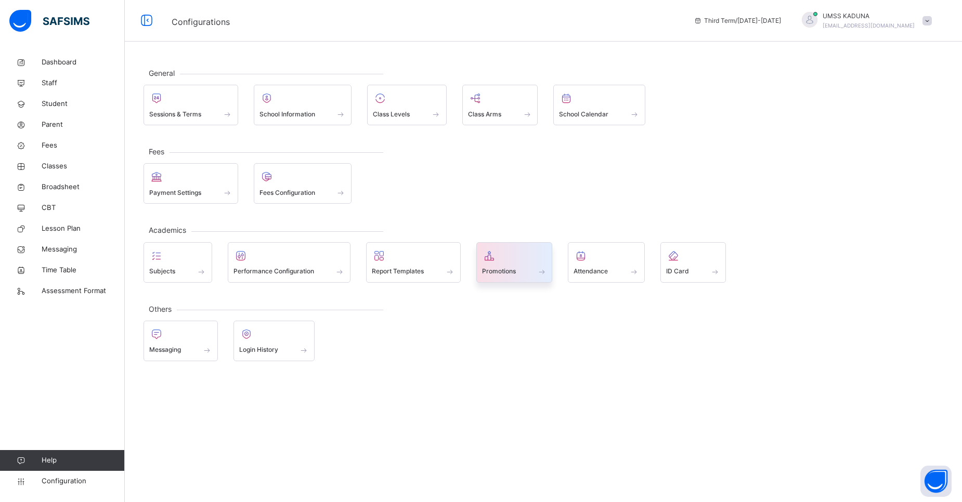
click at [508, 262] on div at bounding box center [514, 256] width 65 height 16
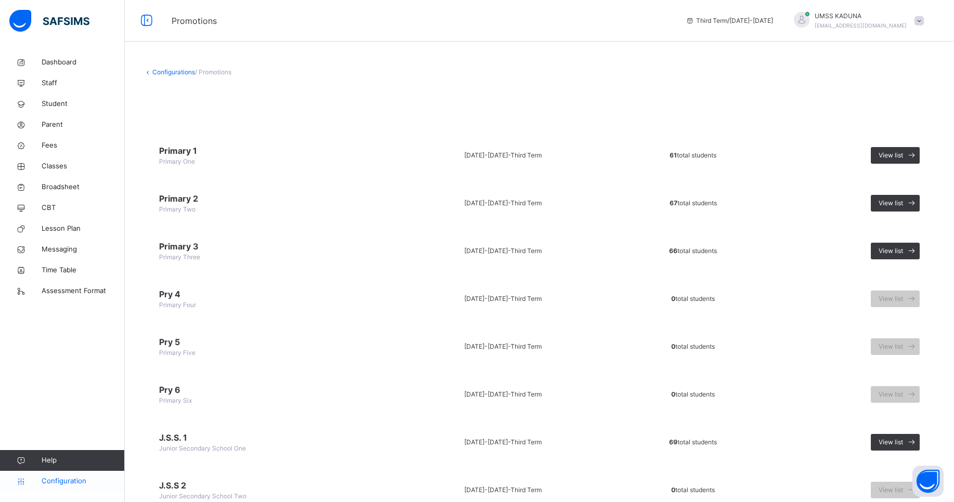
click at [84, 480] on span "Configuration" at bounding box center [83, 481] width 83 height 10
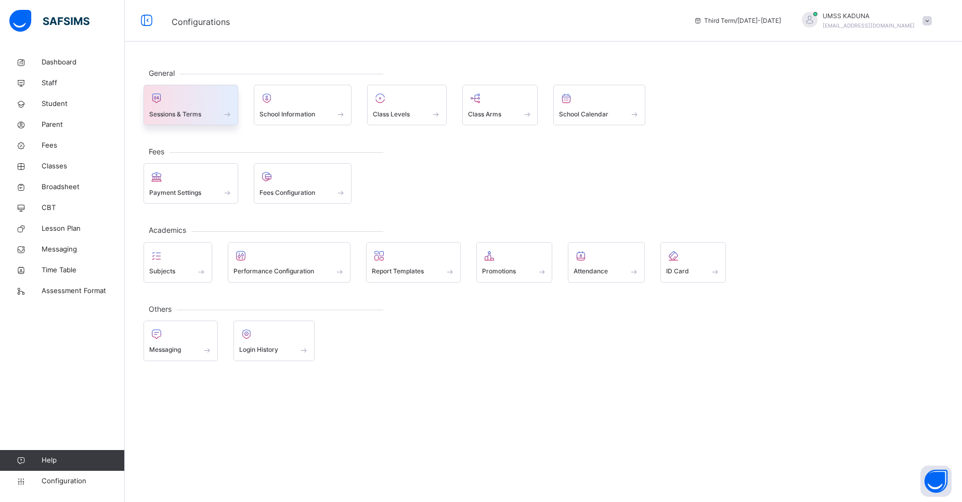
click at [211, 121] on div "Sessions & Terms" at bounding box center [190, 105] width 95 height 41
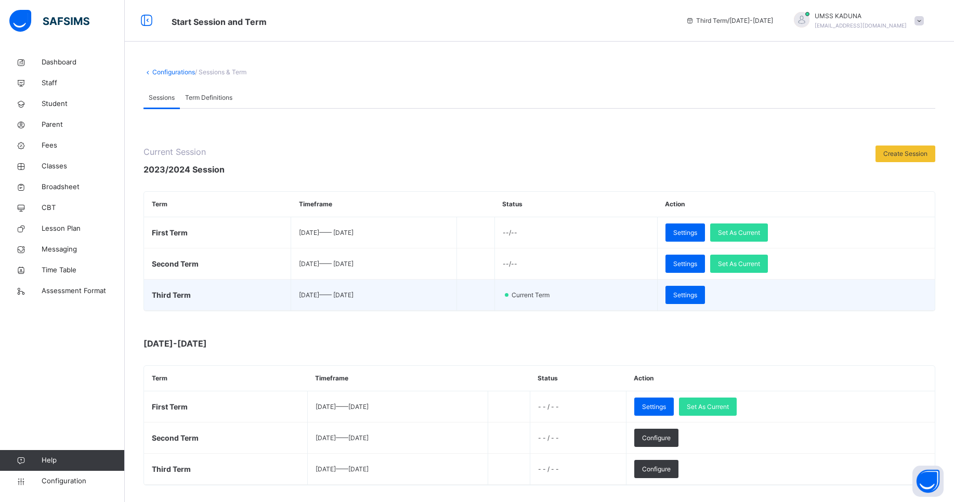
click at [363, 299] on td "[DATE] —— [DATE]" at bounding box center [374, 295] width 166 height 31
click at [705, 301] on div "Settings" at bounding box center [685, 295] width 40 height 18
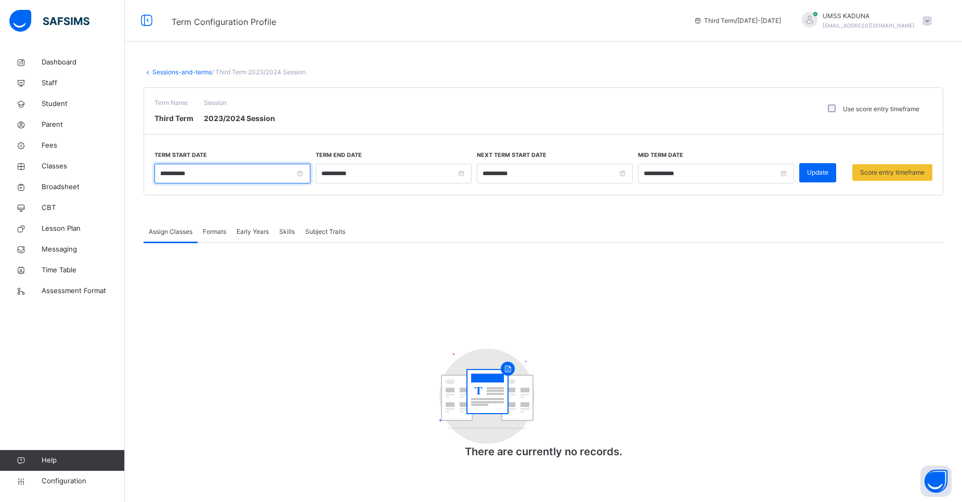
click at [284, 169] on input "**********" at bounding box center [232, 174] width 156 height 20
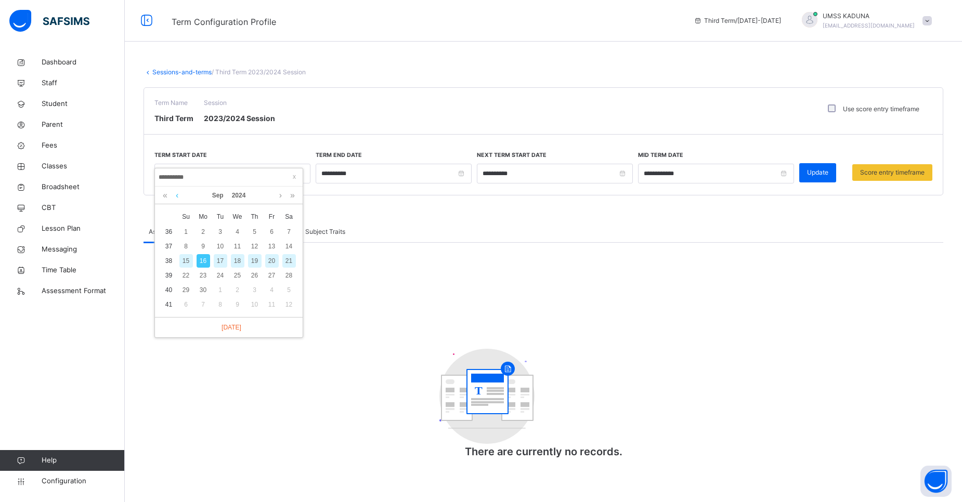
click at [175, 194] on link at bounding box center [177, 196] width 8 height 18
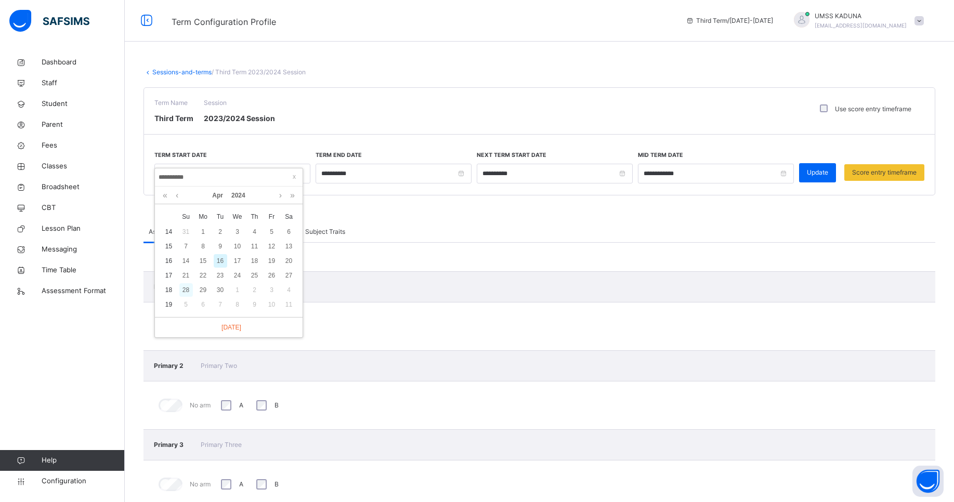
click at [188, 286] on div "28" at bounding box center [186, 290] width 14 height 14
type input "**********"
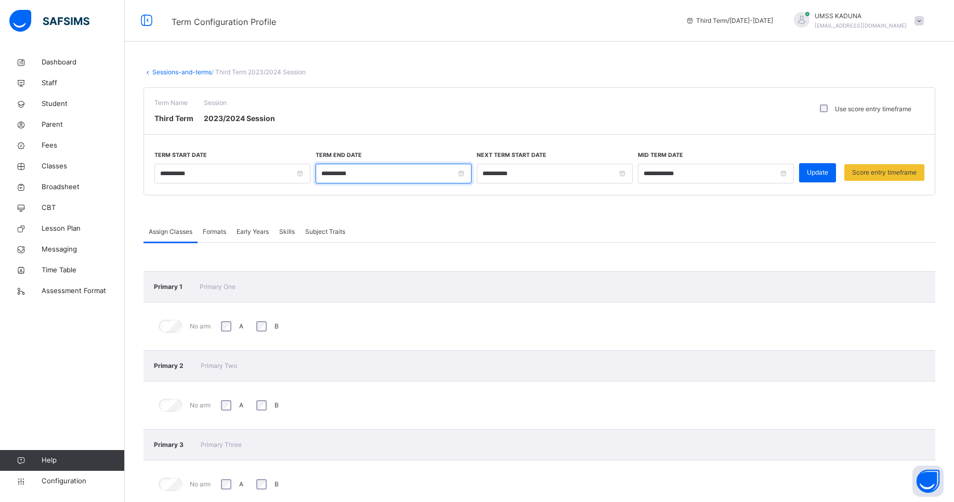
click at [401, 177] on input "**********" at bounding box center [394, 174] width 156 height 20
click at [66, 482] on span "Configuration" at bounding box center [83, 481] width 83 height 10
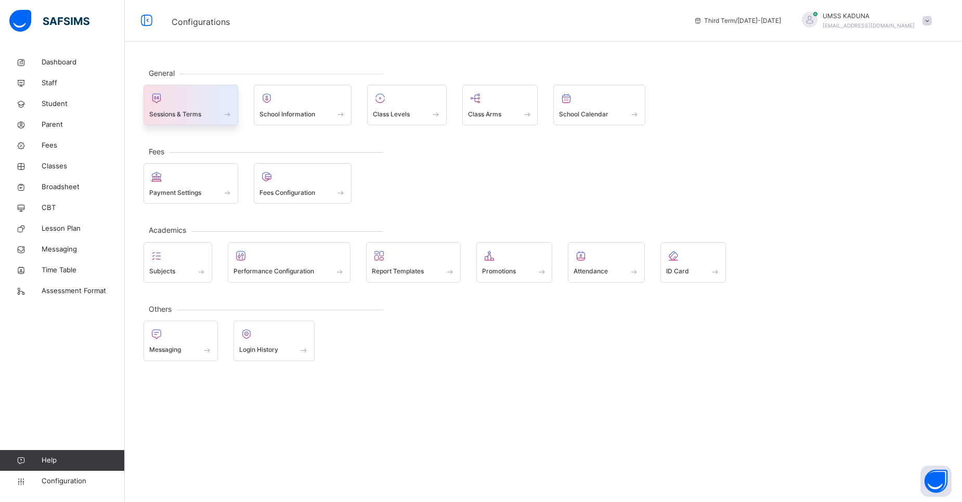
click at [178, 119] on div "Sessions & Terms" at bounding box center [190, 114] width 83 height 11
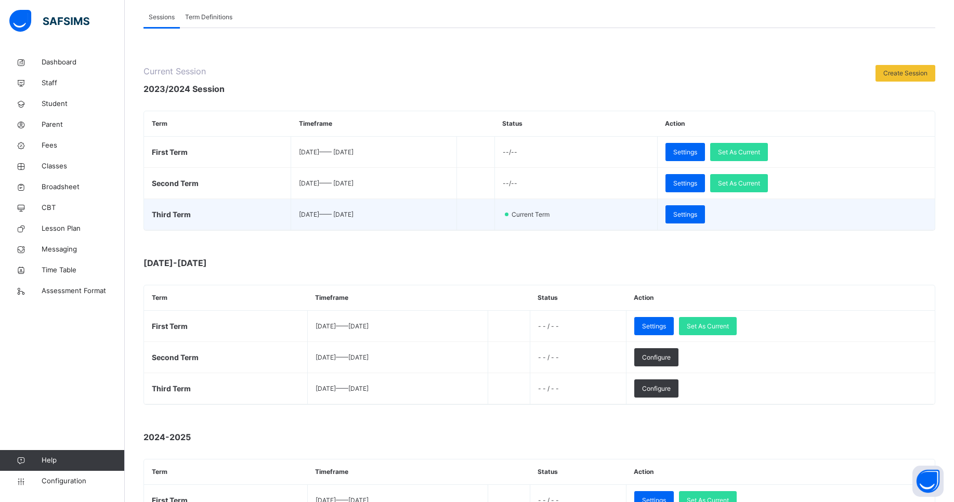
scroll to position [62, 0]
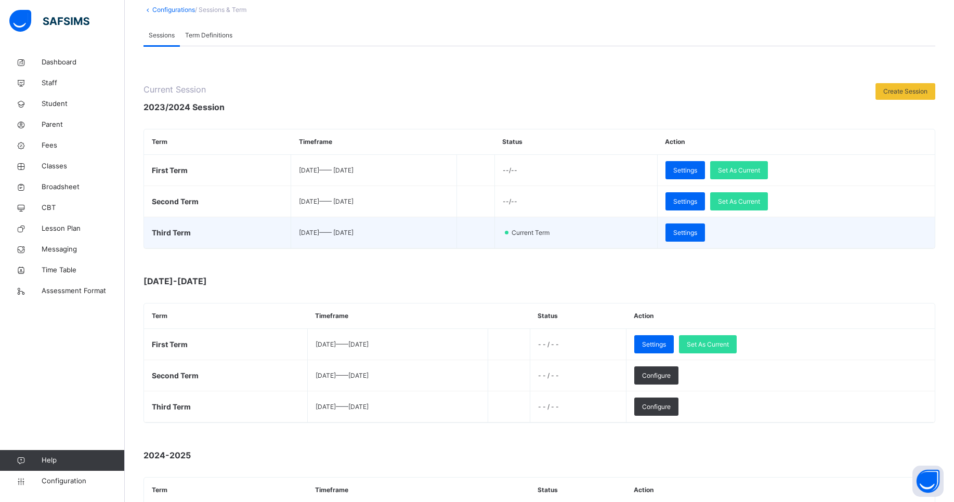
click at [351, 237] on td "[DATE] —— [DATE]" at bounding box center [374, 232] width 166 height 31
click at [697, 234] on span "Settings" at bounding box center [685, 232] width 24 height 9
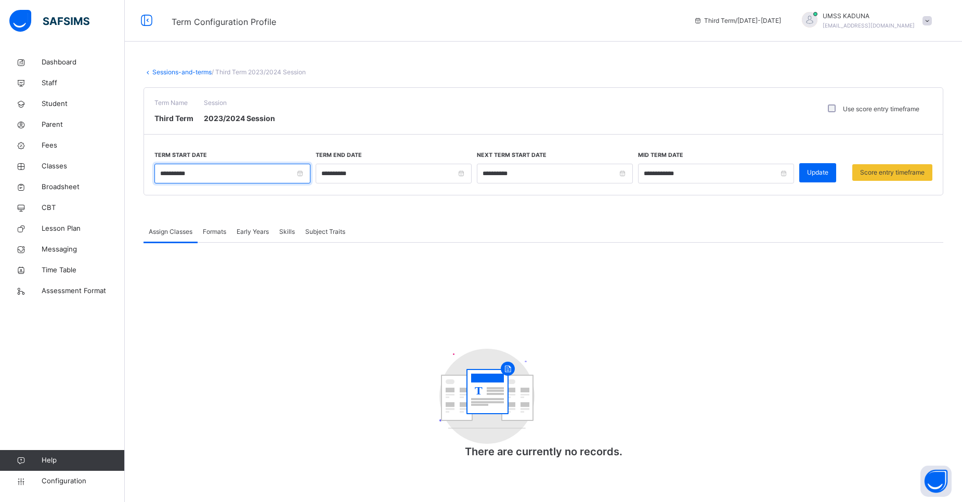
click at [286, 176] on input "**********" at bounding box center [232, 174] width 156 height 20
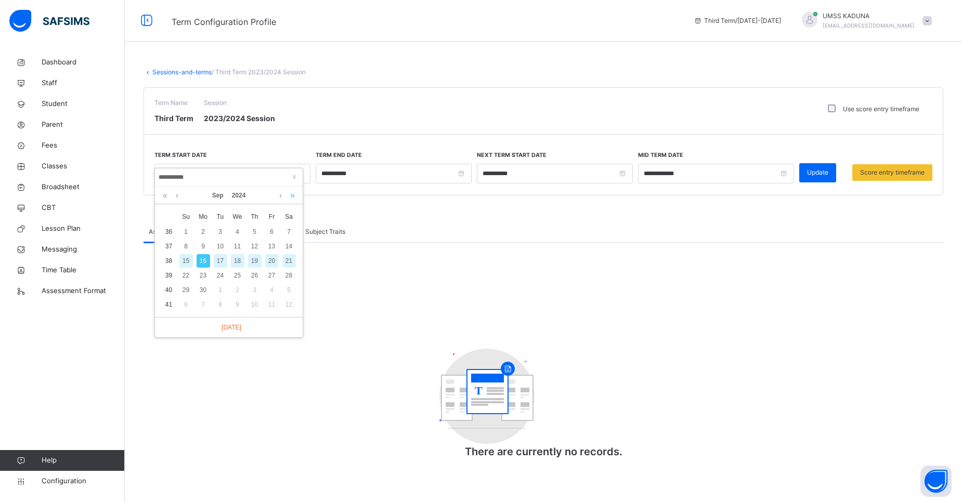
click at [292, 195] on link at bounding box center [293, 196] width 10 height 18
click at [177, 194] on link at bounding box center [177, 196] width 8 height 18
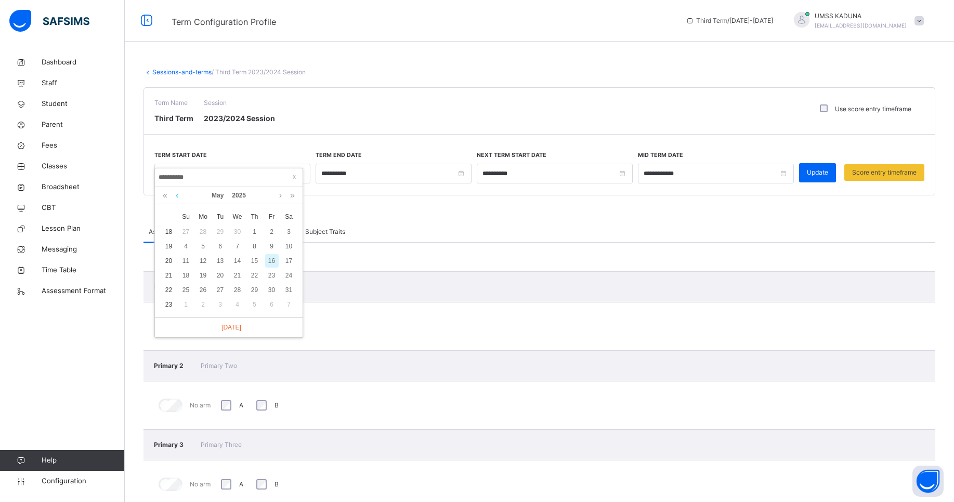
click at [177, 193] on link at bounding box center [177, 196] width 8 height 18
click at [202, 289] on div "28" at bounding box center [204, 290] width 14 height 14
type input "**********"
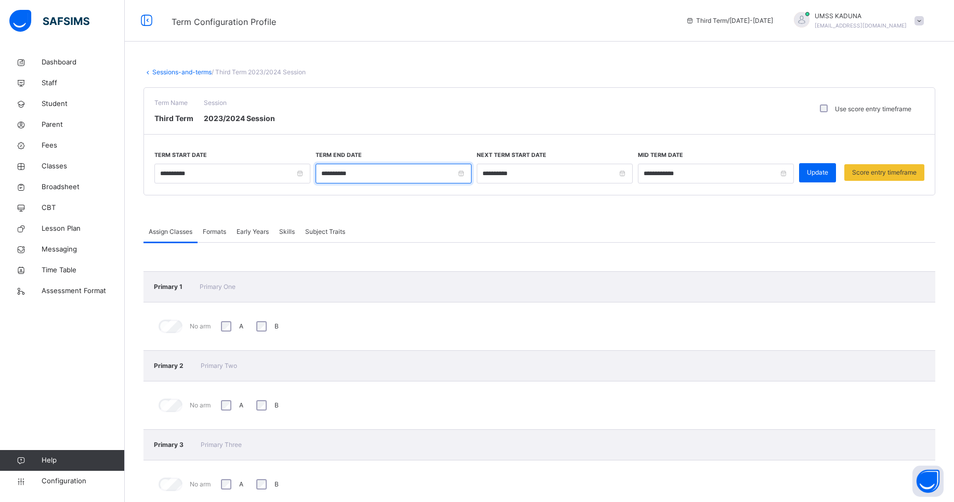
click at [397, 175] on input "**********" at bounding box center [394, 174] width 156 height 20
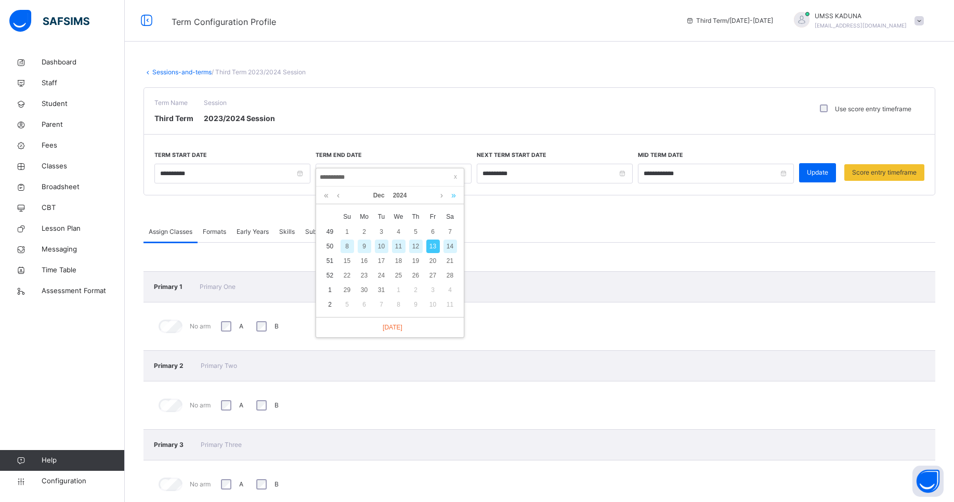
click at [451, 193] on link at bounding box center [454, 196] width 10 height 18
drag, startPoint x: 428, startPoint y: 199, endPoint x: 362, endPoint y: 208, distance: 66.8
click at [362, 208] on div "[DATE] x Su Mo Tu We Th Fr Sa 49 30 1 2 3 4 5 6 50 7 8 9 10 11 12 13 51 14 15 1…" at bounding box center [390, 262] width 148 height 151
click at [335, 196] on link at bounding box center [338, 196] width 8 height 18
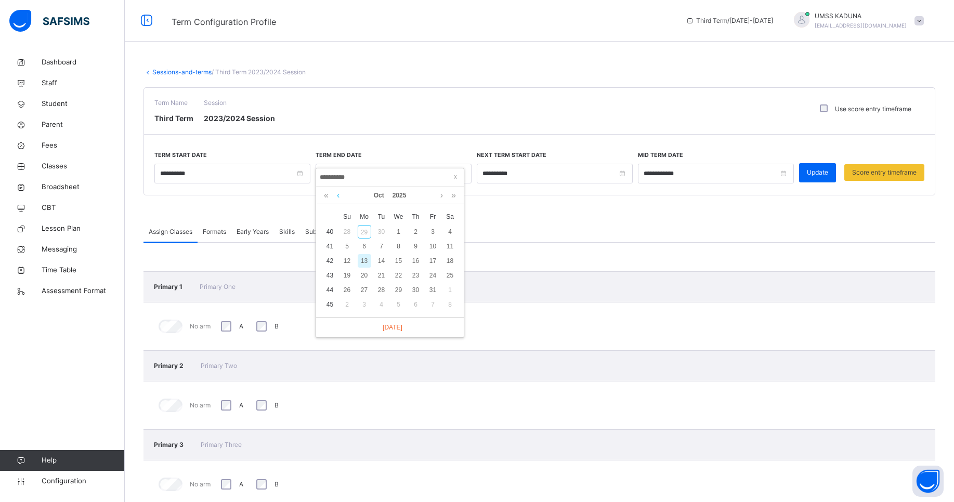
click at [334, 193] on link at bounding box center [338, 196] width 8 height 18
click at [416, 274] on div "24" at bounding box center [416, 276] width 14 height 14
type input "**********"
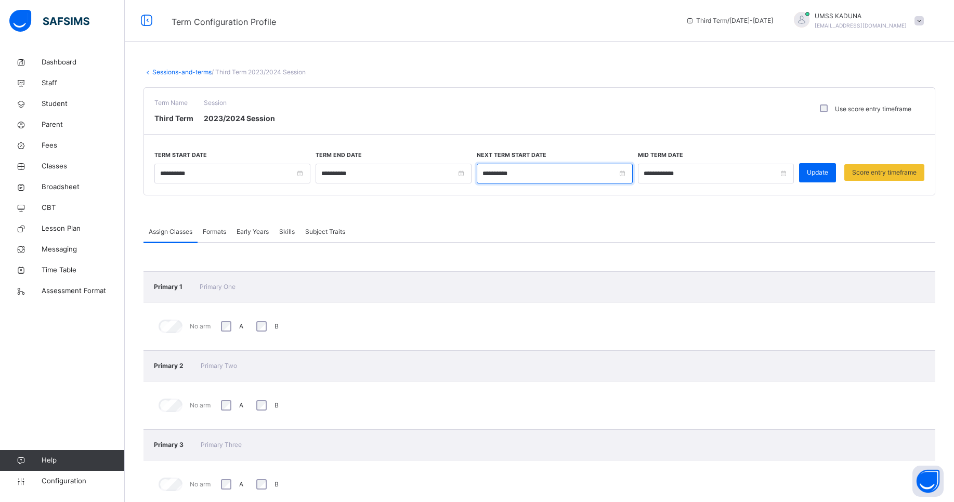
click at [625, 175] on input "**********" at bounding box center [555, 174] width 156 height 20
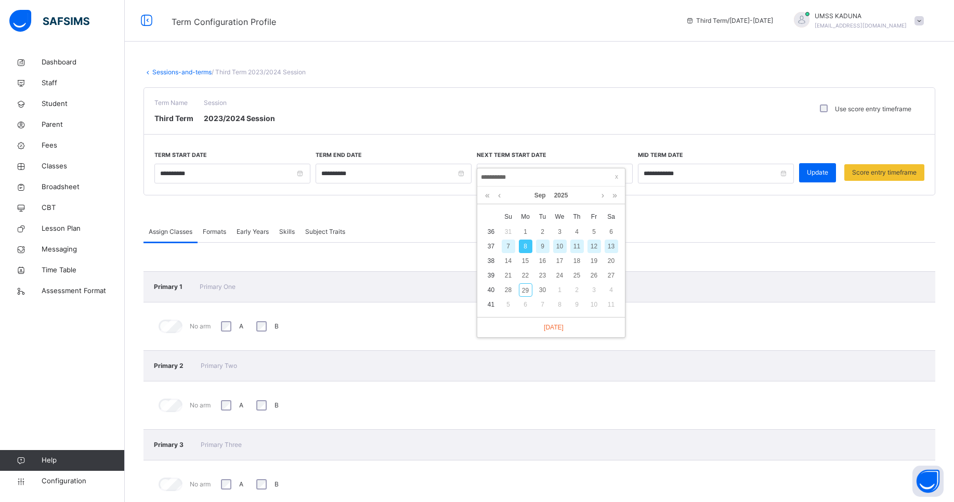
click at [525, 246] on div "8" at bounding box center [526, 247] width 14 height 14
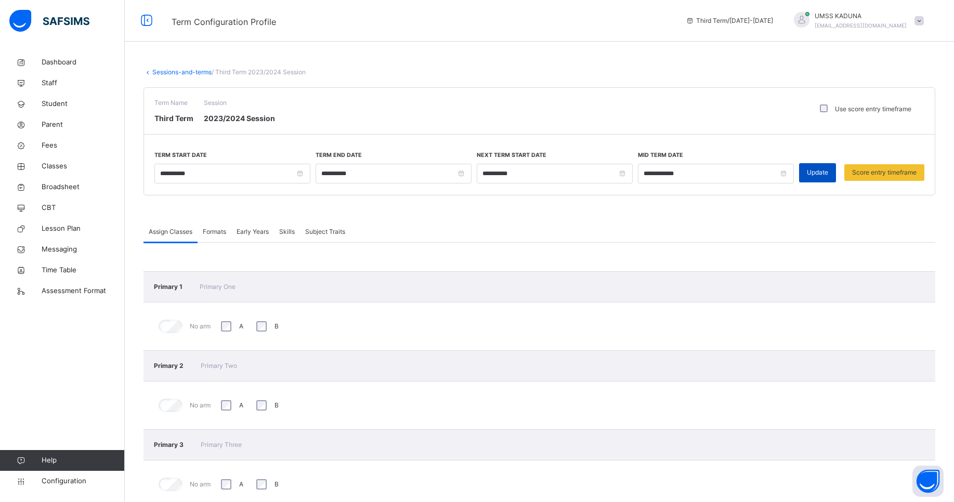
click at [816, 168] on span "Update" at bounding box center [817, 172] width 21 height 9
click at [63, 481] on span "Configuration" at bounding box center [83, 481] width 83 height 10
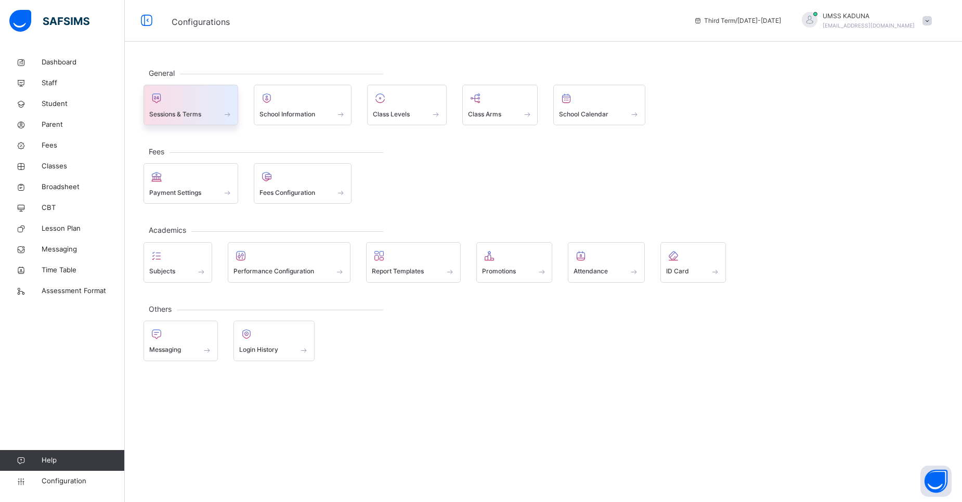
click at [204, 100] on div at bounding box center [190, 98] width 83 height 16
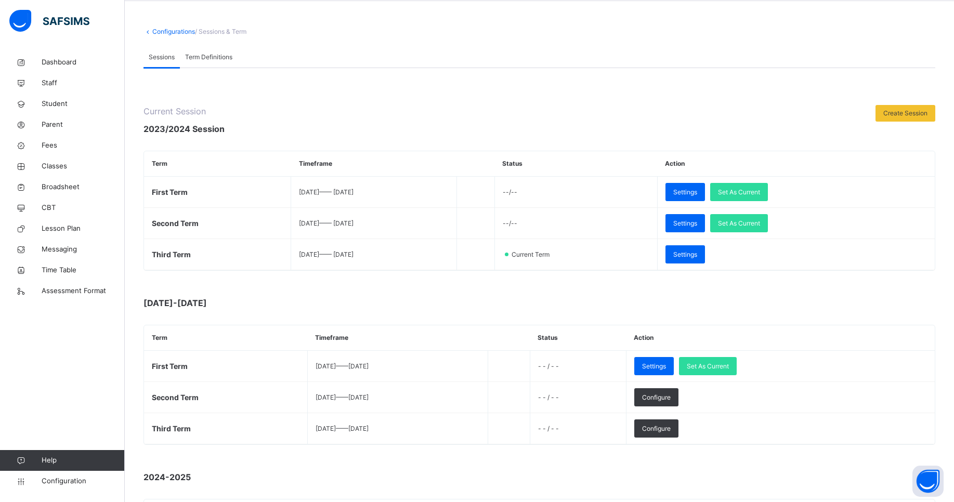
scroll to position [42, 0]
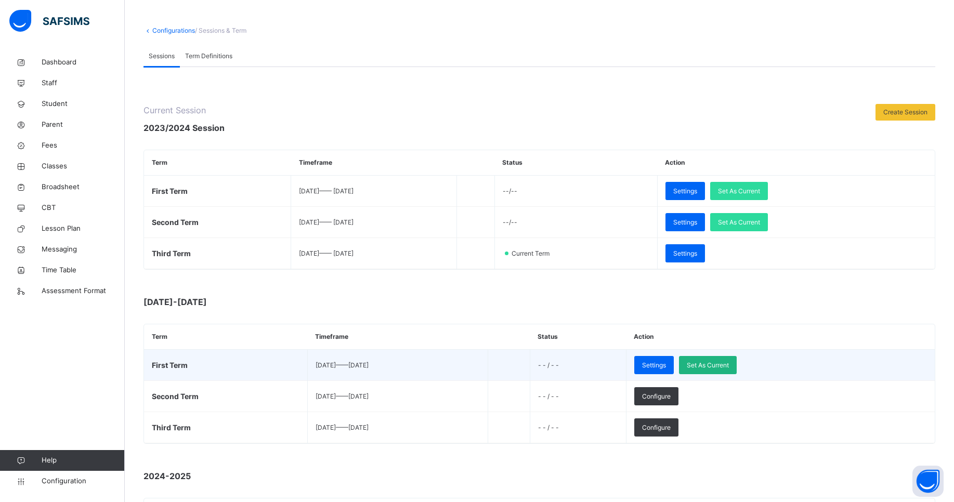
click at [729, 365] on span "Set As Current" at bounding box center [708, 365] width 42 height 9
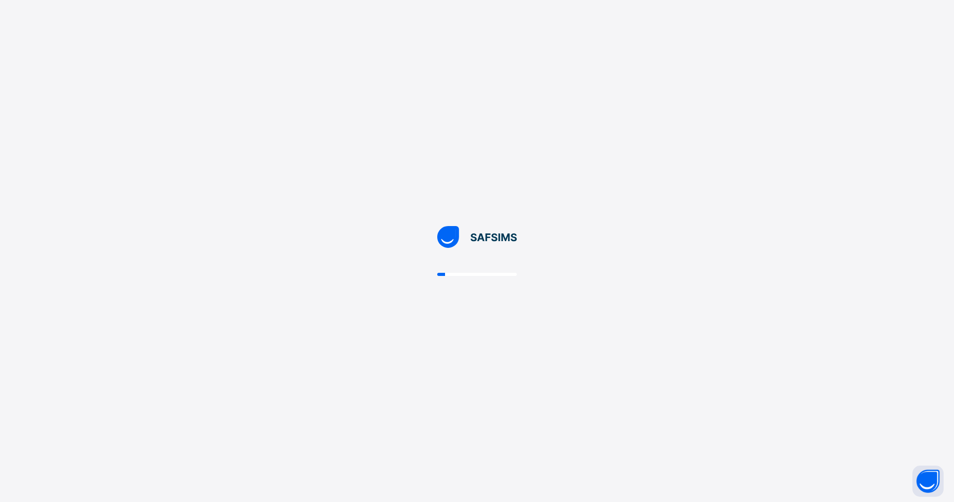
scroll to position [0, 0]
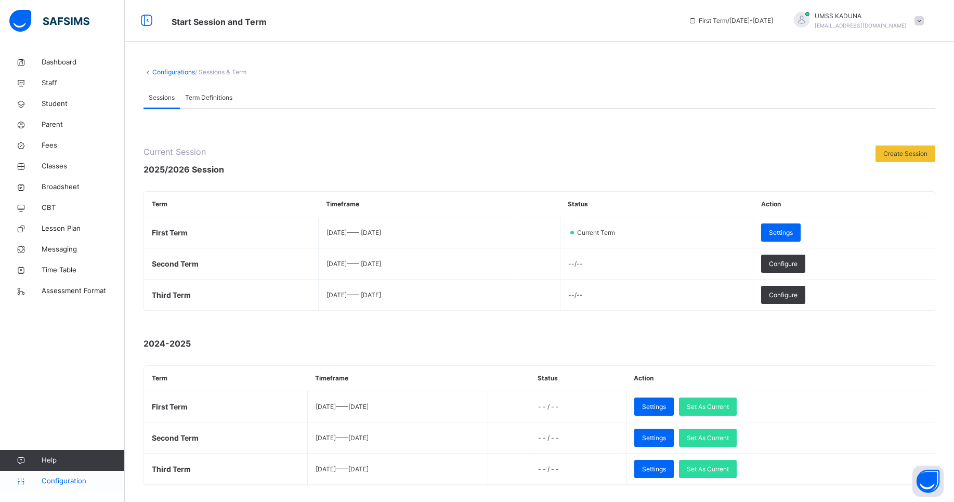
click at [75, 479] on span "Configuration" at bounding box center [83, 481] width 83 height 10
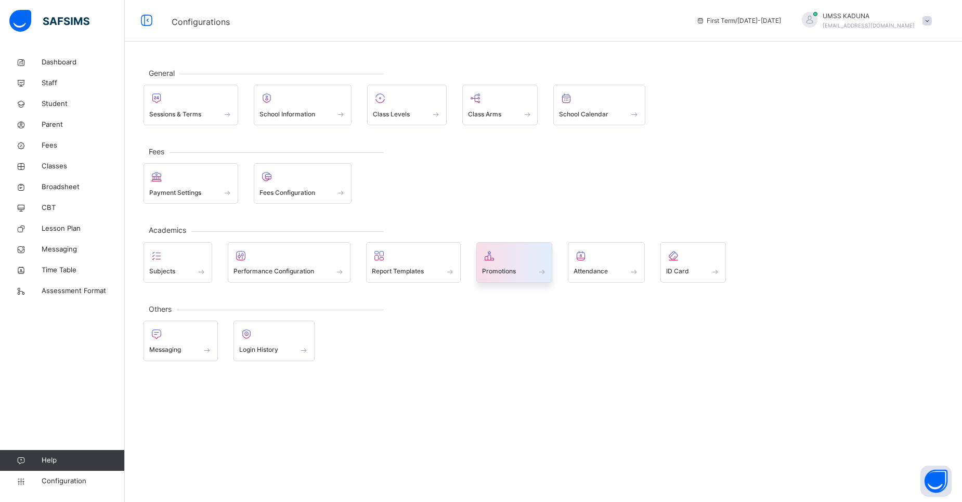
click at [518, 266] on div "Promotions" at bounding box center [514, 271] width 65 height 11
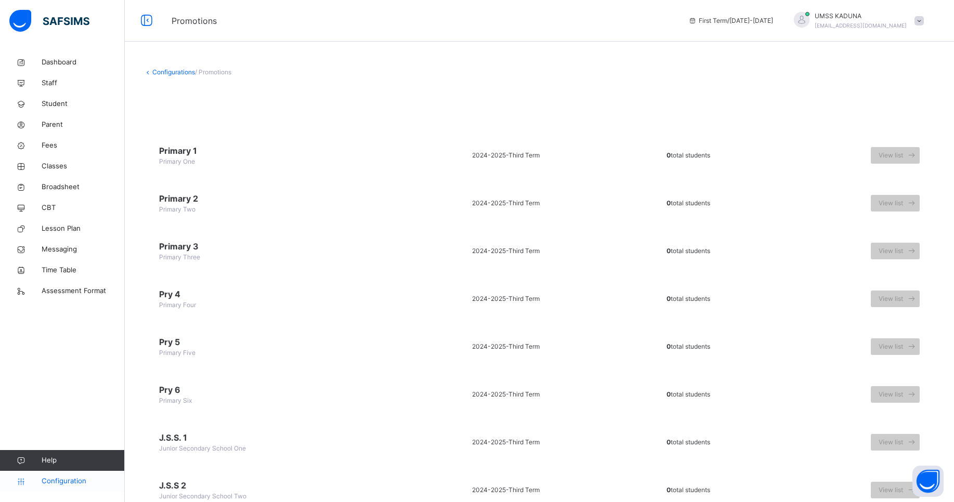
click at [58, 482] on span "Configuration" at bounding box center [83, 481] width 83 height 10
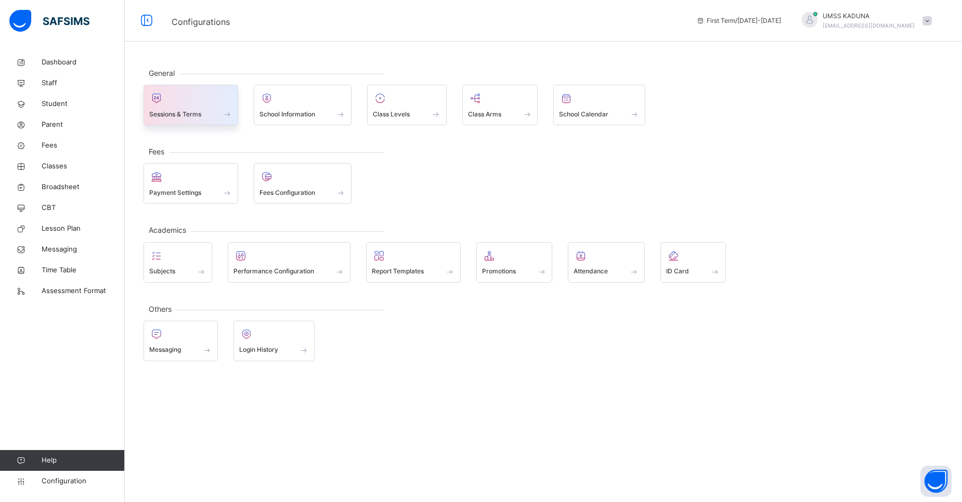
click at [177, 119] on span "Sessions & Terms" at bounding box center [175, 114] width 52 height 9
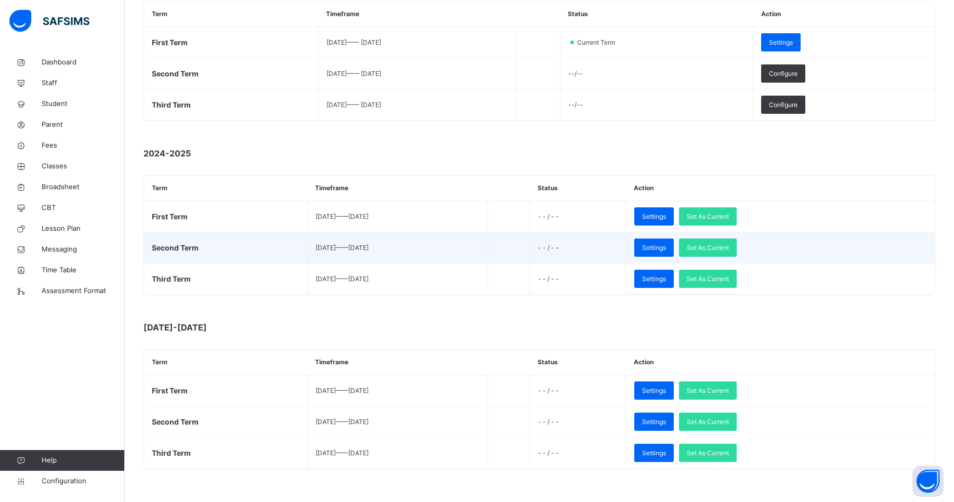
scroll to position [199, 0]
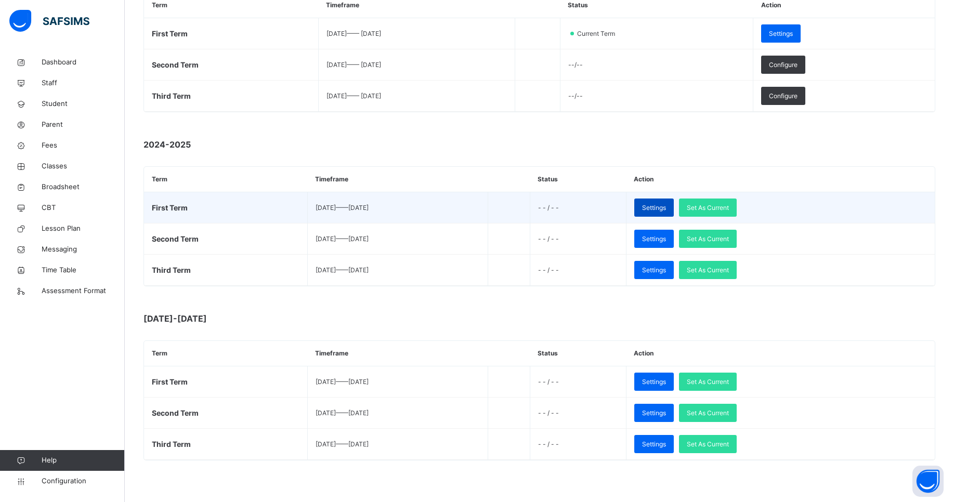
click at [666, 210] on span "Settings" at bounding box center [654, 207] width 24 height 9
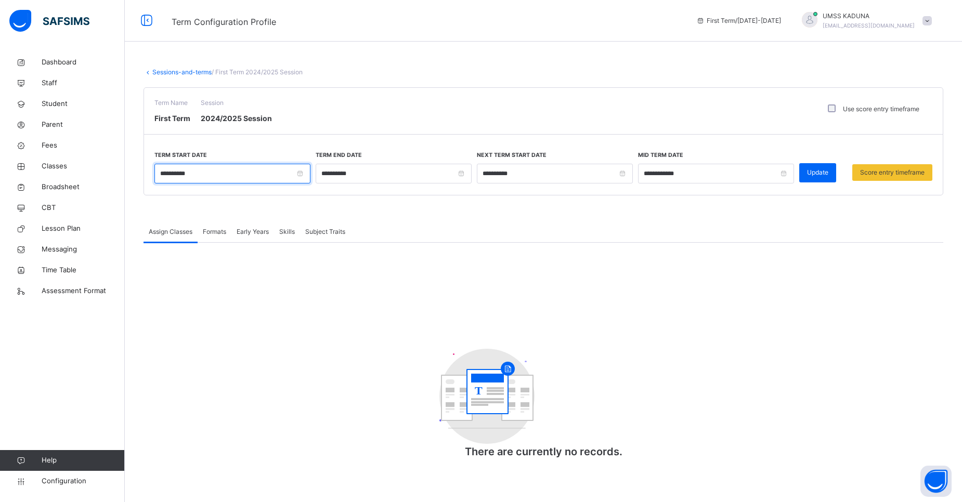
click at [302, 175] on input "**********" at bounding box center [232, 174] width 156 height 20
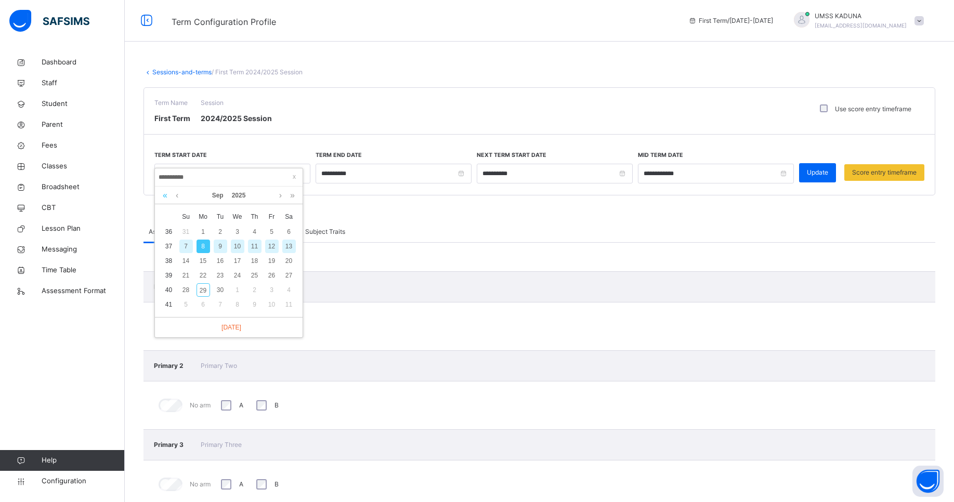
click at [163, 194] on link at bounding box center [165, 196] width 10 height 18
click at [208, 260] on div "16" at bounding box center [204, 261] width 14 height 14
type input "**********"
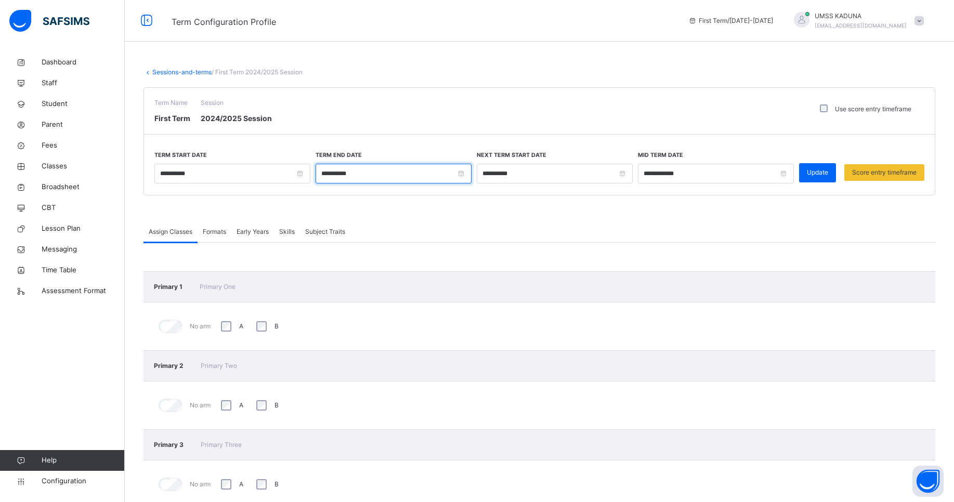
click at [380, 176] on input "**********" at bounding box center [394, 174] width 156 height 20
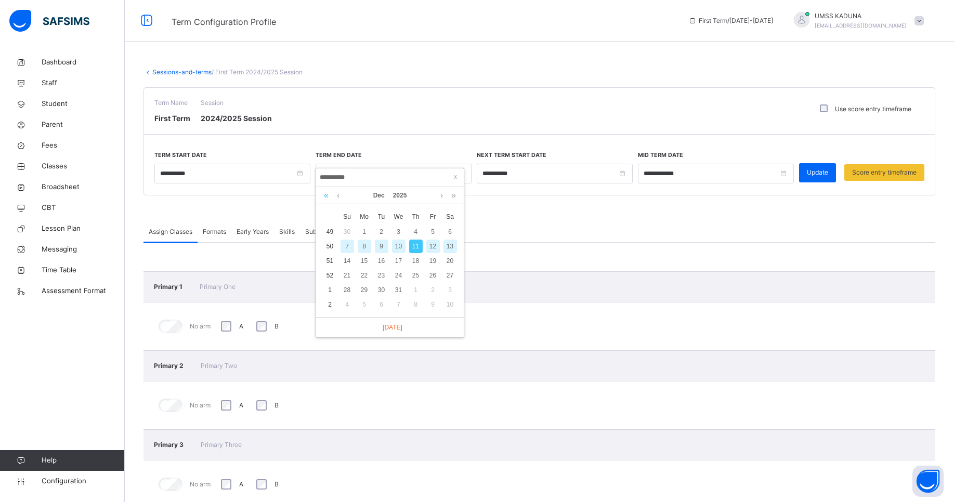
click at [324, 195] on link at bounding box center [326, 196] width 10 height 18
click at [415, 244] on div "12" at bounding box center [416, 247] width 14 height 14
type input "**********"
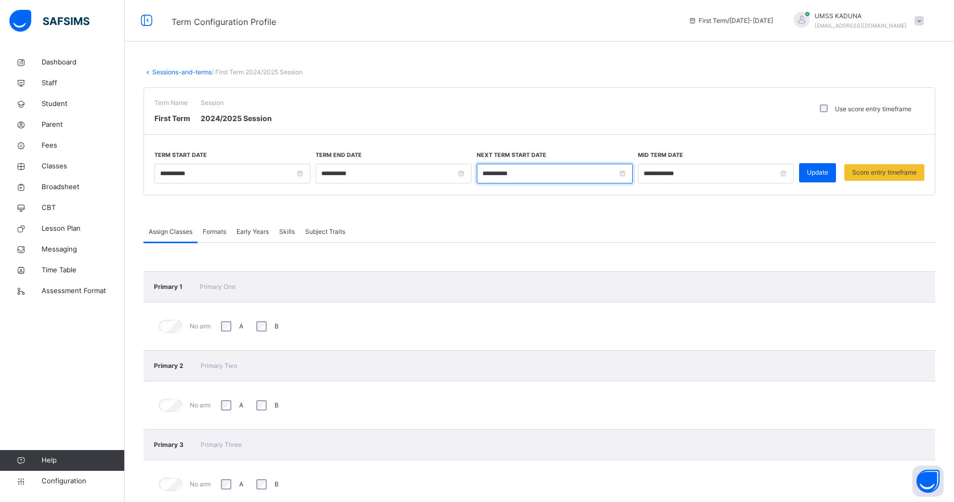
click at [574, 179] on input "**********" at bounding box center [555, 174] width 156 height 20
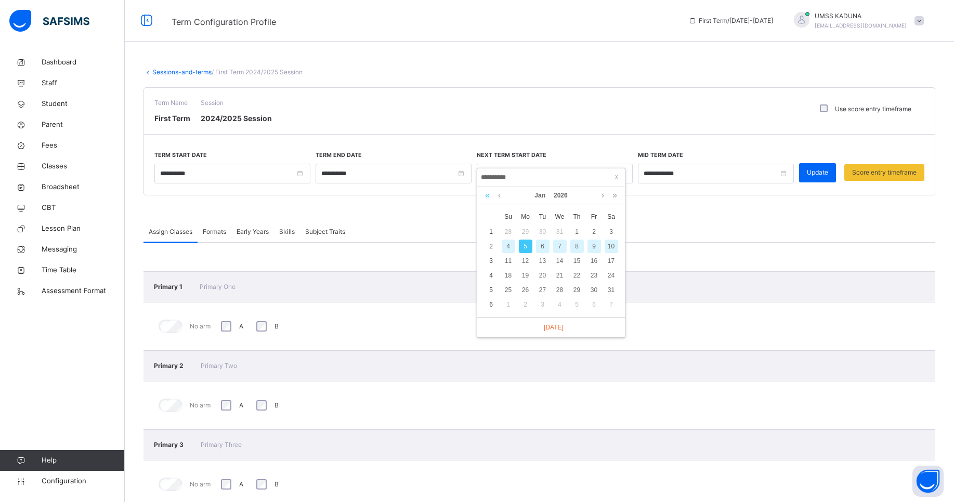
click at [489, 198] on link at bounding box center [487, 196] width 10 height 18
click at [603, 199] on link at bounding box center [603, 196] width 8 height 18
click at [617, 193] on link at bounding box center [615, 196] width 10 height 18
click at [498, 194] on link at bounding box center [499, 196] width 8 height 18
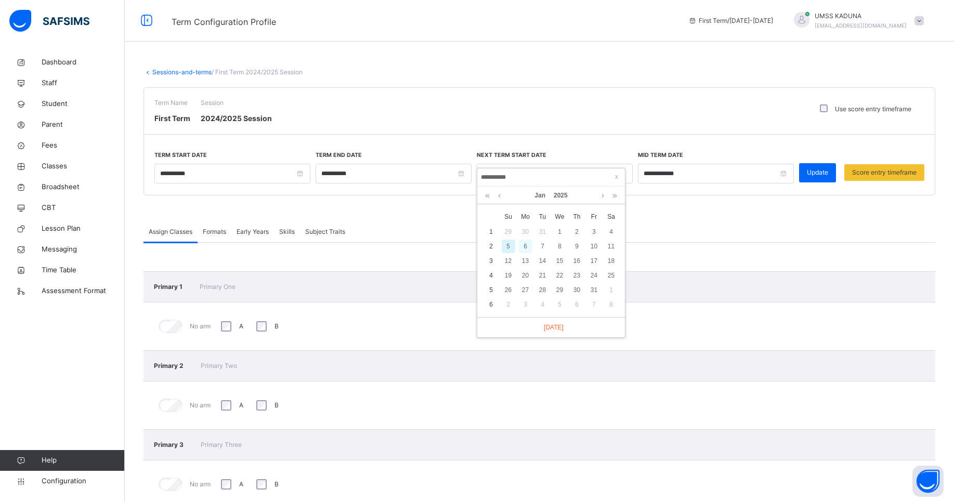
click at [523, 245] on div "6" at bounding box center [526, 247] width 14 height 14
type input "**********"
click at [821, 174] on span "Update" at bounding box center [817, 172] width 21 height 9
click at [821, 173] on span "Update" at bounding box center [817, 172] width 21 height 9
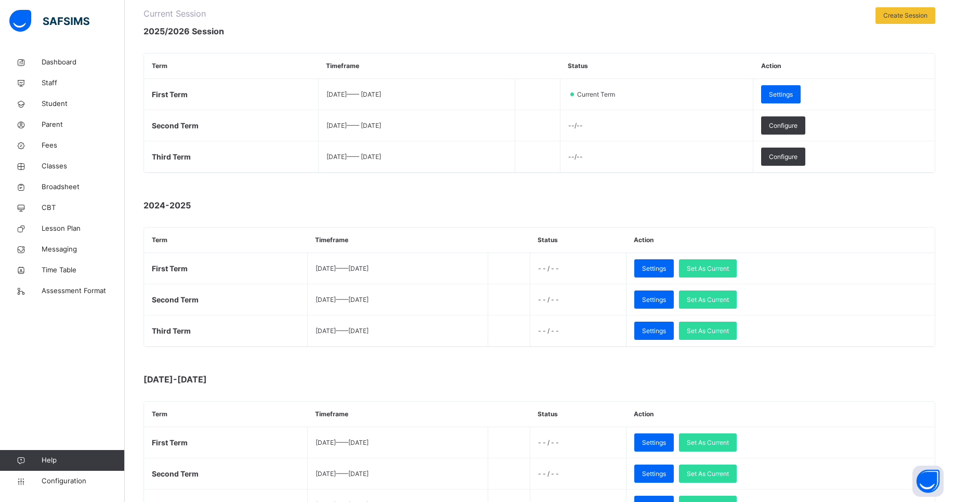
scroll to position [146, 0]
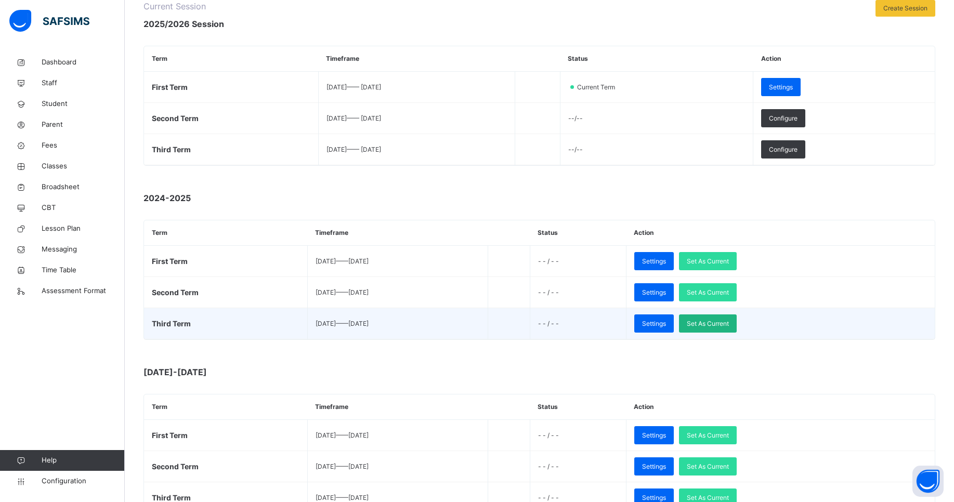
click at [729, 321] on span "Set As Current" at bounding box center [708, 323] width 42 height 9
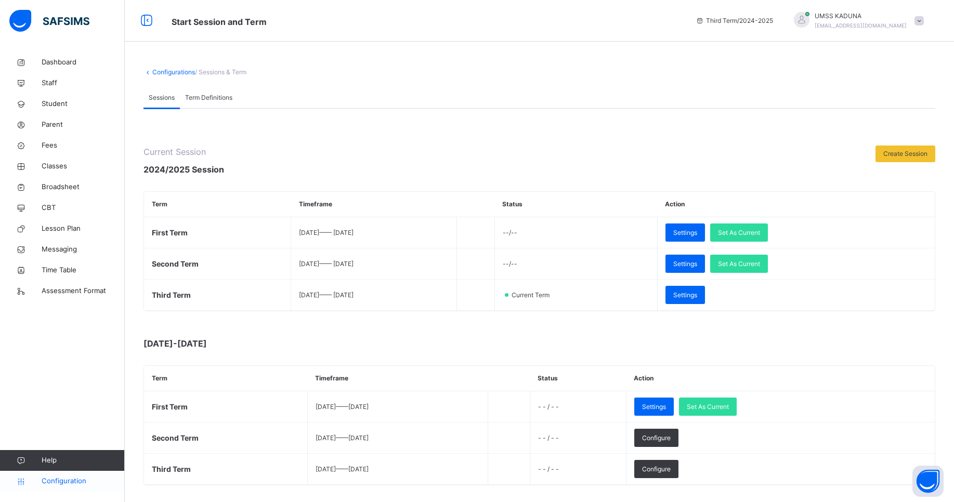
click at [74, 479] on span "Configuration" at bounding box center [83, 481] width 83 height 10
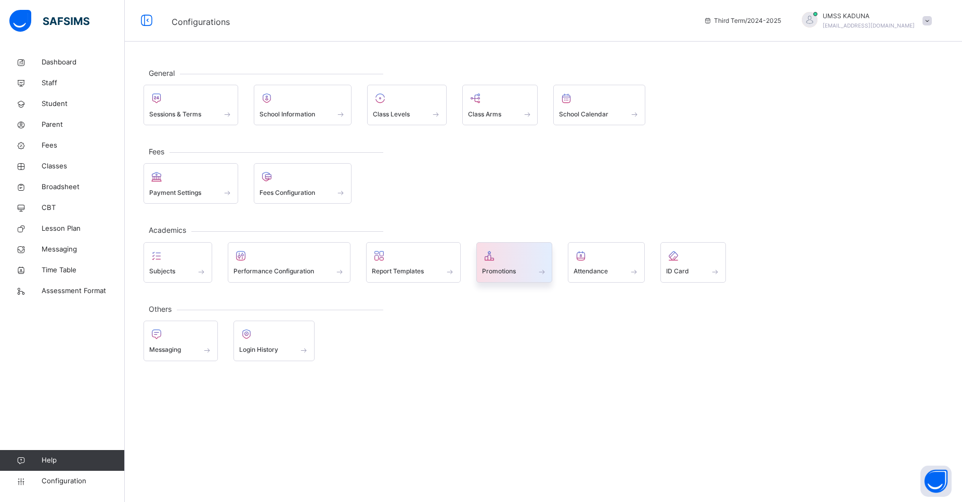
click at [515, 267] on span "Promotions" at bounding box center [499, 271] width 34 height 9
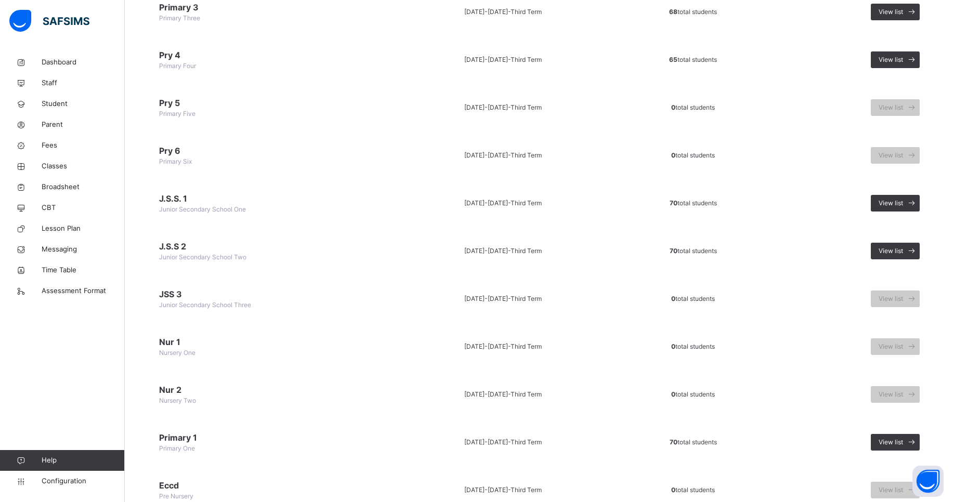
scroll to position [235, 0]
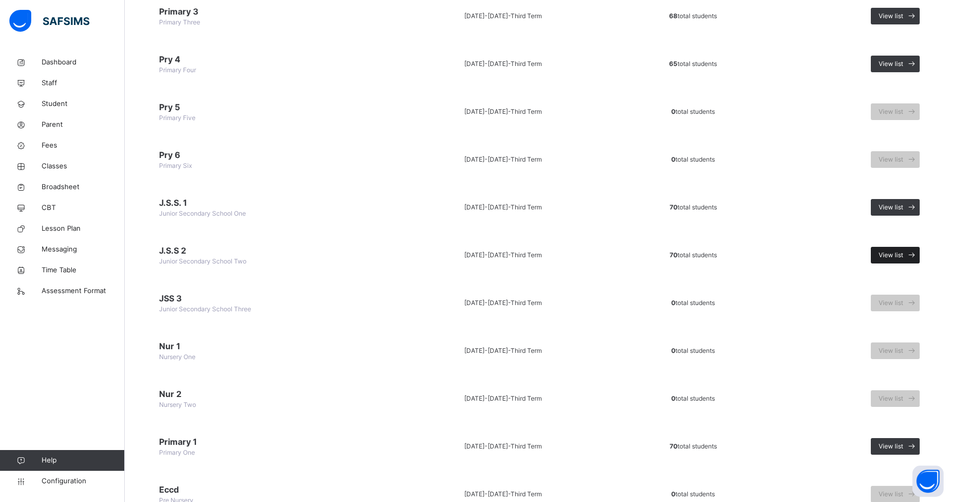
click at [903, 254] on span "View list" at bounding box center [891, 255] width 24 height 9
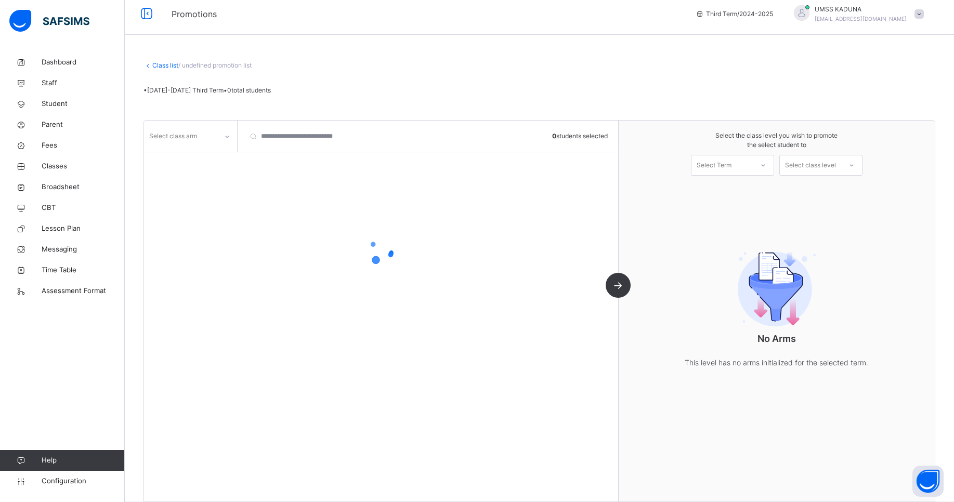
scroll to position [22, 0]
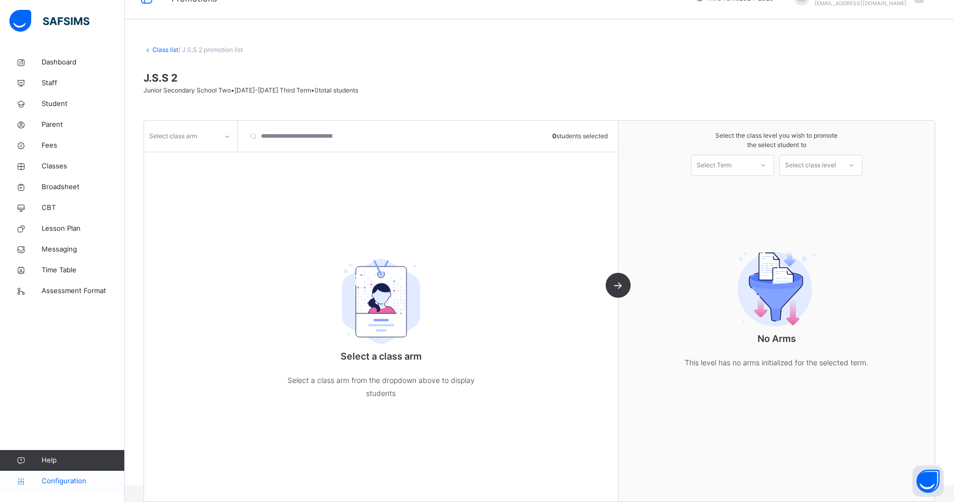
click at [75, 476] on span "Configuration" at bounding box center [83, 481] width 83 height 10
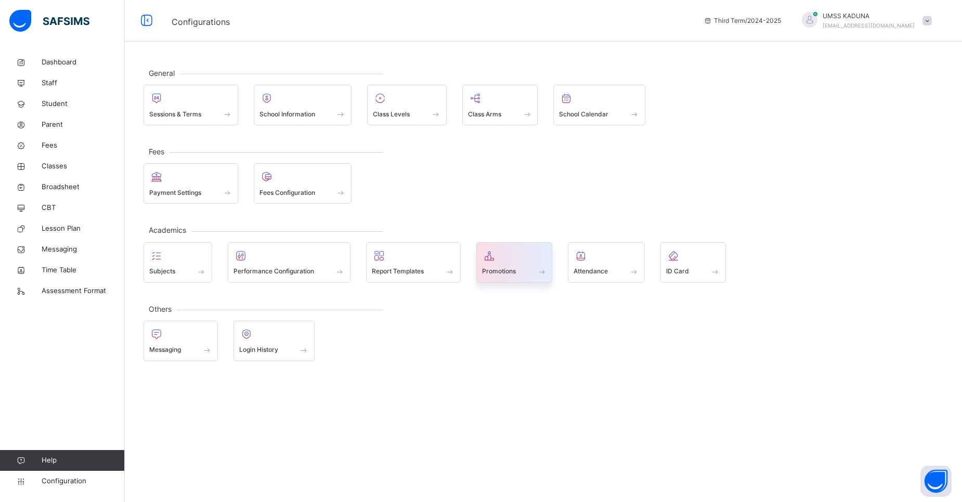
click at [513, 272] on span "Promotions" at bounding box center [499, 271] width 34 height 9
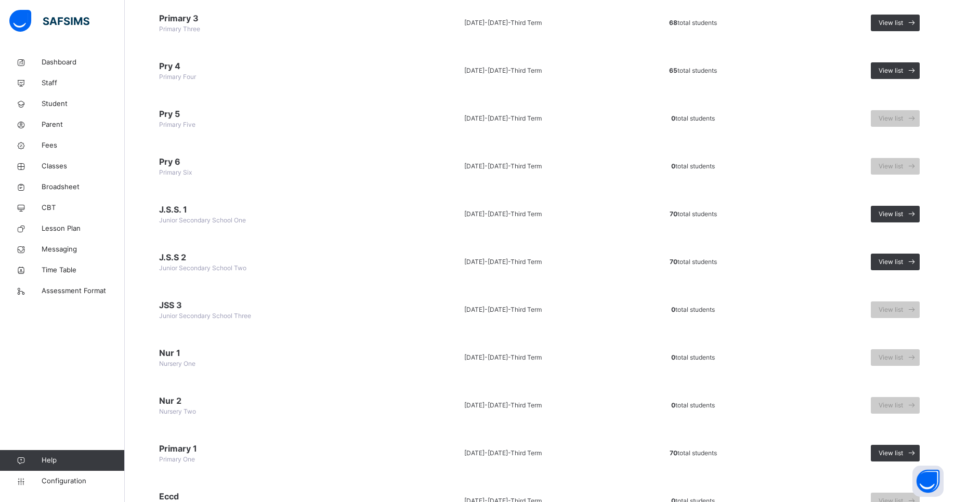
scroll to position [229, 0]
click at [903, 259] on span "View list" at bounding box center [891, 261] width 24 height 9
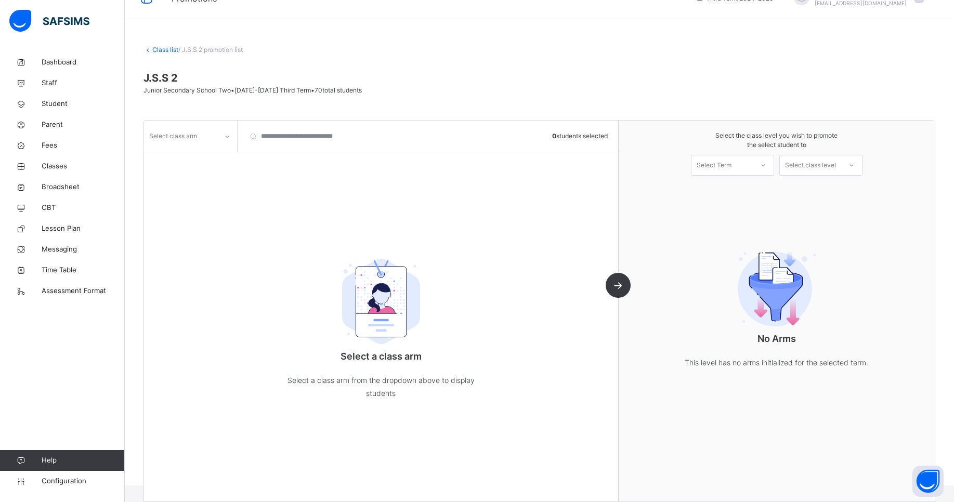
scroll to position [2, 0]
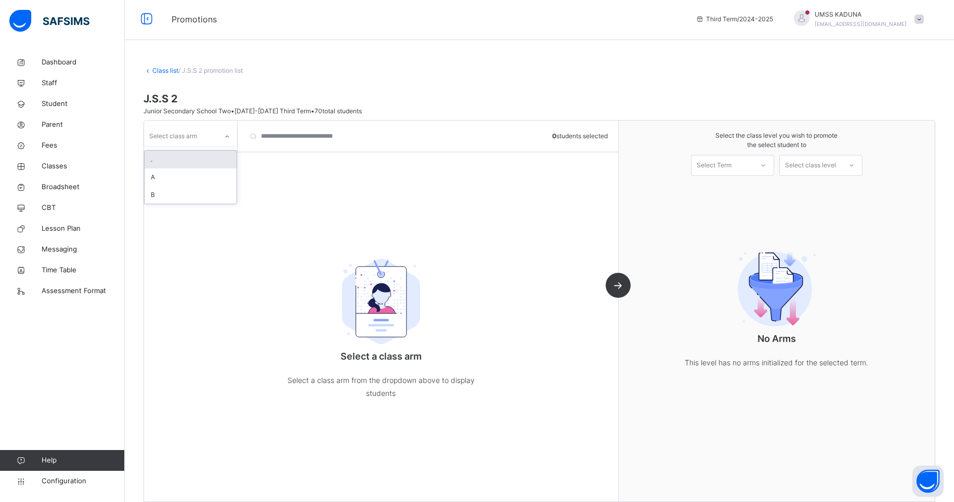
click at [226, 135] on icon at bounding box center [227, 137] width 6 height 10
click at [181, 174] on div "A" at bounding box center [191, 177] width 92 height 18
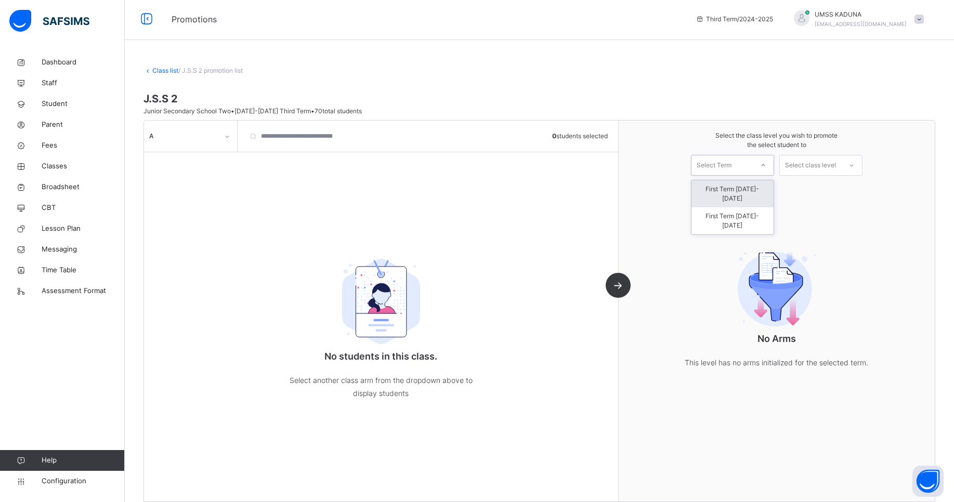
click at [755, 175] on div "Select Term" at bounding box center [732, 165] width 83 height 21
click at [754, 213] on div "First Term [DATE]-[DATE]" at bounding box center [732, 220] width 82 height 27
click at [855, 163] on icon at bounding box center [852, 165] width 6 height 10
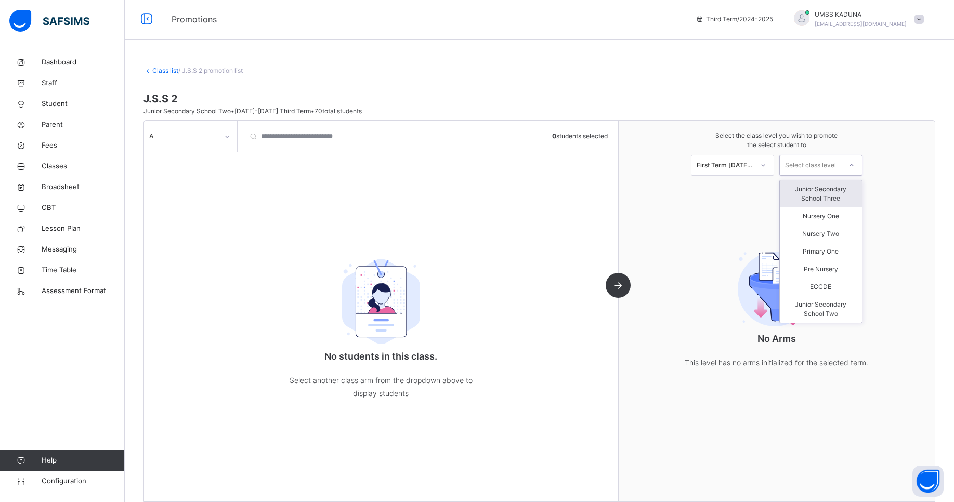
click at [830, 203] on div "Junior Secondary School Three" at bounding box center [821, 193] width 82 height 27
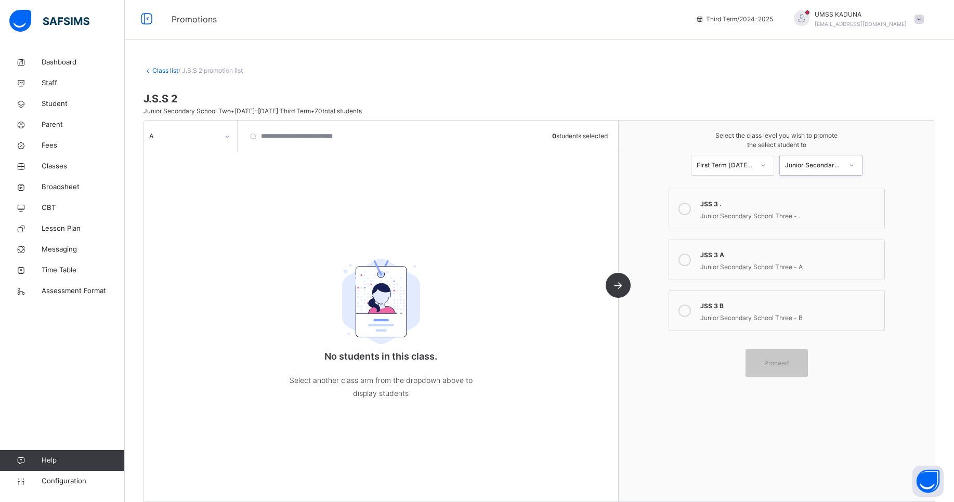
click at [690, 256] on icon at bounding box center [684, 260] width 12 height 12
click at [686, 214] on icon at bounding box center [684, 209] width 12 height 12
click at [695, 259] on div at bounding box center [684, 260] width 21 height 24
click at [172, 65] on div "Class list / J.S.S 2 promotion list J.S.S 2 Junior Secondary School Two • [DATE…" at bounding box center [539, 278] width 829 height 456
click at [257, 138] on input "search" at bounding box center [300, 136] width 114 height 31
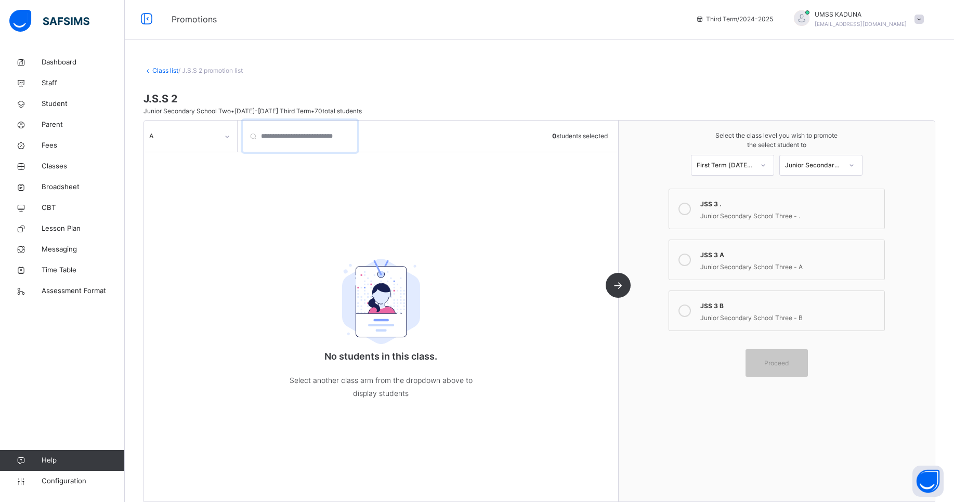
click at [257, 138] on input "search" at bounding box center [300, 136] width 114 height 31
type input "*"
click at [70, 482] on span "Configuration" at bounding box center [83, 481] width 83 height 10
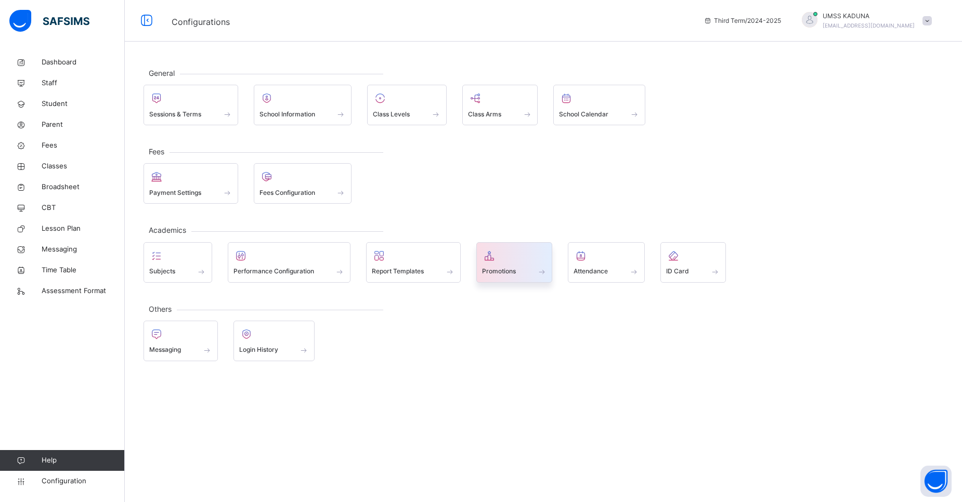
click at [524, 266] on div "Promotions" at bounding box center [514, 271] width 65 height 11
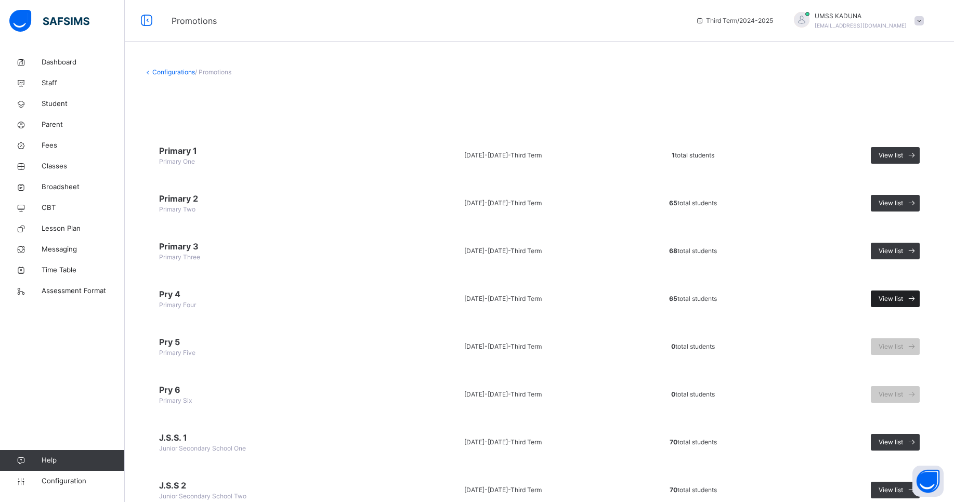
click at [896, 297] on span "View list" at bounding box center [891, 298] width 24 height 9
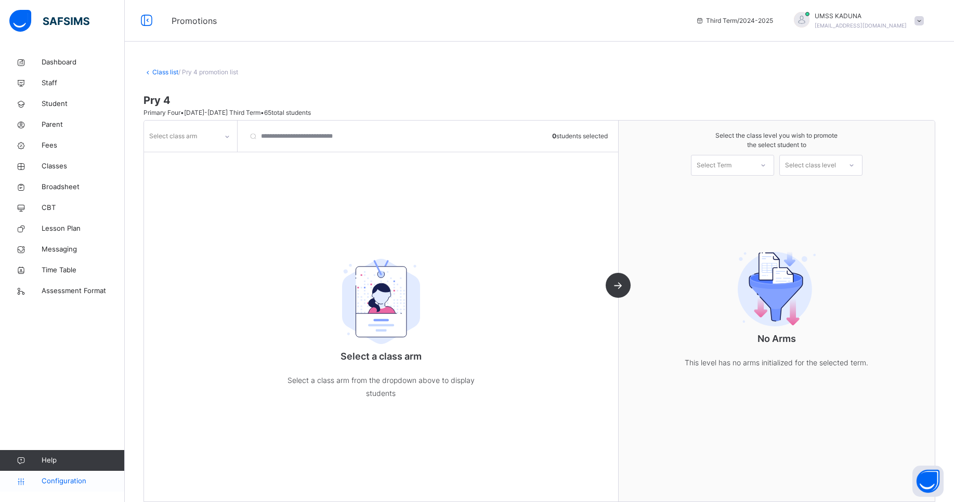
click at [69, 477] on span "Configuration" at bounding box center [83, 481] width 83 height 10
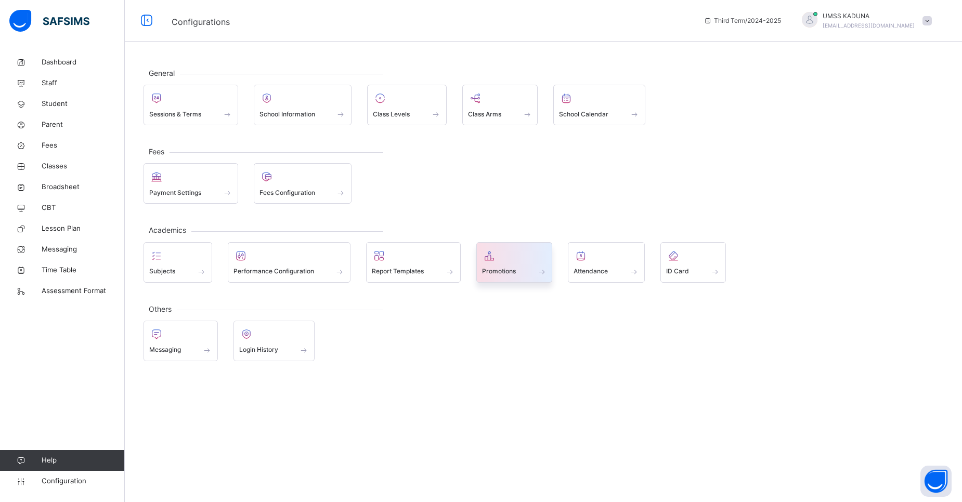
click at [519, 260] on div at bounding box center [514, 256] width 65 height 16
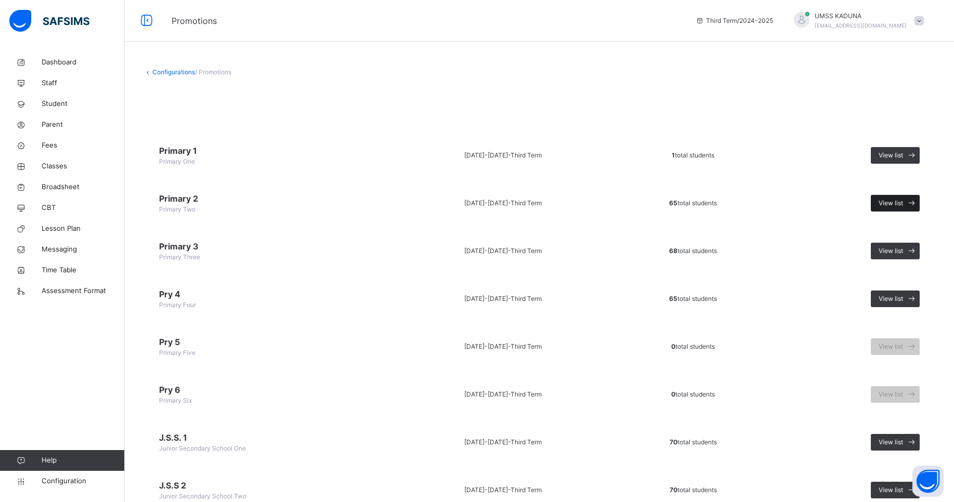
click at [902, 205] on span "View list" at bounding box center [891, 203] width 24 height 9
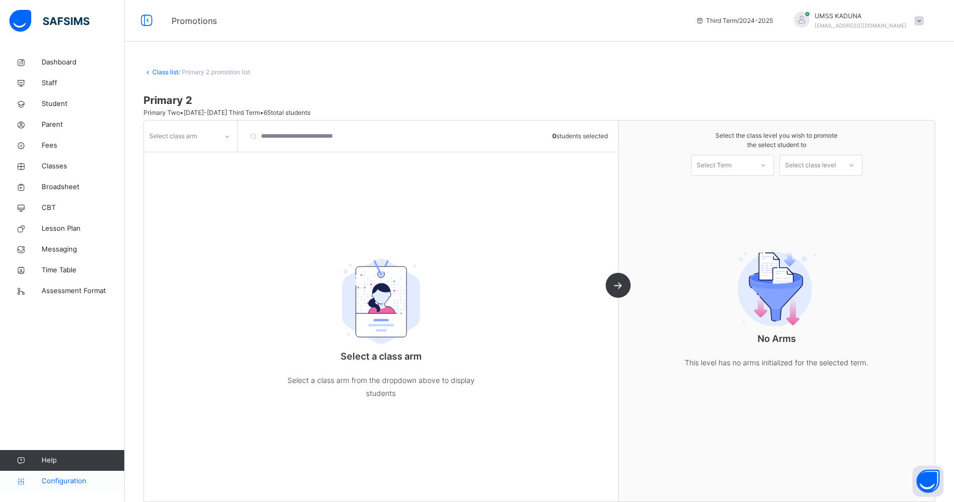
click at [65, 485] on span "Configuration" at bounding box center [83, 481] width 83 height 10
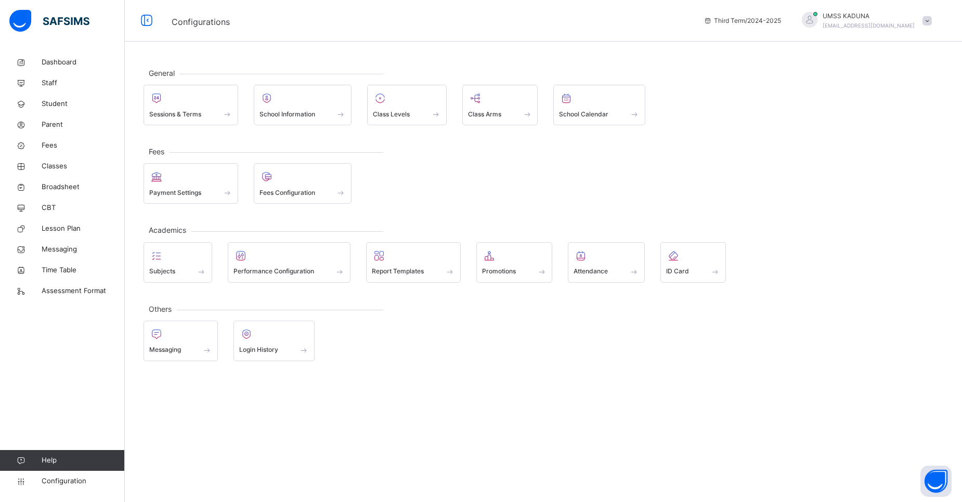
click at [817, 17] on div at bounding box center [810, 20] width 16 height 16
click at [876, 126] on span "Logout" at bounding box center [898, 129] width 69 height 14
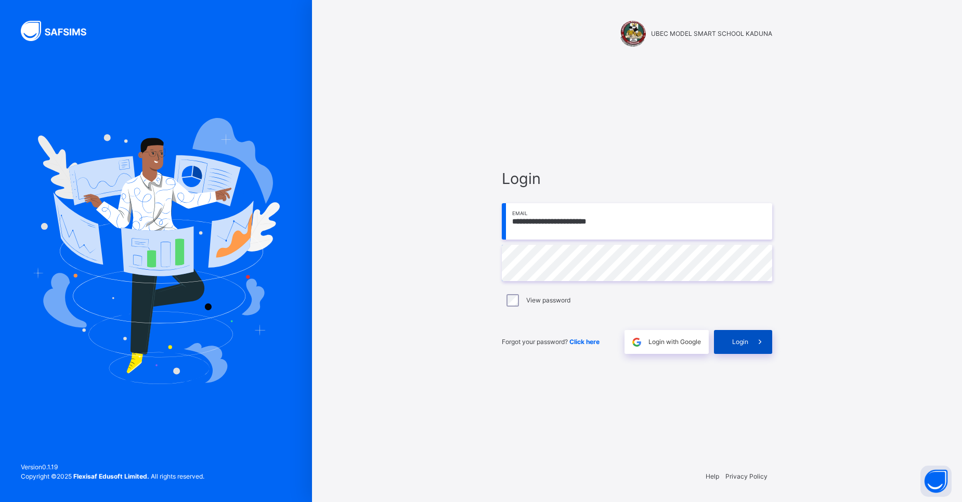
click at [749, 344] on span at bounding box center [760, 342] width 24 height 24
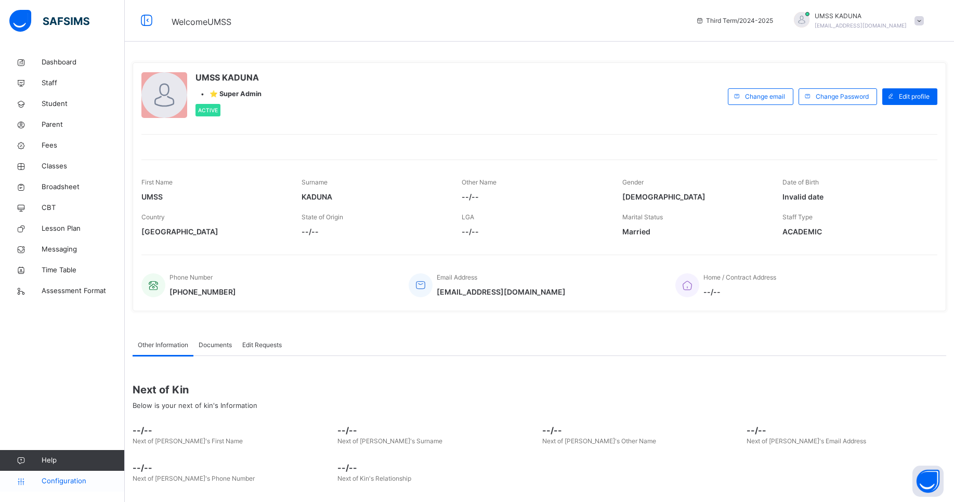
click at [59, 481] on span "Configuration" at bounding box center [83, 481] width 83 height 10
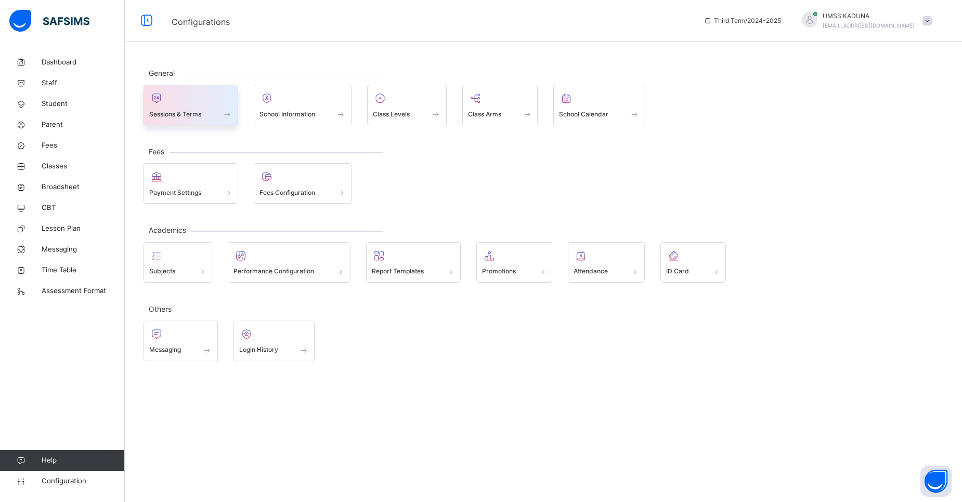
click at [197, 124] on div "Sessions & Terms" at bounding box center [190, 105] width 95 height 41
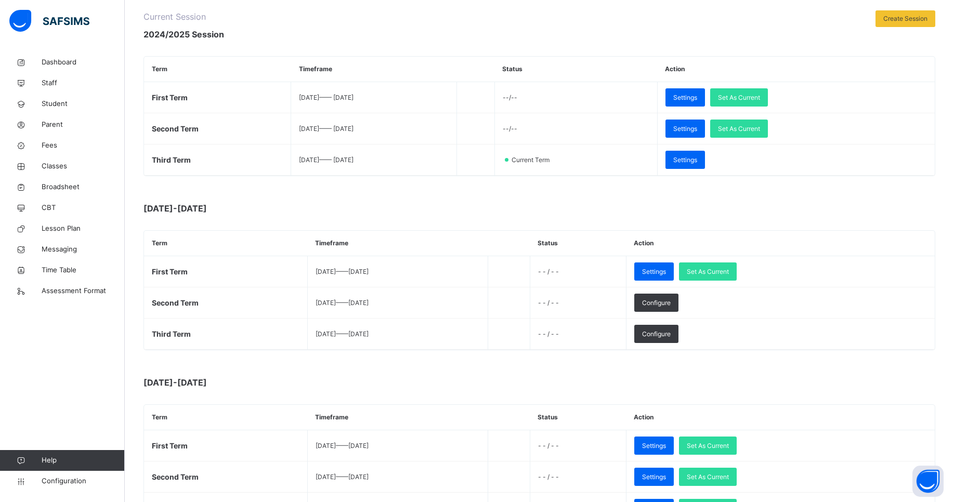
scroll to position [199, 0]
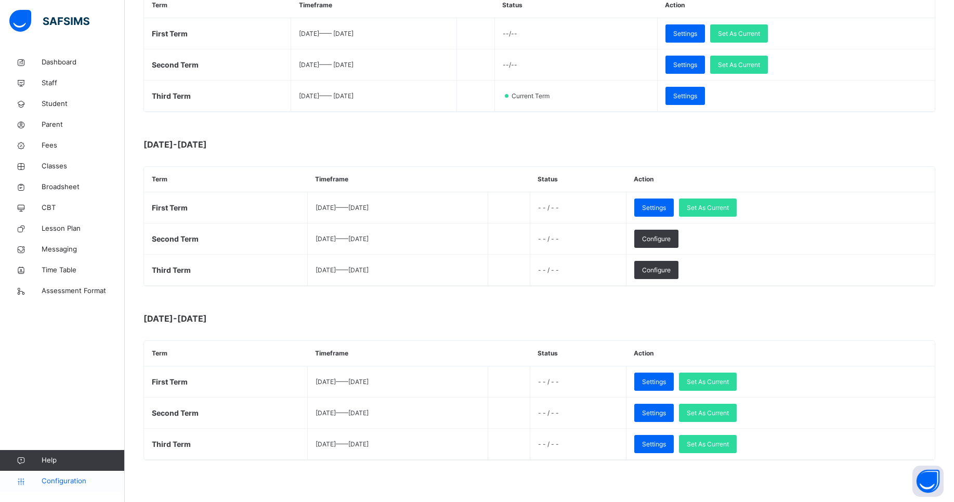
click at [69, 482] on span "Configuration" at bounding box center [83, 481] width 83 height 10
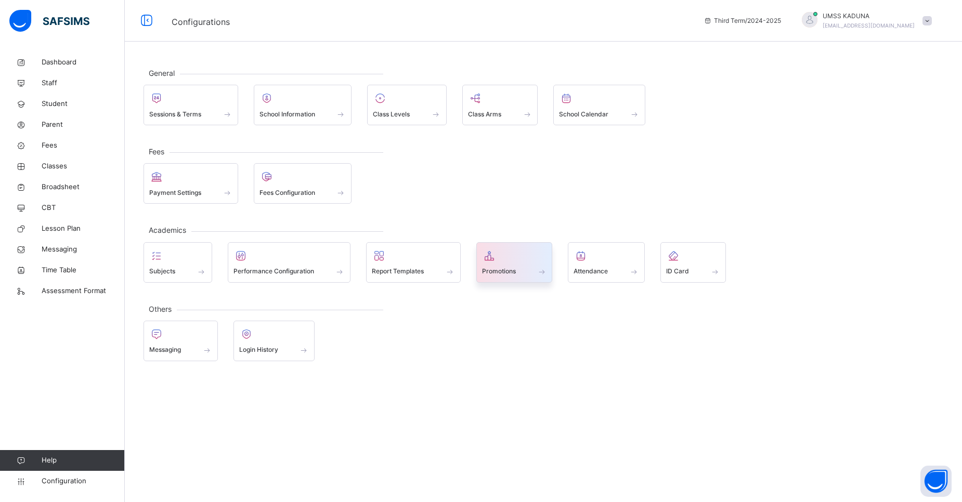
click at [513, 271] on span "Promotions" at bounding box center [499, 271] width 34 height 9
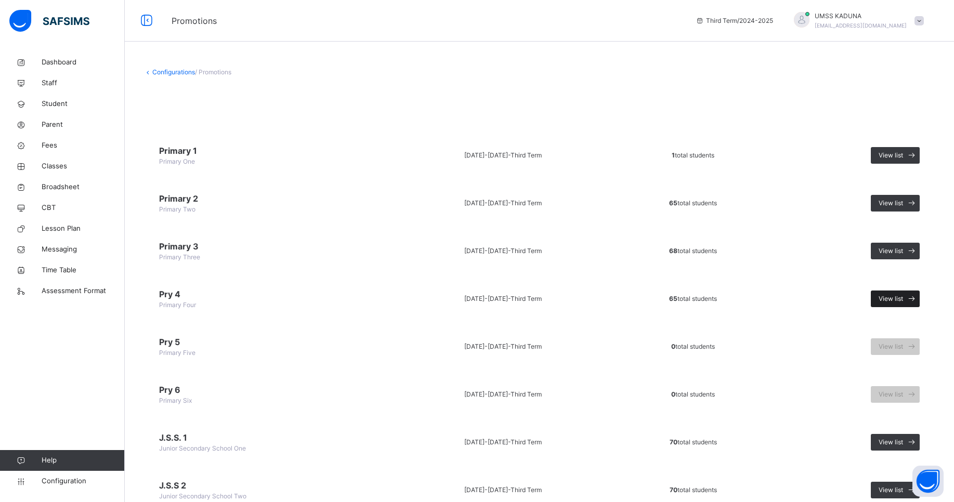
click at [896, 299] on span "View list" at bounding box center [891, 298] width 24 height 9
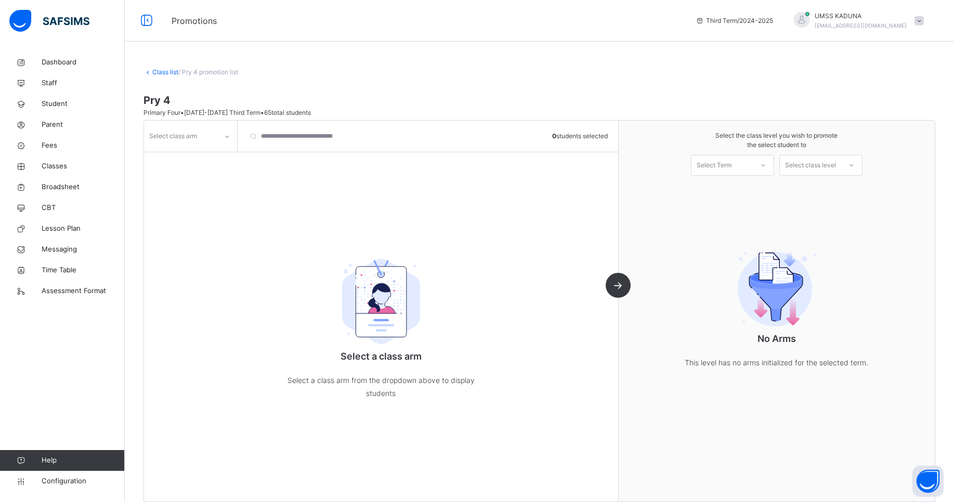
click at [225, 134] on icon at bounding box center [227, 137] width 6 height 10
click at [191, 173] on div "A" at bounding box center [191, 177] width 92 height 18
click at [75, 480] on span "Configuration" at bounding box center [83, 481] width 83 height 10
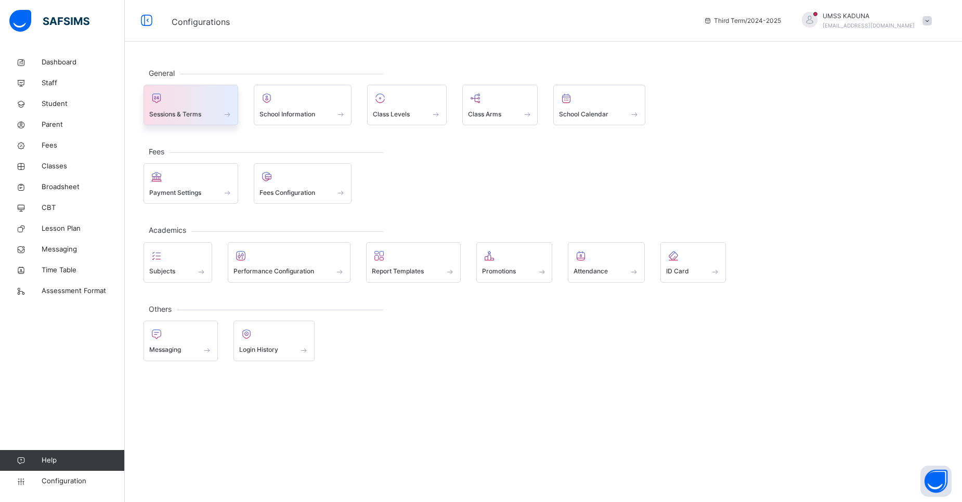
click at [207, 109] on div "Sessions & Terms" at bounding box center [190, 114] width 83 height 11
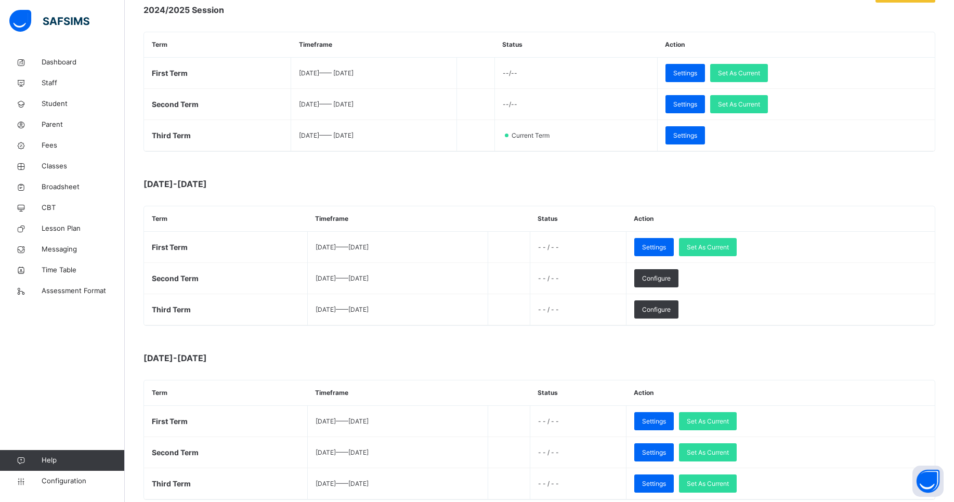
scroll to position [199, 0]
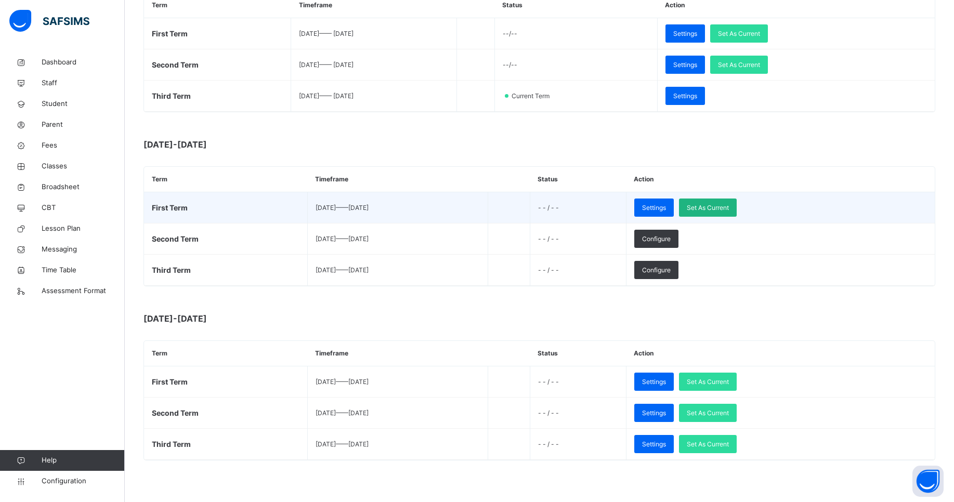
click at [729, 212] on span "Set As Current" at bounding box center [708, 207] width 42 height 9
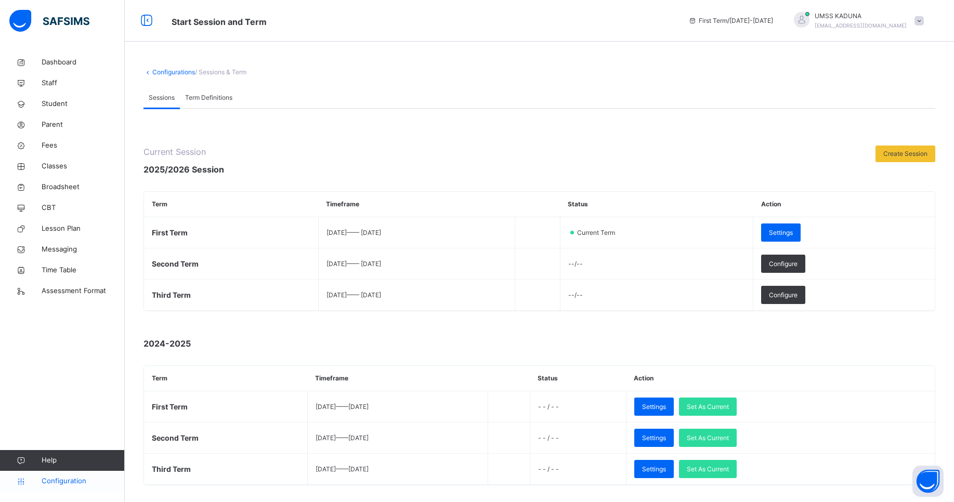
click at [70, 483] on span "Configuration" at bounding box center [83, 481] width 83 height 10
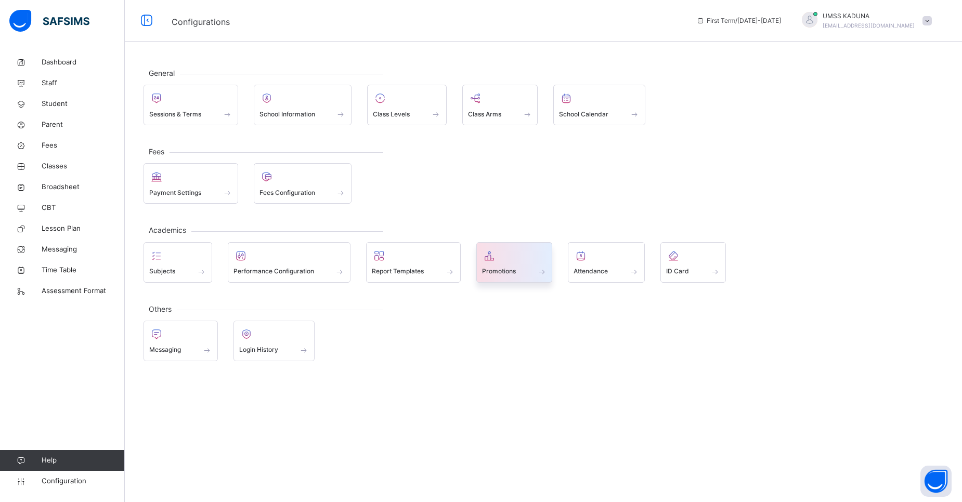
click at [510, 273] on span "Promotions" at bounding box center [499, 271] width 34 height 9
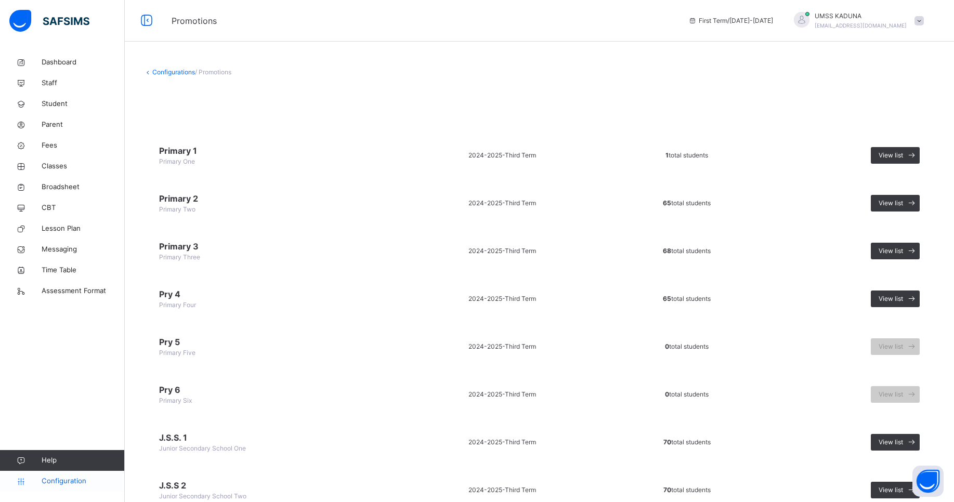
click at [75, 480] on span "Configuration" at bounding box center [83, 481] width 83 height 10
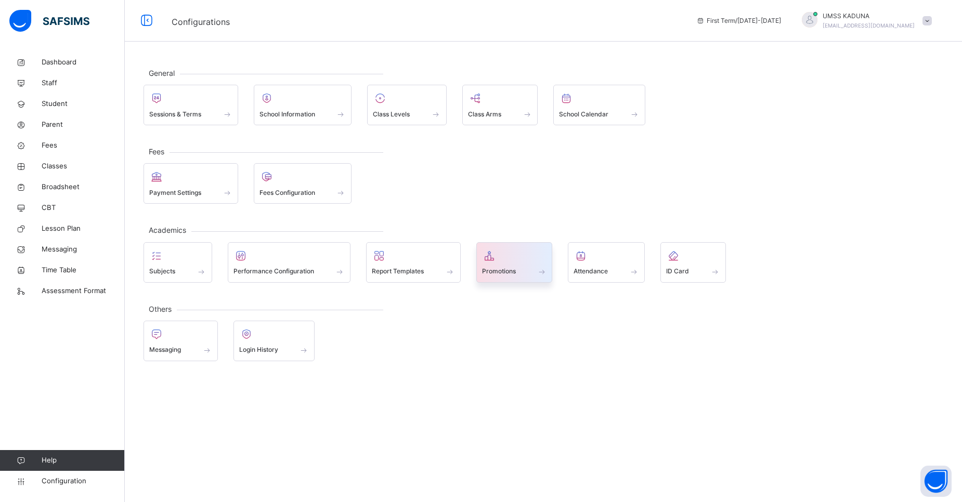
click at [497, 260] on span at bounding box center [489, 256] width 15 height 12
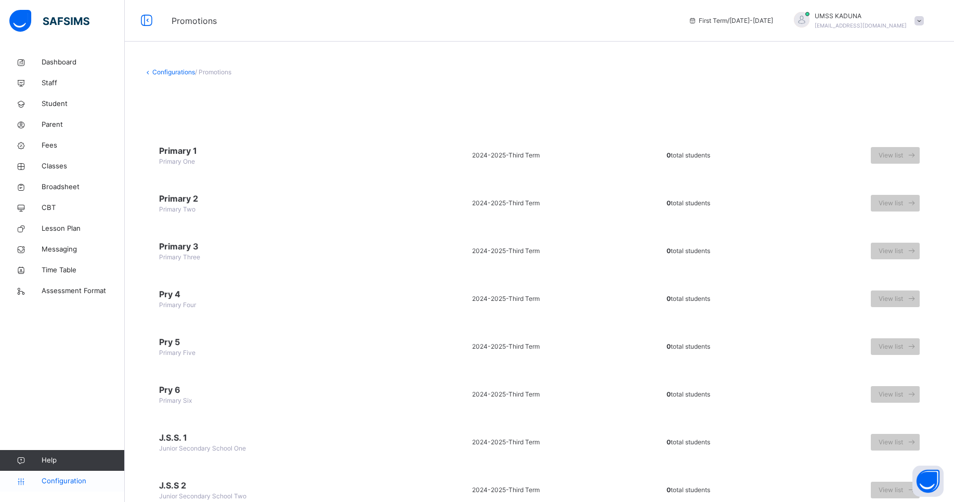
click at [56, 479] on span "Configuration" at bounding box center [83, 481] width 83 height 10
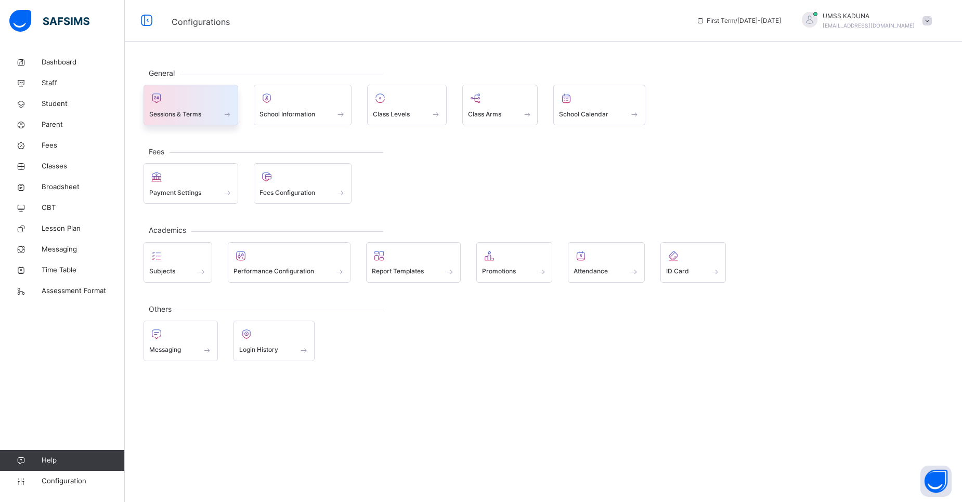
click at [191, 118] on span "Sessions & Terms" at bounding box center [175, 114] width 52 height 9
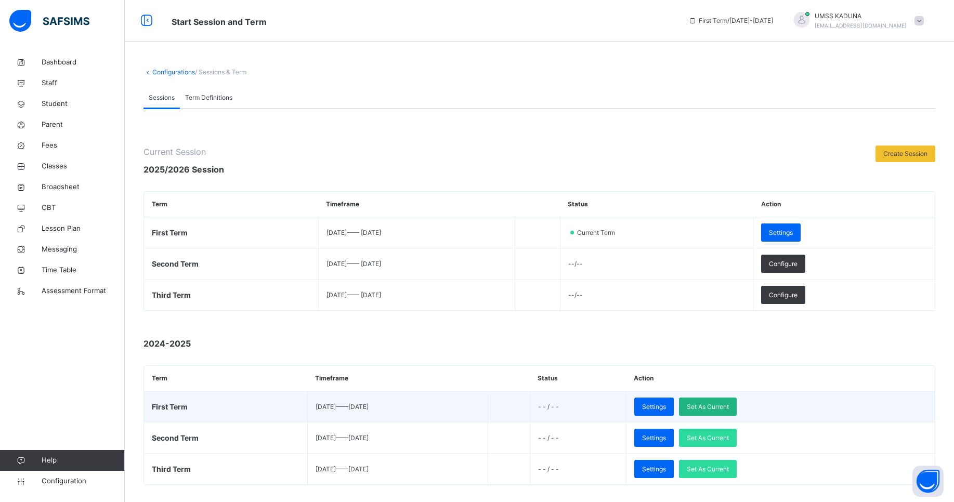
click at [729, 408] on span "Set As Current" at bounding box center [708, 406] width 42 height 9
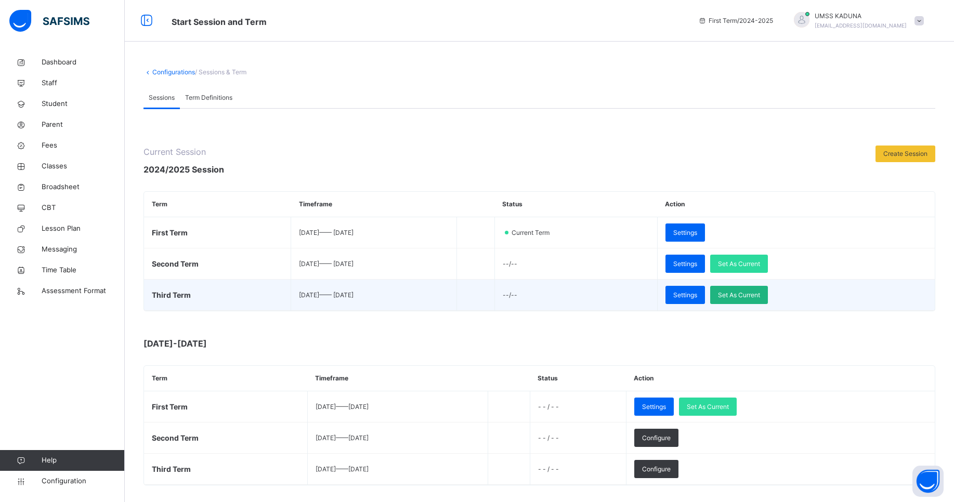
click at [759, 297] on span "Set As Current" at bounding box center [739, 295] width 42 height 9
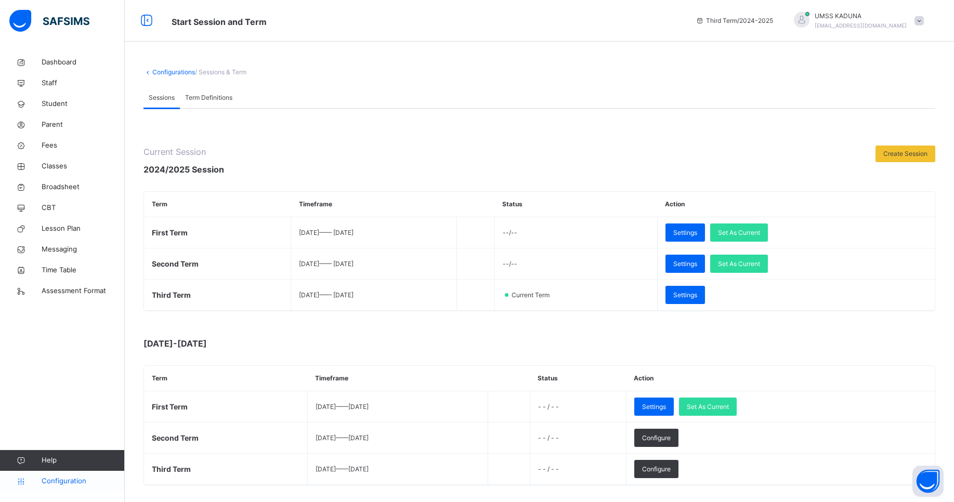
click at [64, 485] on span "Configuration" at bounding box center [83, 481] width 83 height 10
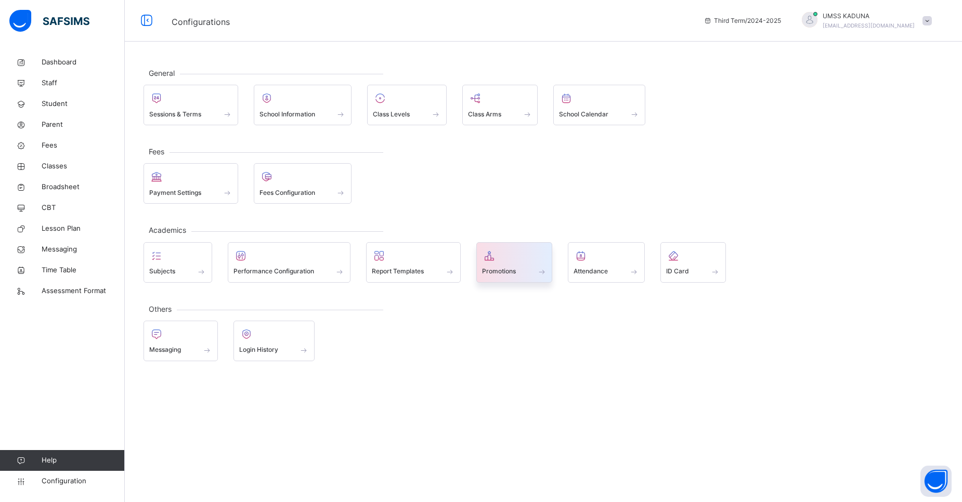
click at [515, 268] on span "Promotions" at bounding box center [499, 271] width 34 height 9
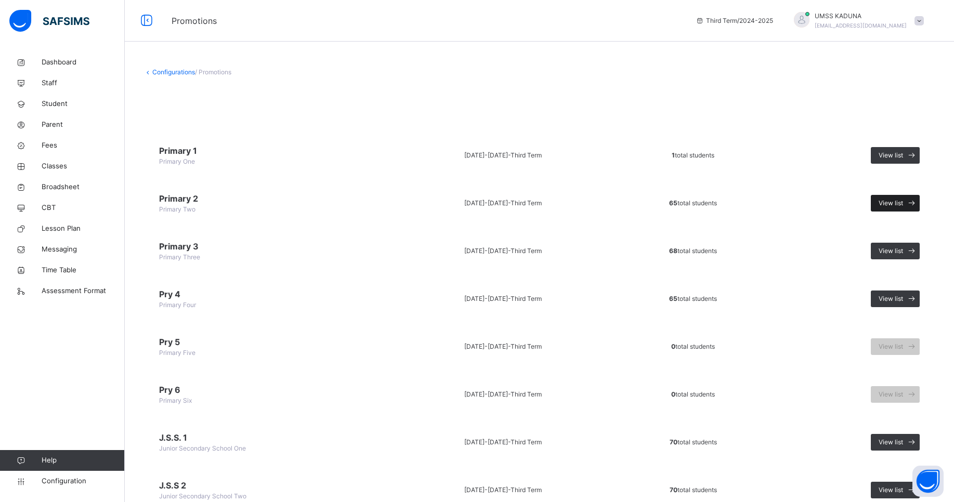
click at [901, 203] on span "View list" at bounding box center [891, 203] width 24 height 9
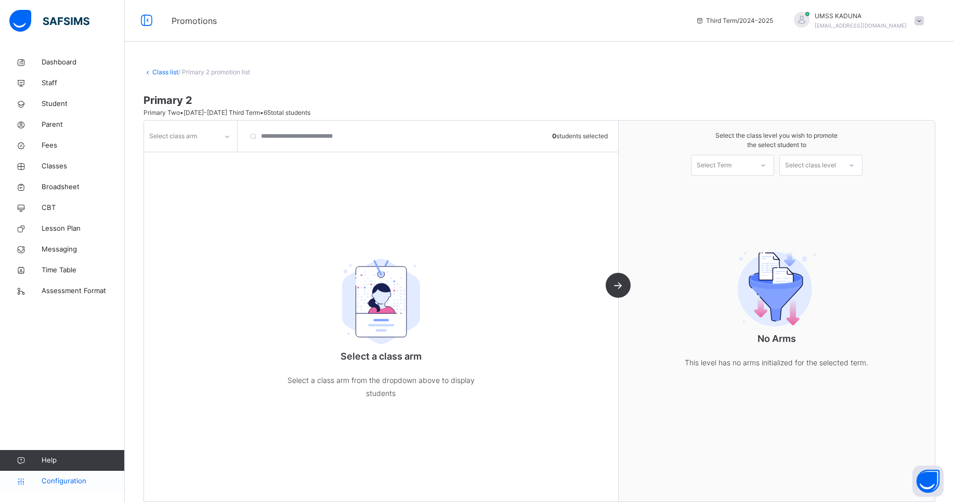
click at [74, 485] on span "Configuration" at bounding box center [83, 481] width 83 height 10
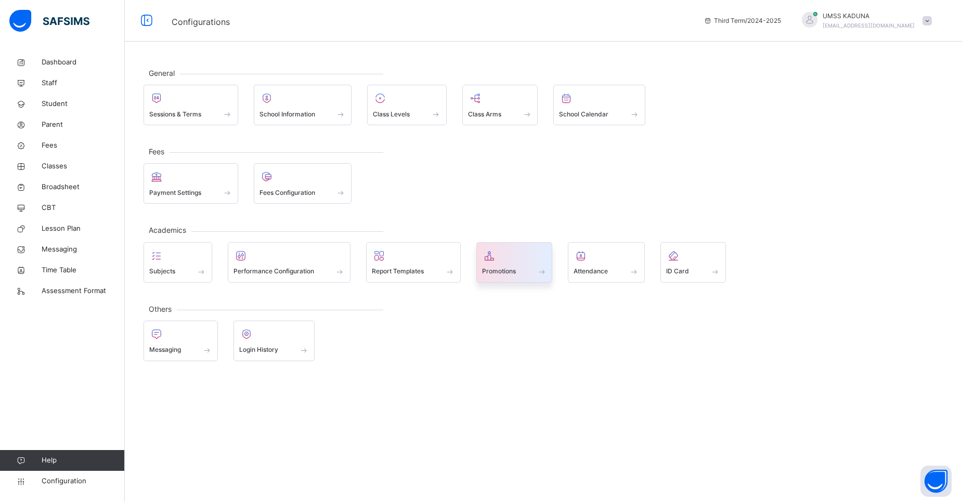
click at [528, 269] on div "Promotions" at bounding box center [514, 271] width 65 height 11
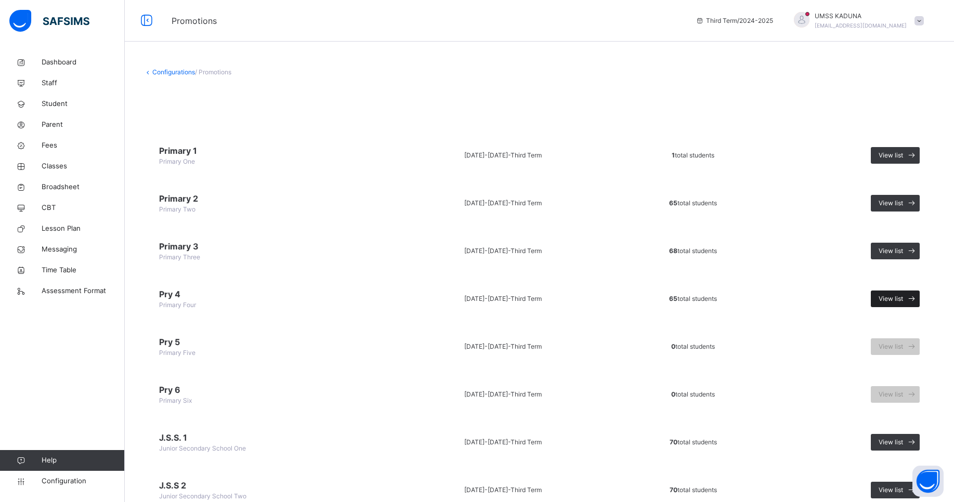
click at [901, 296] on span "View list" at bounding box center [891, 298] width 24 height 9
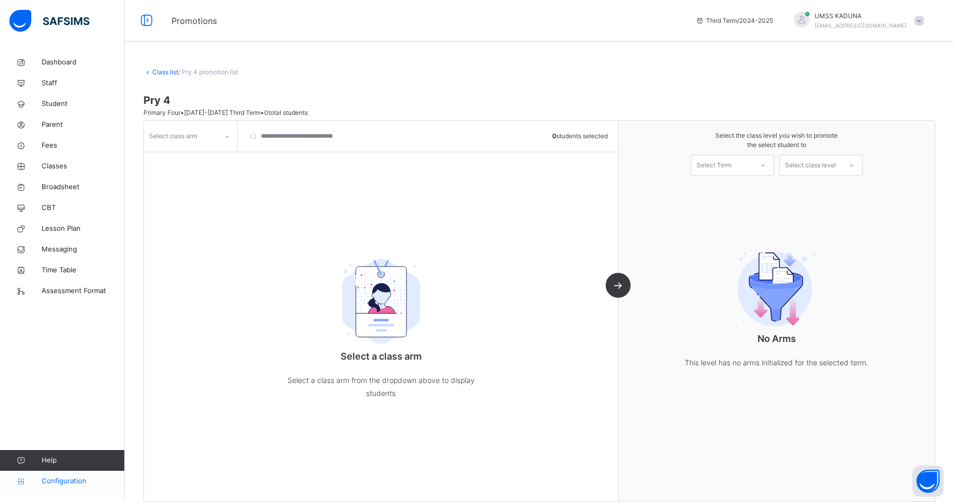
click at [80, 476] on span "Configuration" at bounding box center [83, 481] width 83 height 10
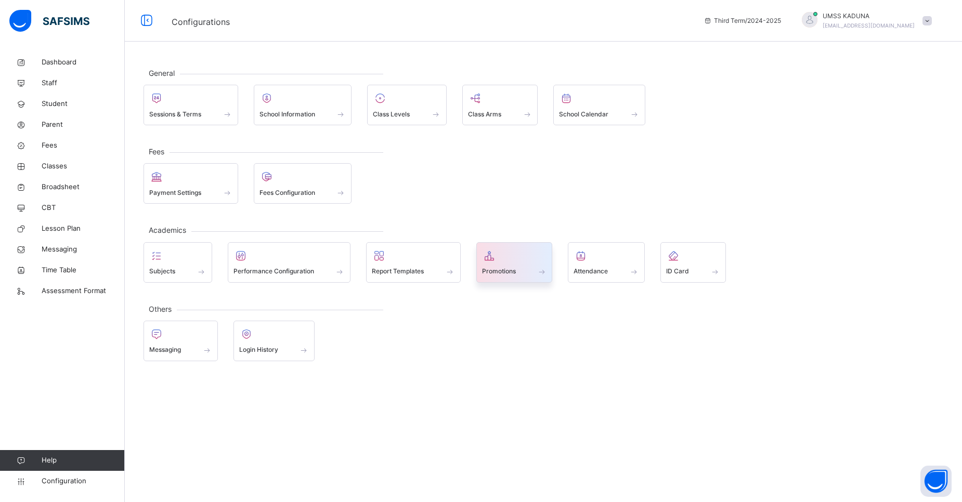
click at [519, 268] on div "Promotions" at bounding box center [514, 271] width 65 height 11
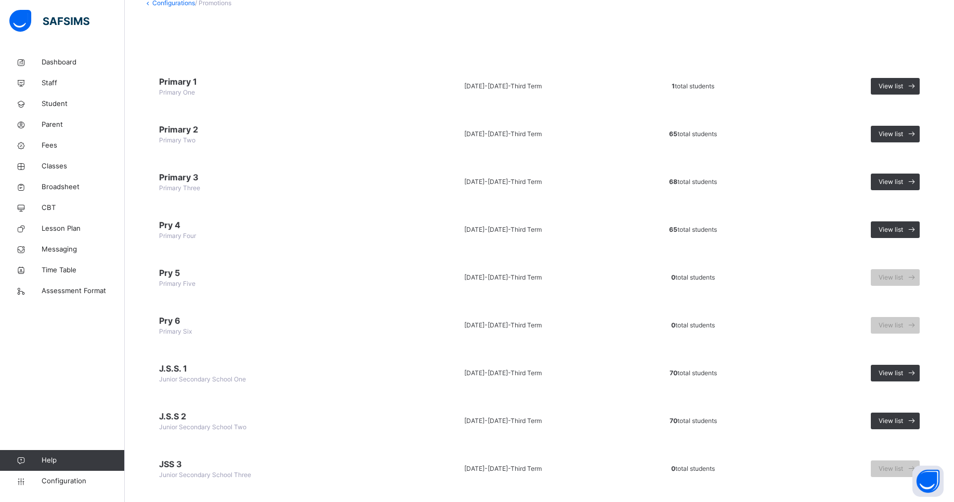
scroll to position [132, 0]
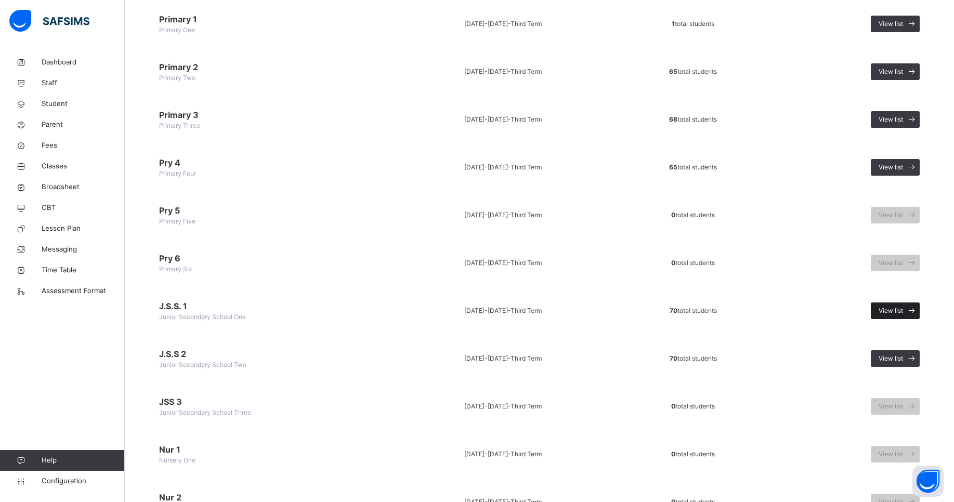
click at [893, 311] on span "View list" at bounding box center [891, 310] width 24 height 9
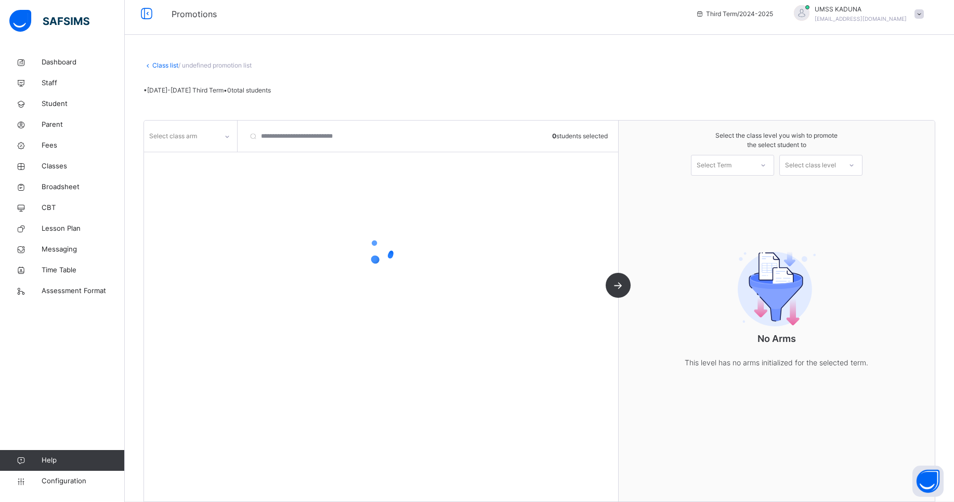
scroll to position [22, 0]
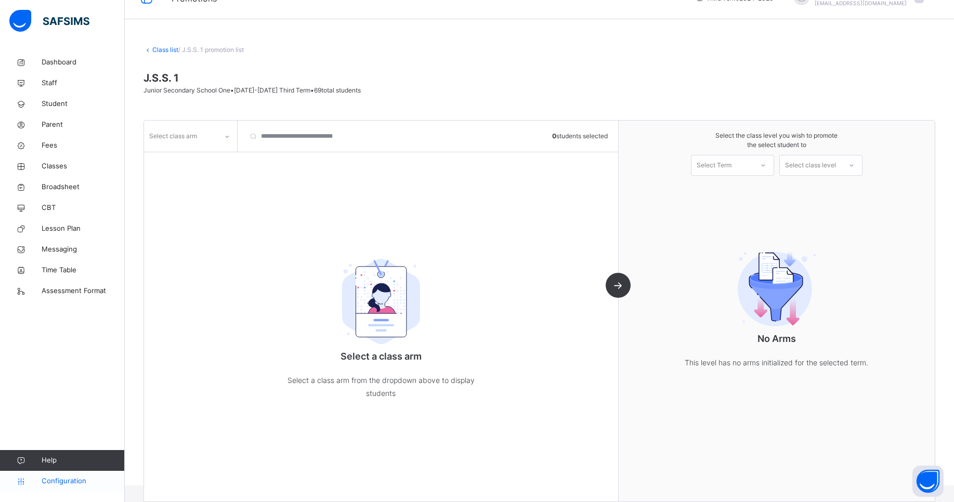
click at [69, 480] on span "Configuration" at bounding box center [83, 481] width 83 height 10
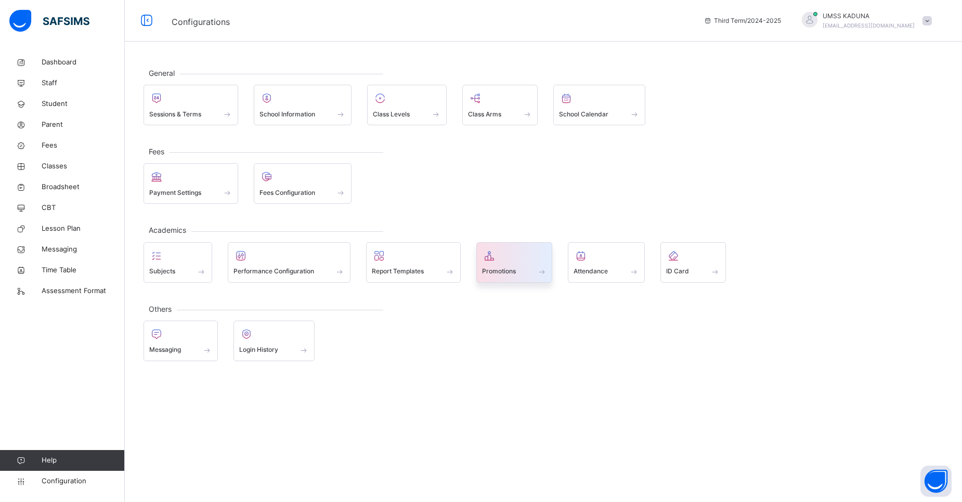
click at [486, 271] on span "Promotions" at bounding box center [499, 271] width 34 height 9
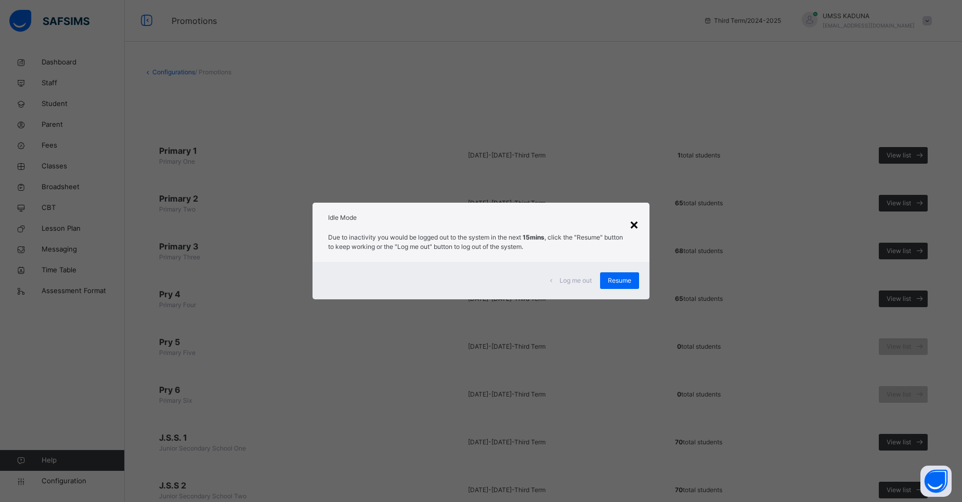
click at [632, 224] on div "×" at bounding box center [634, 224] width 10 height 22
